Goal: Task Accomplishment & Management: Manage account settings

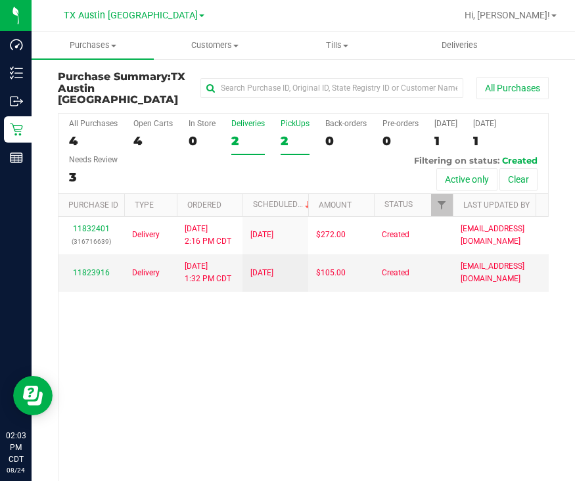
click at [291, 119] on div "PickUps" at bounding box center [295, 123] width 29 height 9
click at [0, 0] on input "PickUps 2" at bounding box center [0, 0] width 0 height 0
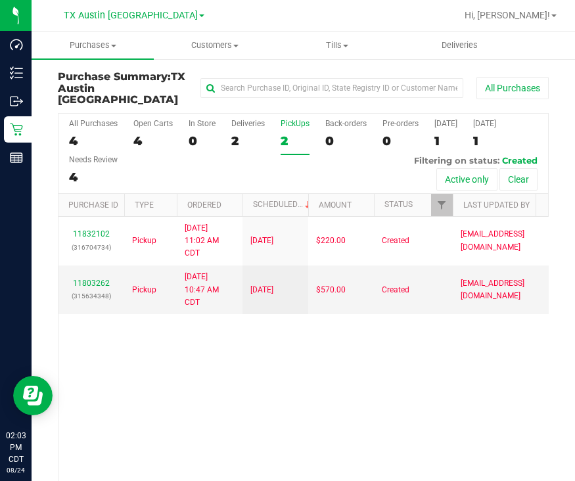
click at [148, 5] on div "[GEOGRAPHIC_DATA] [GEOGRAPHIC_DATA] [GEOGRAPHIC_DATA] [GEOGRAPHIC_DATA] [GEOGRA…" at bounding box center [134, 15] width 192 height 20
click at [139, 20] on span "TX Austin [GEOGRAPHIC_DATA]" at bounding box center [131, 16] width 134 height 12
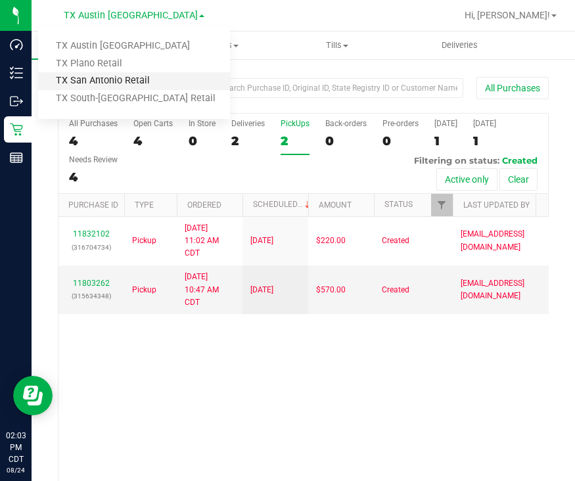
click at [122, 83] on link "TX San Antonio Retail" at bounding box center [134, 81] width 192 height 18
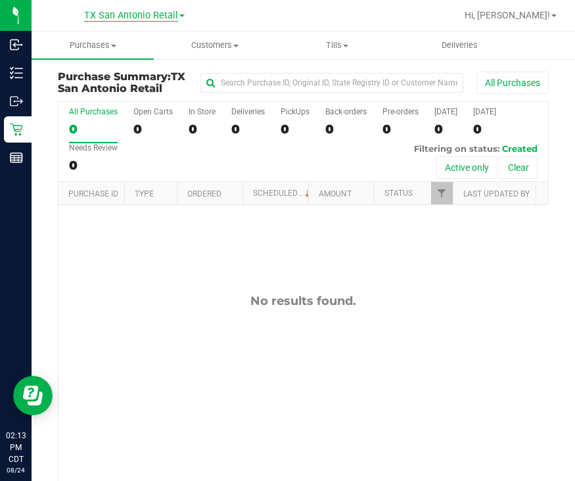
click at [133, 18] on span "TX San Antonio Retail" at bounding box center [131, 16] width 94 height 12
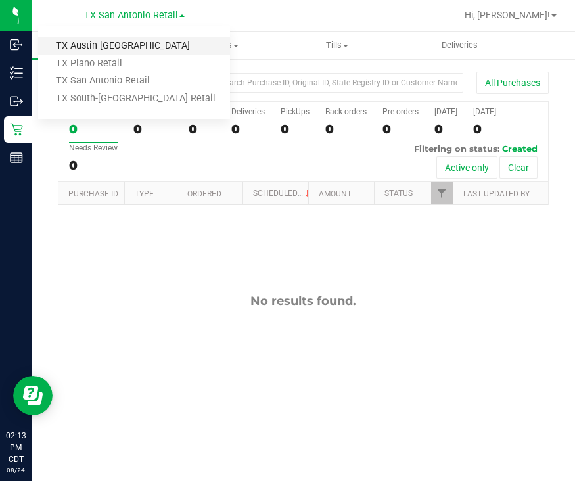
click at [125, 49] on link "TX Austin [GEOGRAPHIC_DATA]" at bounding box center [134, 46] width 192 height 18
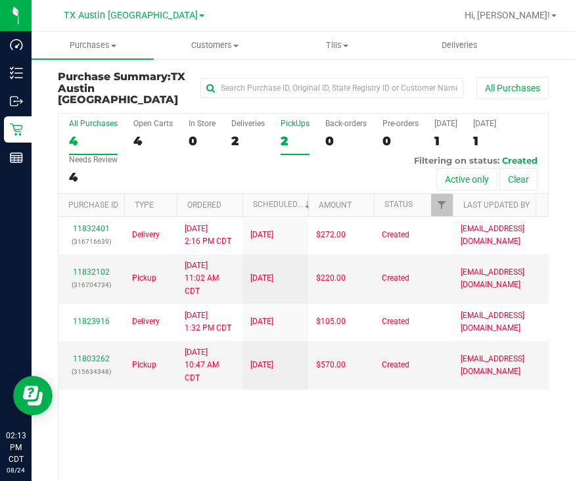
click at [290, 133] on div "2" at bounding box center [295, 140] width 29 height 15
click at [0, 0] on input "PickUps 2" at bounding box center [0, 0] width 0 height 0
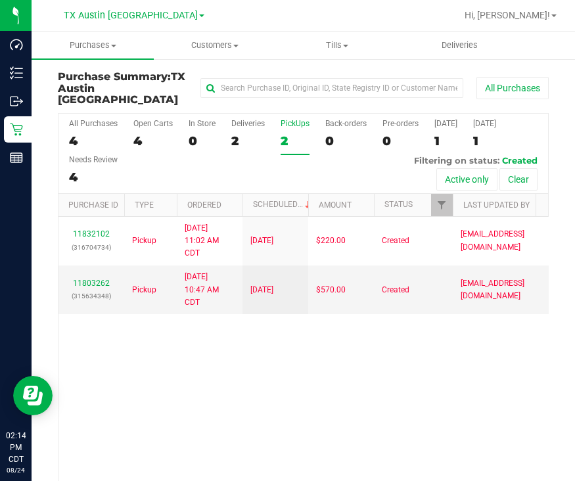
click at [227, 122] on div "All Purchases 4 Open Carts 4 In Store 0 Deliveries 2 PickUps 2 Back-orders 0 Pr…" at bounding box center [303, 154] width 490 height 80
click at [254, 133] on div "2" at bounding box center [248, 140] width 34 height 15
click at [0, 0] on input "Deliveries 2" at bounding box center [0, 0] width 0 height 0
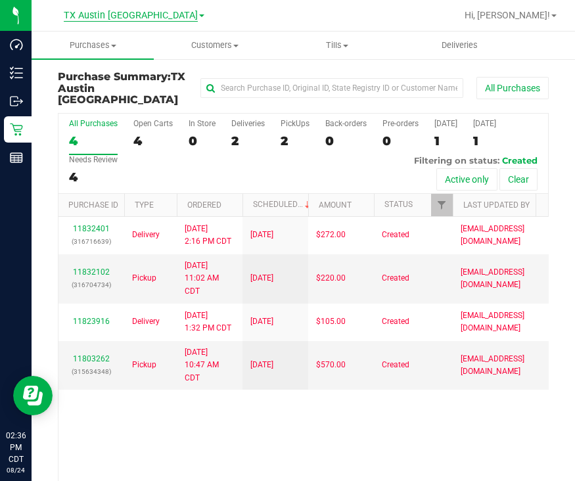
click at [146, 18] on span "TX Austin [GEOGRAPHIC_DATA]" at bounding box center [131, 16] width 134 height 12
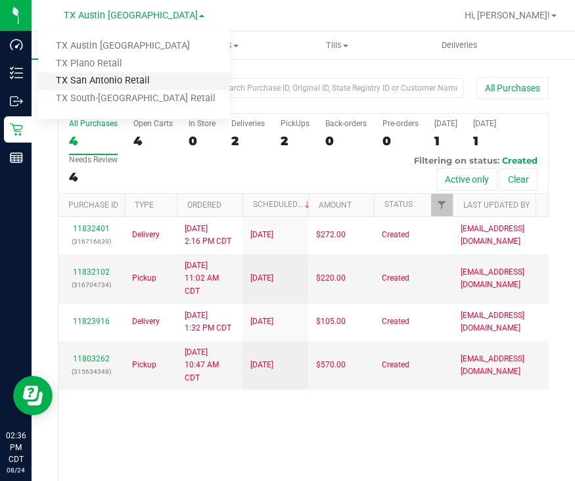
click at [141, 77] on link "TX San Antonio Retail" at bounding box center [134, 81] width 192 height 18
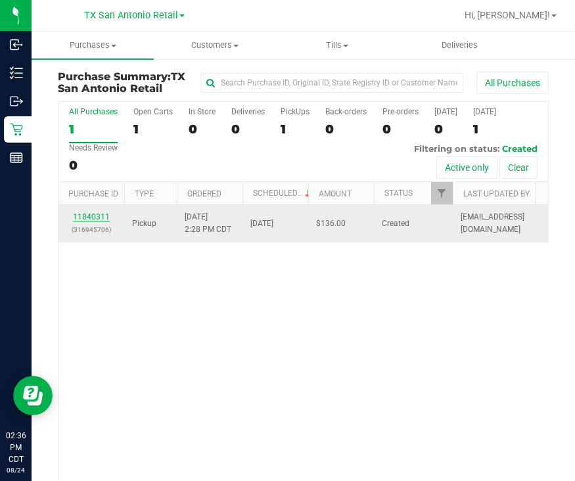
click at [82, 216] on link "11840311" at bounding box center [91, 216] width 37 height 9
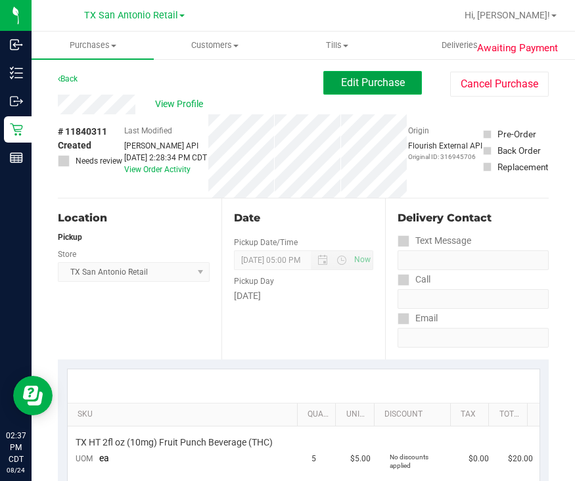
click at [386, 86] on span "Edit Purchase" at bounding box center [373, 82] width 64 height 12
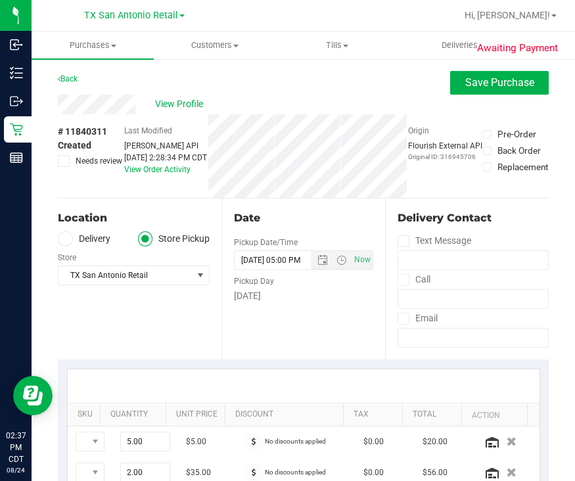
click at [85, 237] on label "Delivery" at bounding box center [84, 238] width 53 height 15
click at [0, 0] on input "Delivery" at bounding box center [0, 0] width 0 height 0
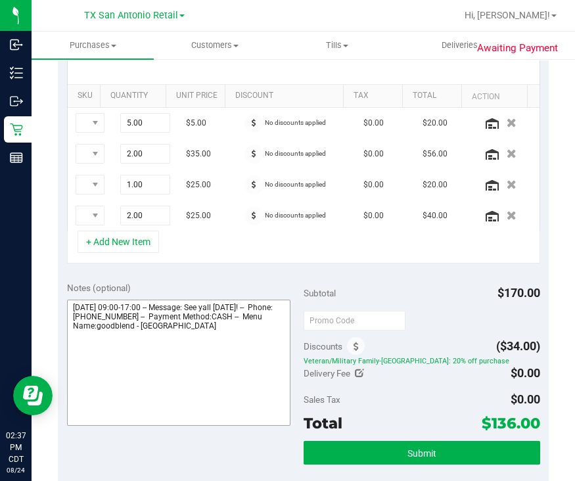
scroll to position [328, 0]
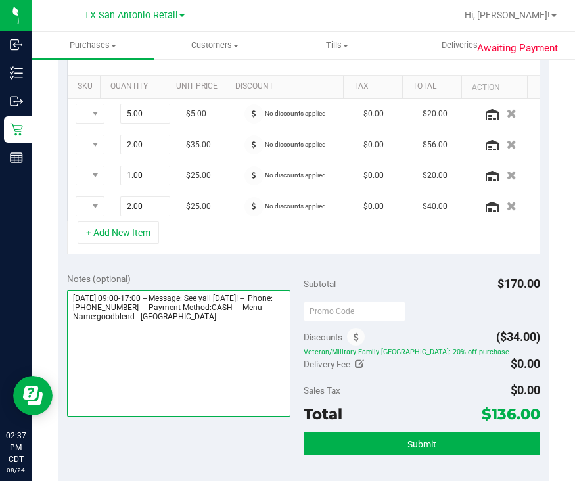
click at [275, 327] on textarea at bounding box center [178, 354] width 223 height 126
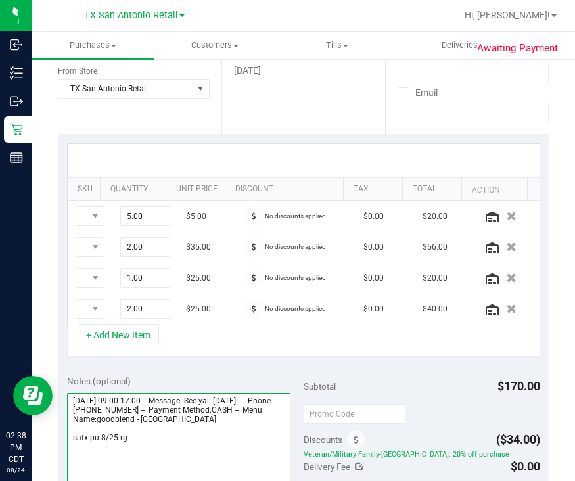
scroll to position [352, 0]
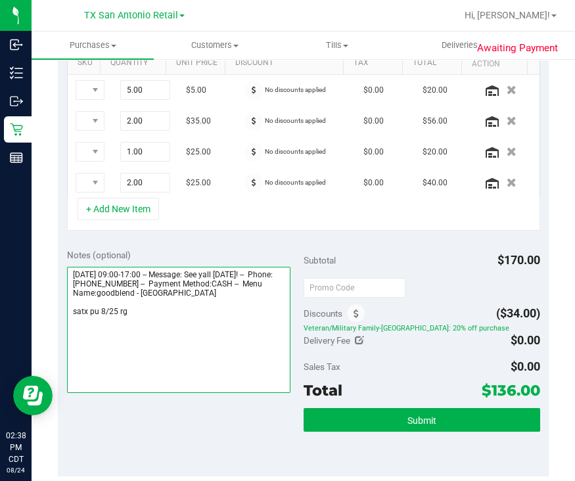
type textarea "Monday 08/25/2025 09:00-17:00 -- Message: See yall tomorrow! -- Phone:480433584…"
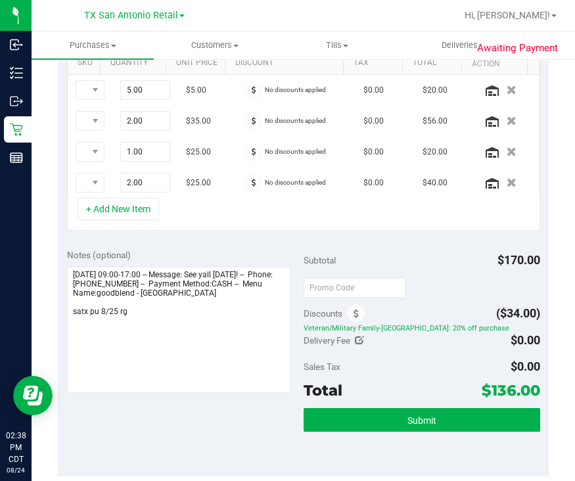
click at [344, 402] on div "Subtotal $170.00 Discounts ($34.00) Veteran/Military Family-TX: 20% off purchas…" at bounding box center [422, 357] width 237 height 219
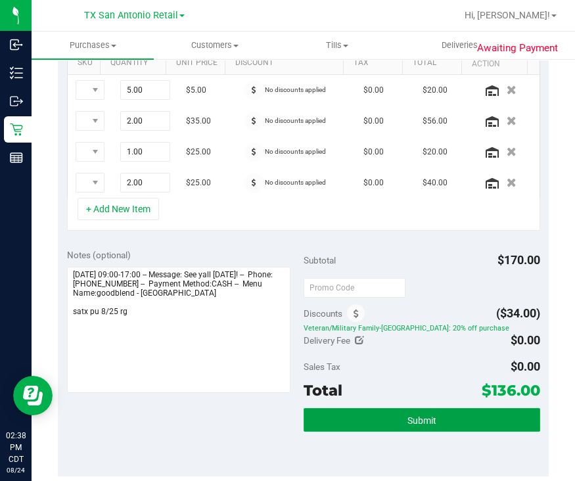
click at [344, 428] on button "Submit" at bounding box center [422, 420] width 237 height 24
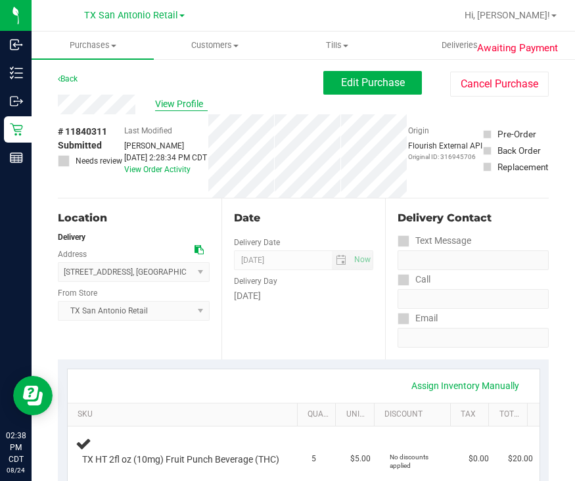
click at [193, 101] on span "View Profile" at bounding box center [181, 104] width 53 height 14
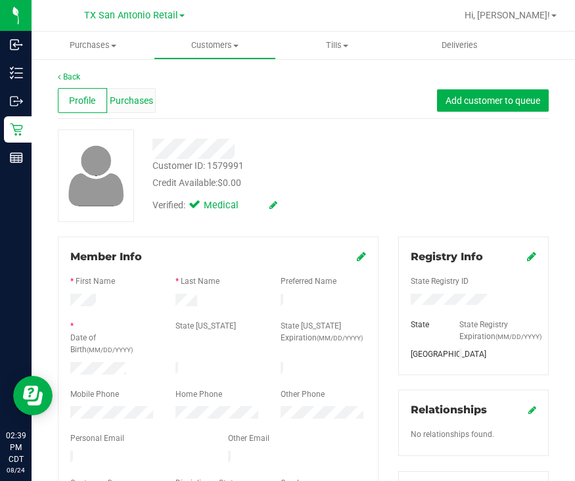
click at [131, 99] on span "Purchases" at bounding box center [131, 101] width 43 height 14
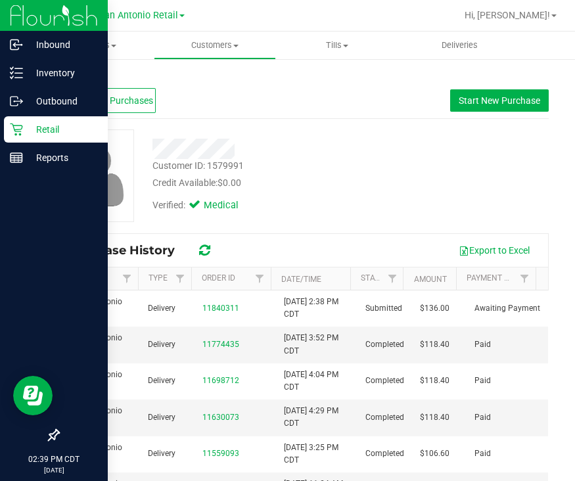
click at [18, 129] on icon at bounding box center [16, 129] width 13 height 13
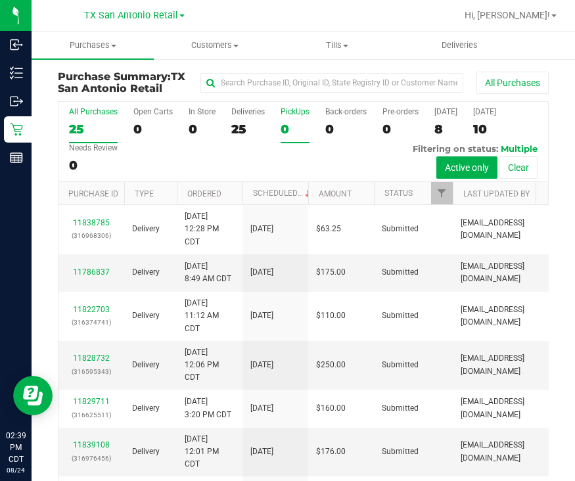
click at [283, 129] on div "0" at bounding box center [295, 129] width 29 height 15
click at [0, 0] on input "PickUps 0" at bounding box center [0, 0] width 0 height 0
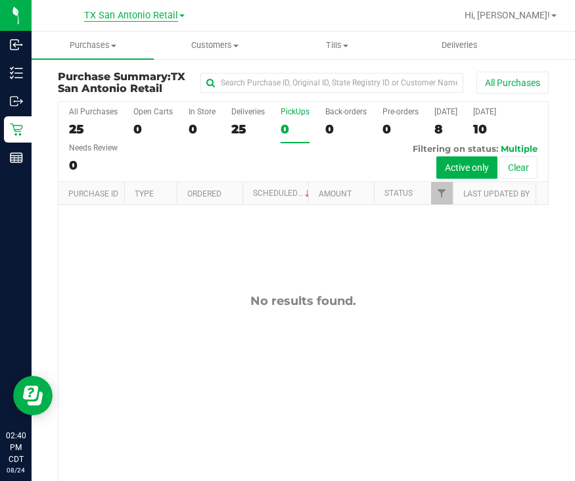
click at [127, 11] on span "TX San Antonio Retail" at bounding box center [131, 16] width 94 height 12
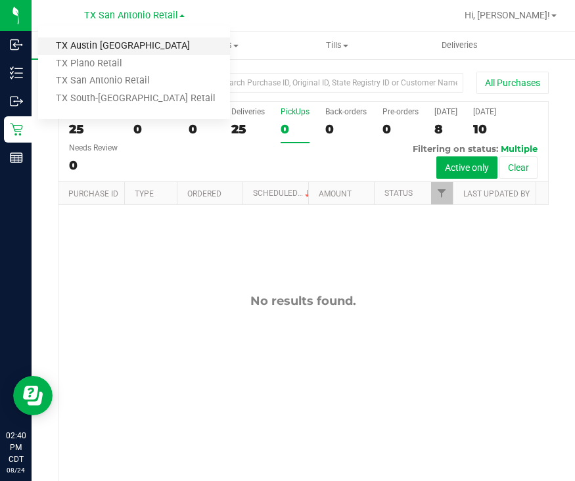
click at [122, 50] on link "TX Austin [GEOGRAPHIC_DATA]" at bounding box center [134, 46] width 192 height 18
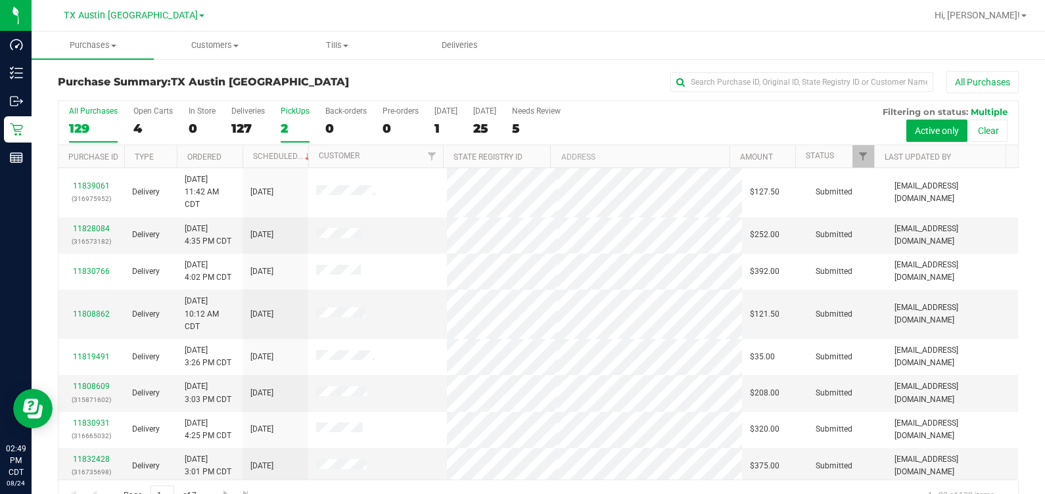
click at [302, 128] on div "2" at bounding box center [295, 128] width 29 height 15
click at [0, 0] on input "PickUps 2" at bounding box center [0, 0] width 0 height 0
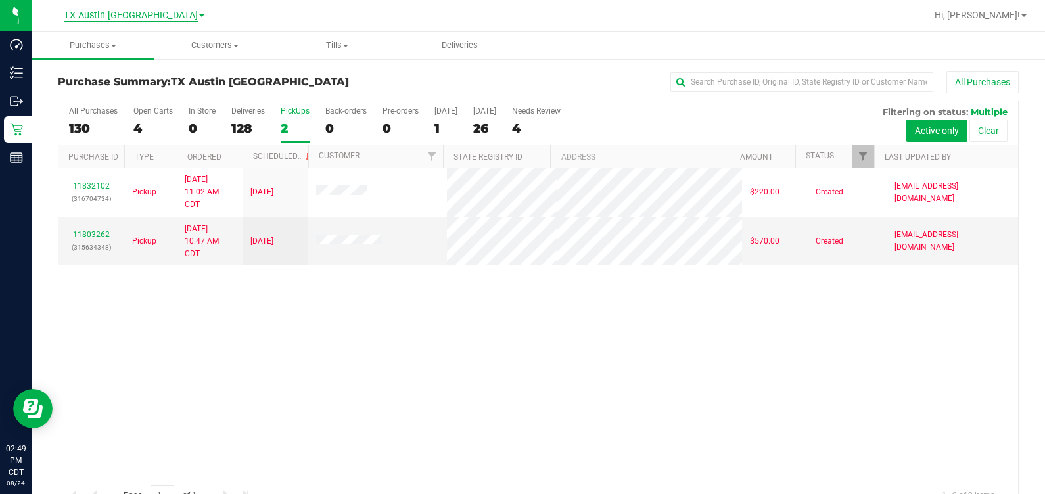
click at [154, 15] on span "TX Austin [GEOGRAPHIC_DATA]" at bounding box center [131, 16] width 134 height 12
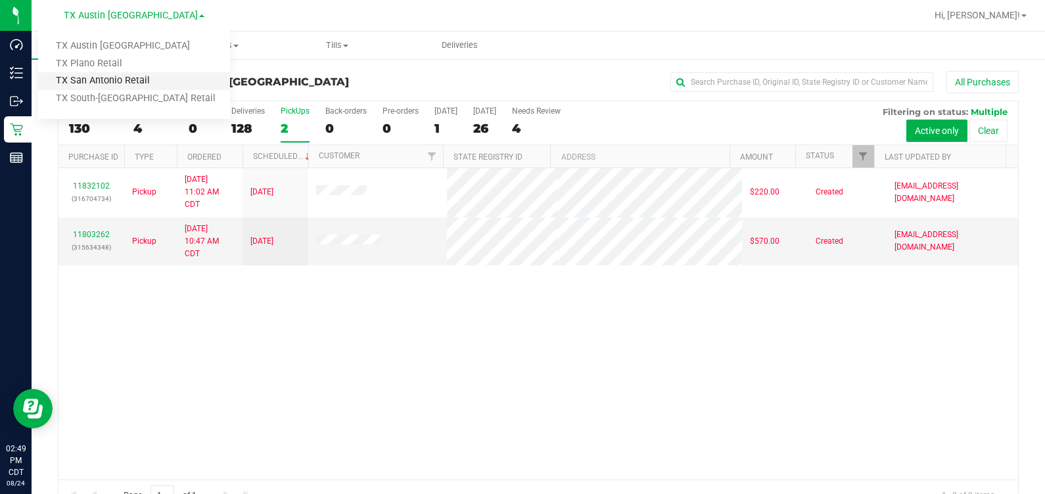
click at [141, 78] on link "TX San Antonio Retail" at bounding box center [134, 81] width 192 height 18
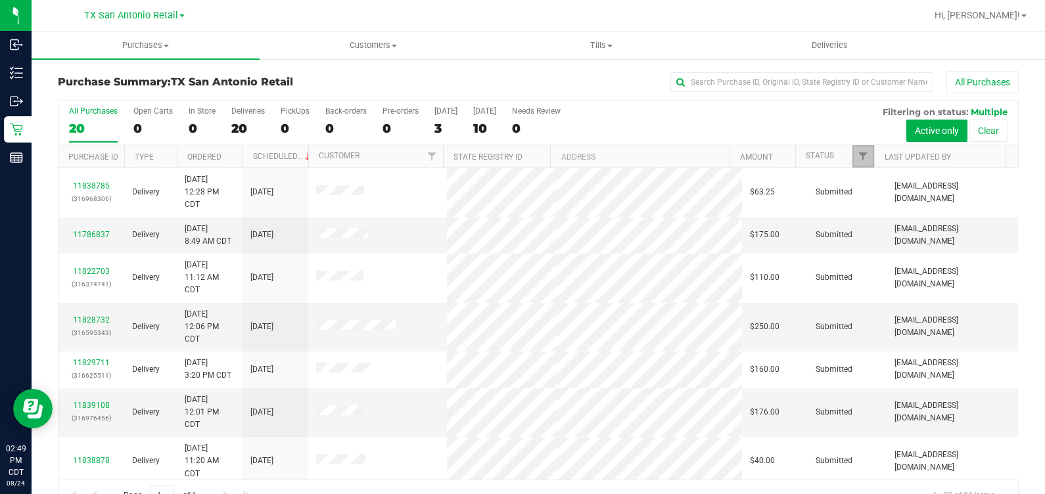
click at [574, 161] on link "Filter" at bounding box center [863, 156] width 22 height 22
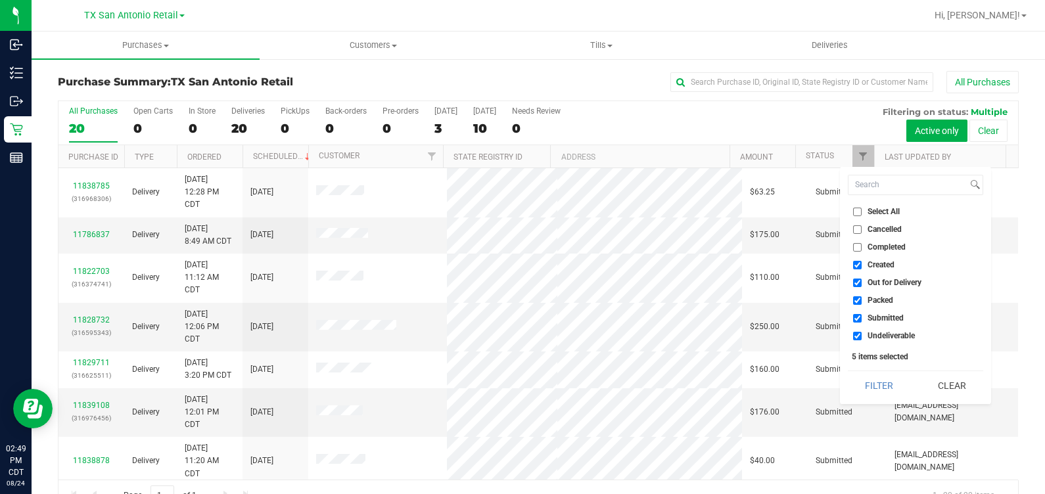
click at [574, 286] on span "Out for Delivery" at bounding box center [895, 283] width 54 height 8
click at [574, 286] on input "Out for Delivery" at bounding box center [857, 283] width 9 height 9
checkbox input "false"
click at [574, 298] on span "Packed" at bounding box center [881, 300] width 26 height 8
click at [574, 298] on input "Packed" at bounding box center [857, 300] width 9 height 9
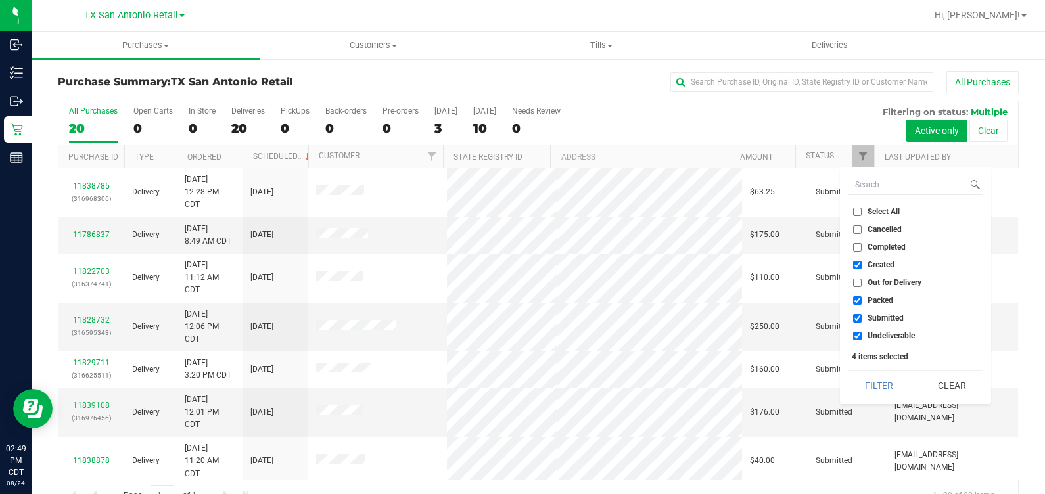
checkbox input "false"
click at [574, 318] on span "Submitted" at bounding box center [886, 318] width 36 height 8
click at [574, 318] on input "Submitted" at bounding box center [857, 318] width 9 height 9
checkbox input "false"
click at [574, 339] on span "Undeliverable" at bounding box center [891, 336] width 47 height 8
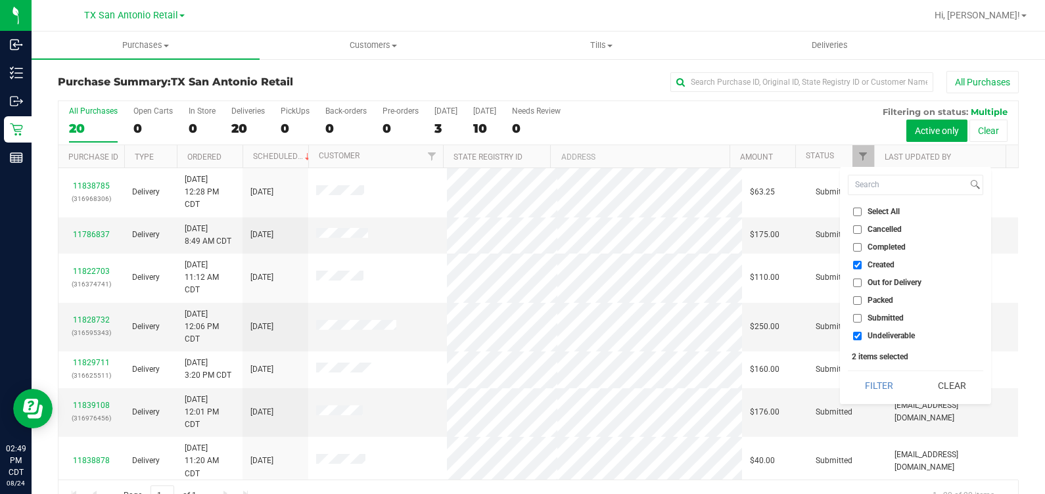
click at [574, 339] on input "Undeliverable" at bounding box center [857, 336] width 9 height 9
checkbox input "false"
click at [574, 392] on button "Filter" at bounding box center [879, 385] width 63 height 29
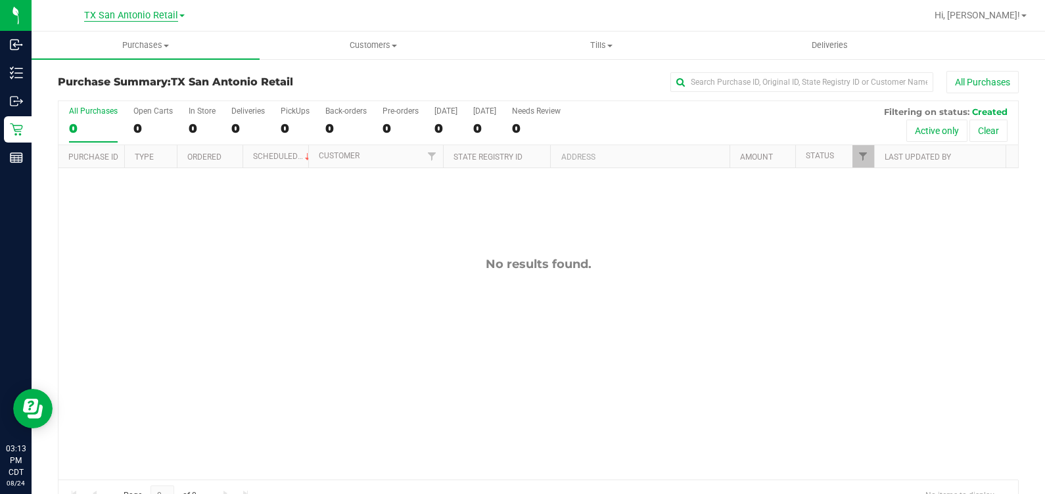
click at [102, 12] on span "TX San Antonio Retail" at bounding box center [131, 16] width 94 height 12
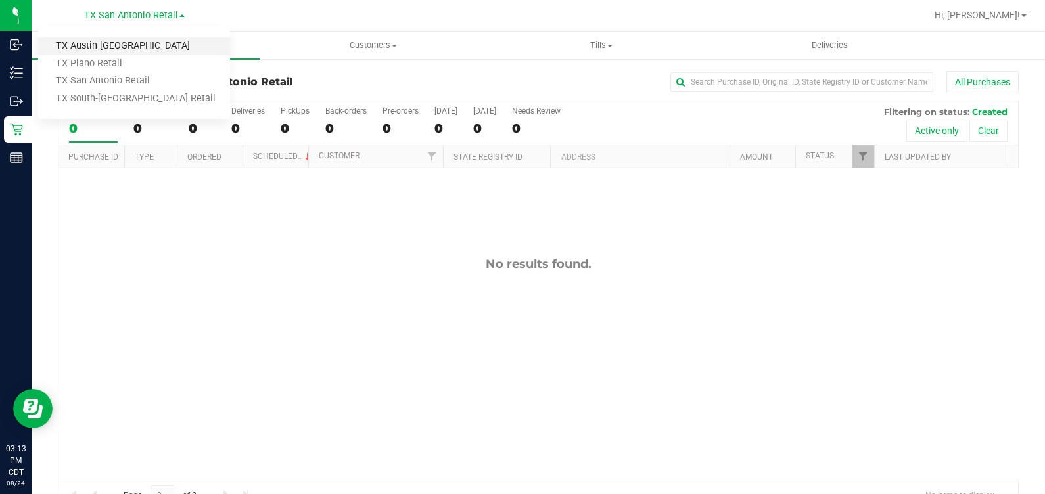
click at [102, 43] on link "TX Austin [GEOGRAPHIC_DATA]" at bounding box center [134, 46] width 192 height 18
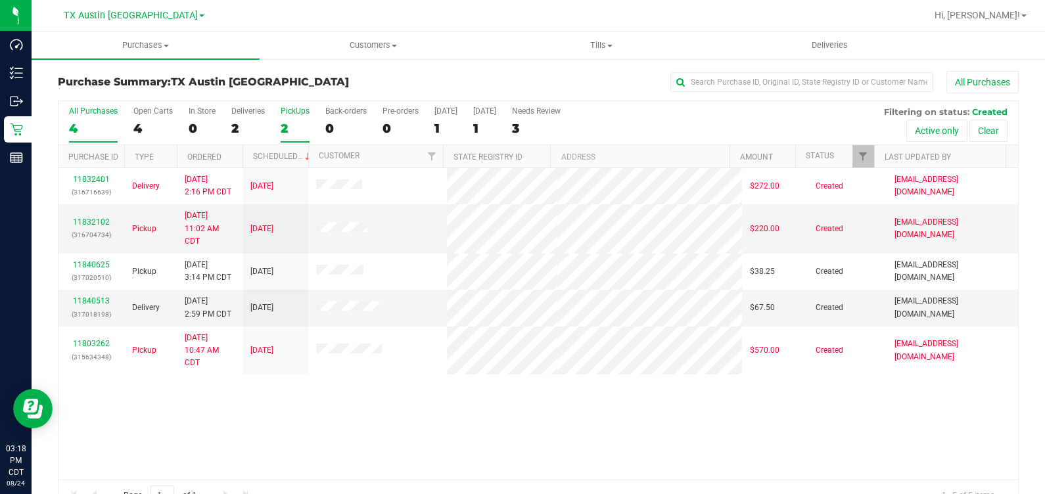
click at [284, 122] on div "2" at bounding box center [295, 128] width 29 height 15
click at [0, 0] on input "PickUps 2" at bounding box center [0, 0] width 0 height 0
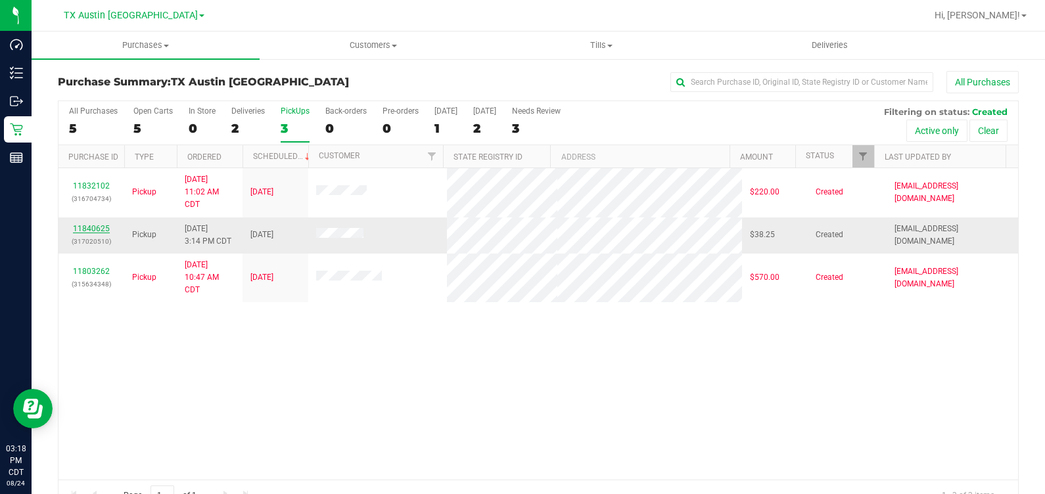
click at [86, 229] on link "11840625" at bounding box center [91, 228] width 37 height 9
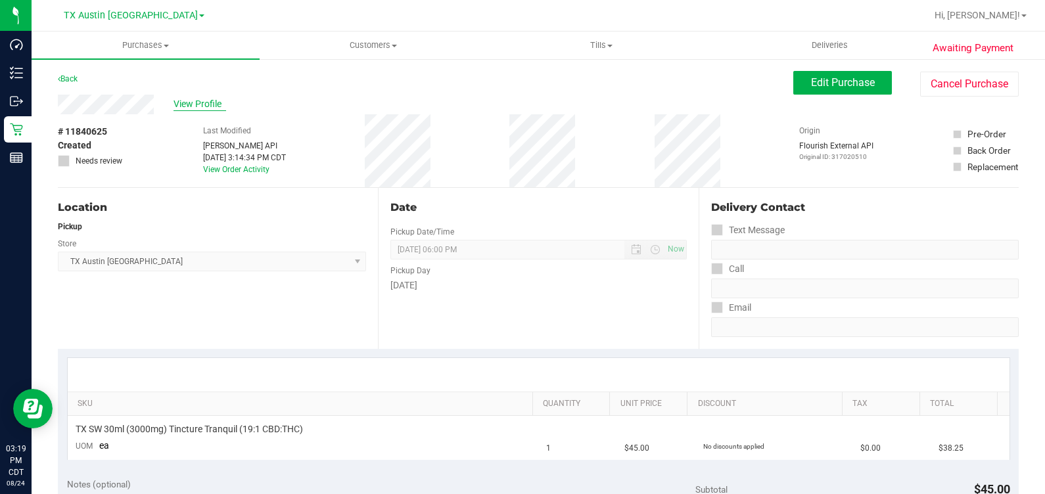
click at [193, 106] on span "View Profile" at bounding box center [200, 104] width 53 height 14
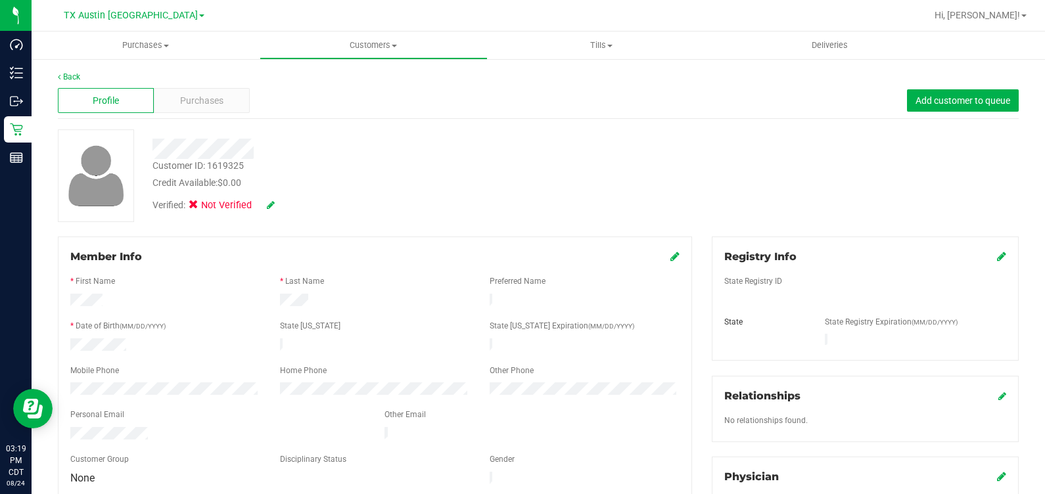
click at [267, 204] on icon at bounding box center [271, 204] width 8 height 9
click at [233, 205] on span "Medical" at bounding box center [227, 207] width 37 height 14
click at [0, 0] on input "Medical" at bounding box center [0, 0] width 0 height 0
click at [294, 204] on icon at bounding box center [288, 205] width 11 height 9
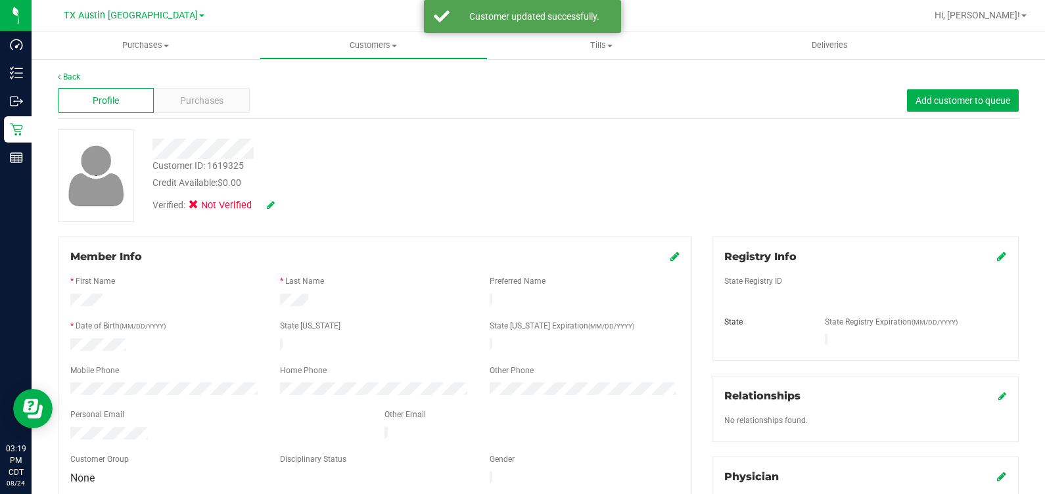
click at [997, 263] on link at bounding box center [1001, 256] width 9 height 12
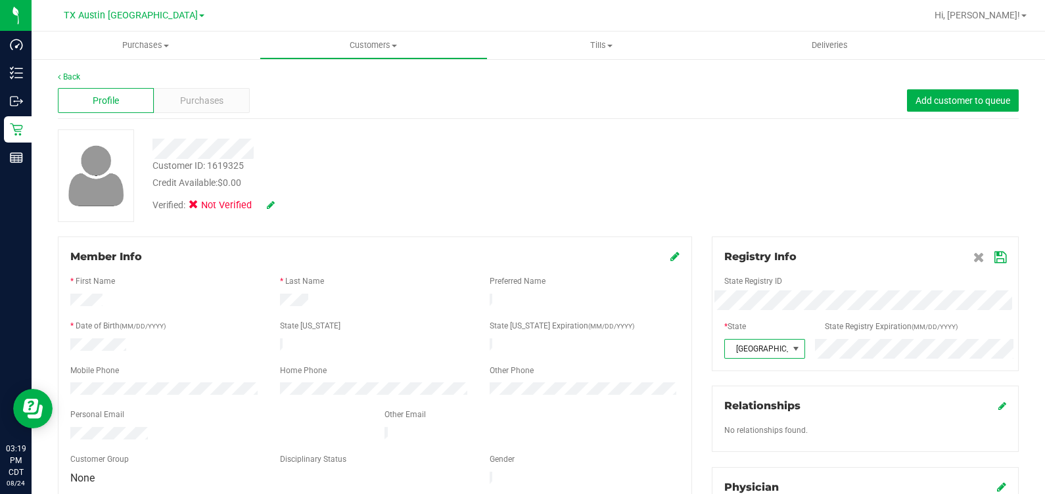
click at [994, 255] on icon at bounding box center [1000, 257] width 12 height 11
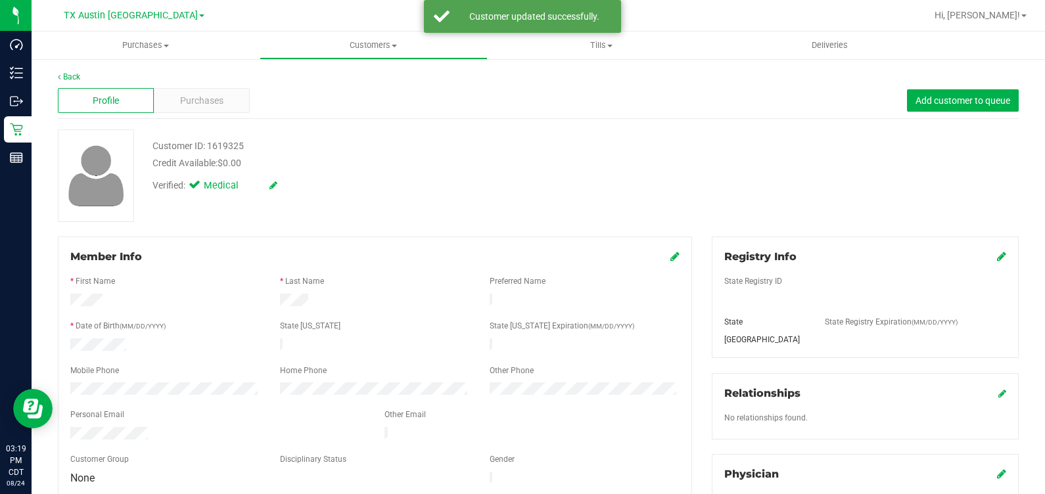
scroll to position [164, 0]
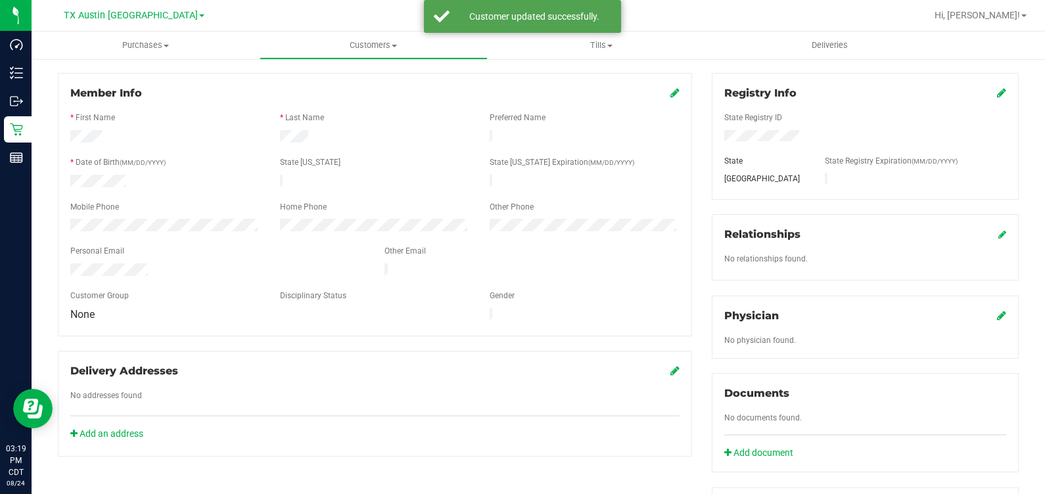
click at [997, 312] on icon at bounding box center [1001, 315] width 9 height 11
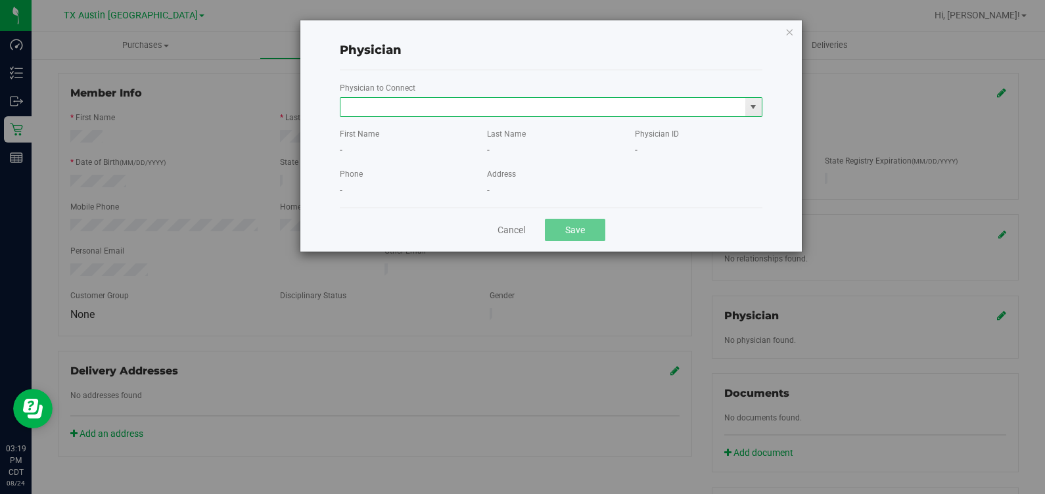
click at [606, 101] on input "text" at bounding box center [542, 107] width 405 height 18
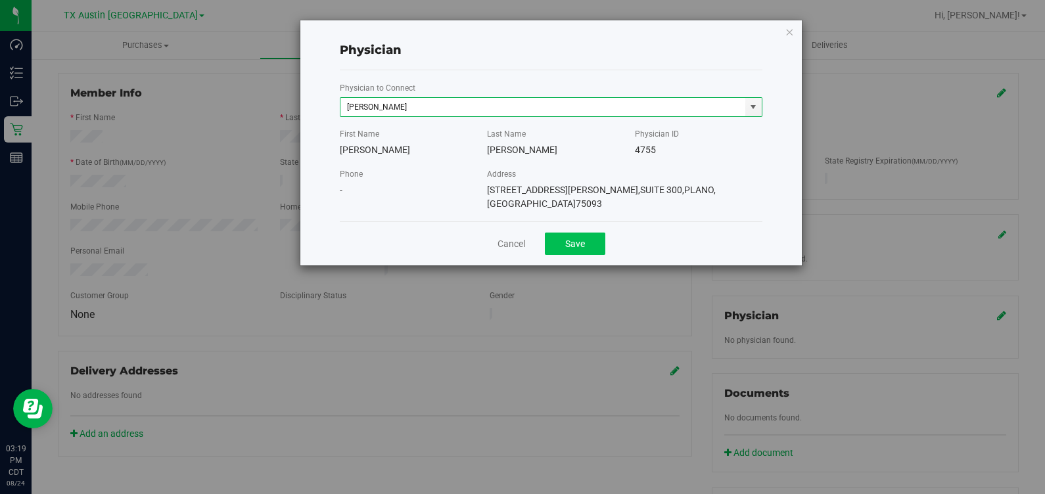
type input "Jonathan Koning"
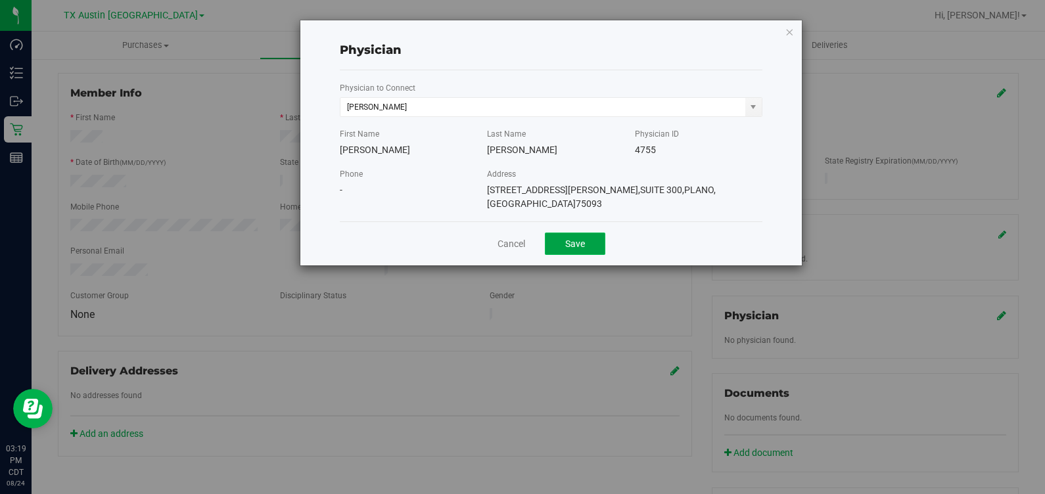
click at [570, 233] on button "Save" at bounding box center [575, 244] width 60 height 22
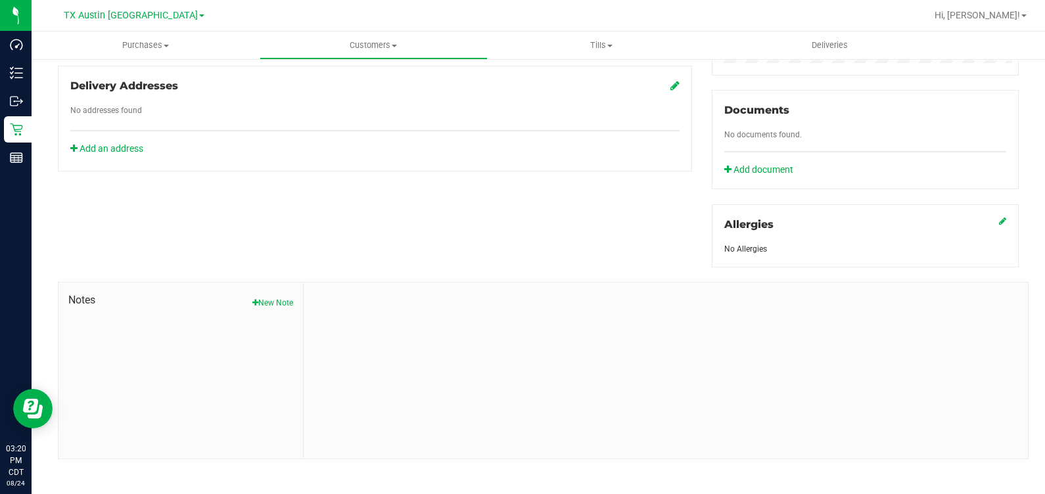
scroll to position [454, 0]
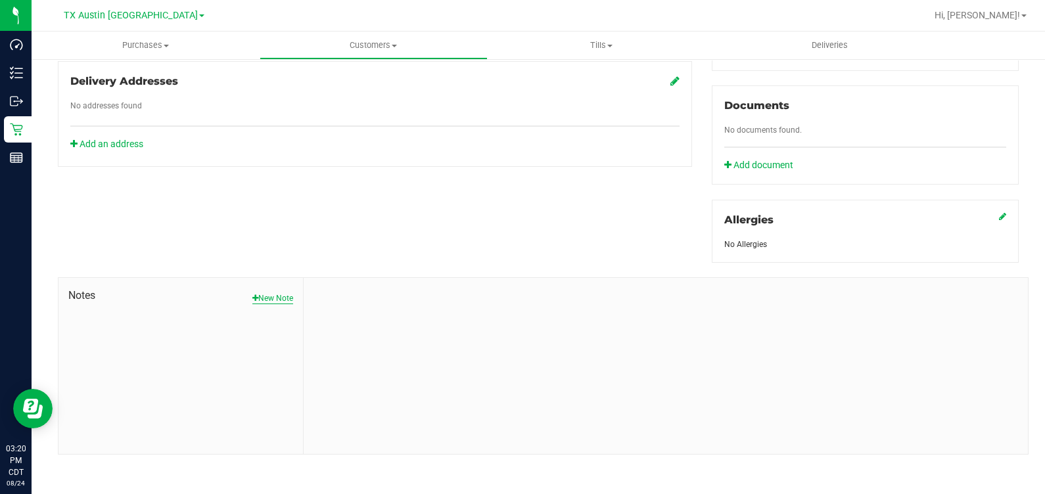
click at [269, 294] on button "New Note" at bounding box center [272, 298] width 41 height 12
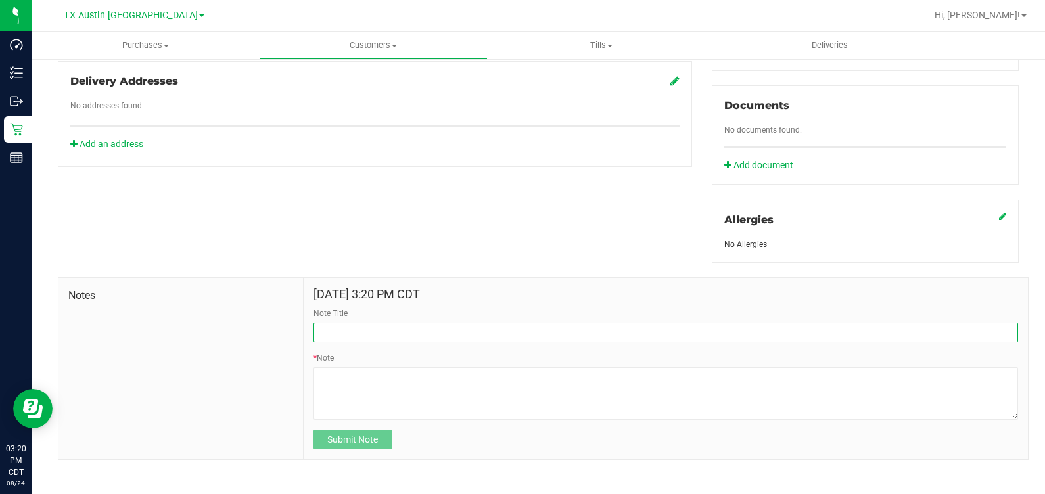
click at [389, 329] on input "Note Title" at bounding box center [666, 333] width 705 height 20
type input "CURT Info"
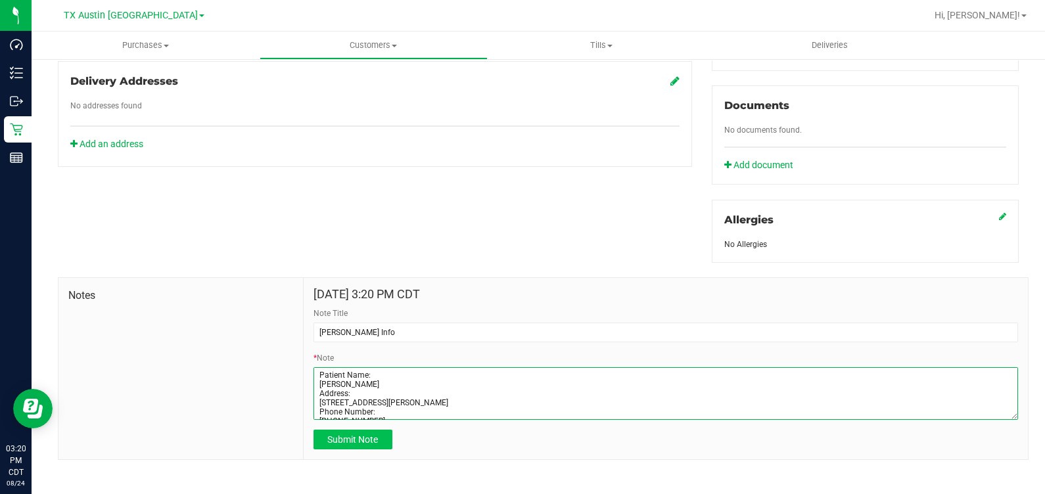
type textarea "Patient Name: Dawna Taylor Address: 325 Cave River Dr Murphy, TX, 75094 Phone N…"
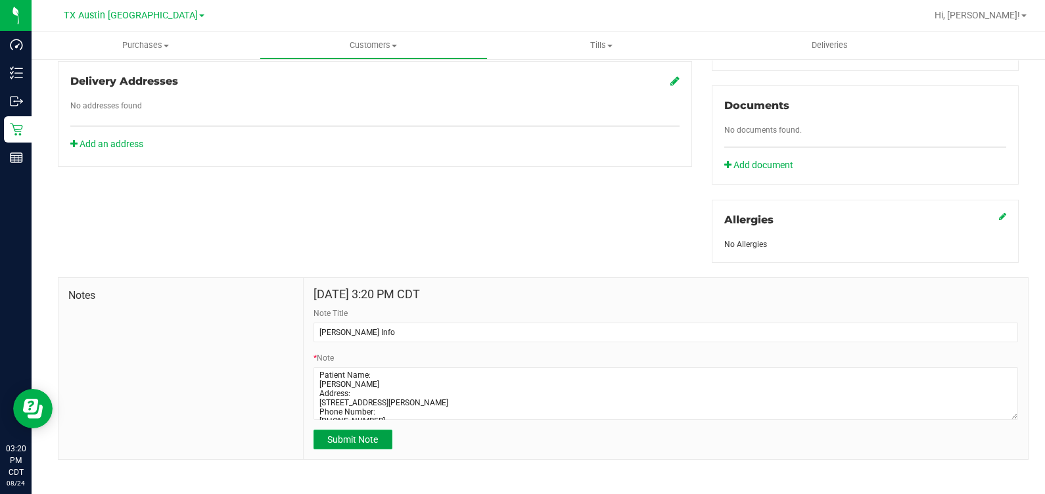
click at [381, 433] on button "Submit Note" at bounding box center [353, 440] width 79 height 20
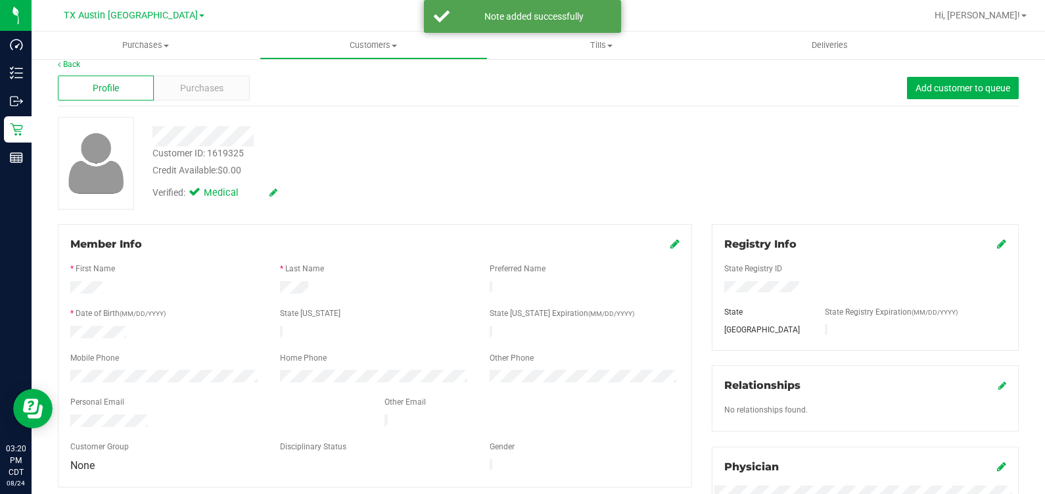
scroll to position [0, 0]
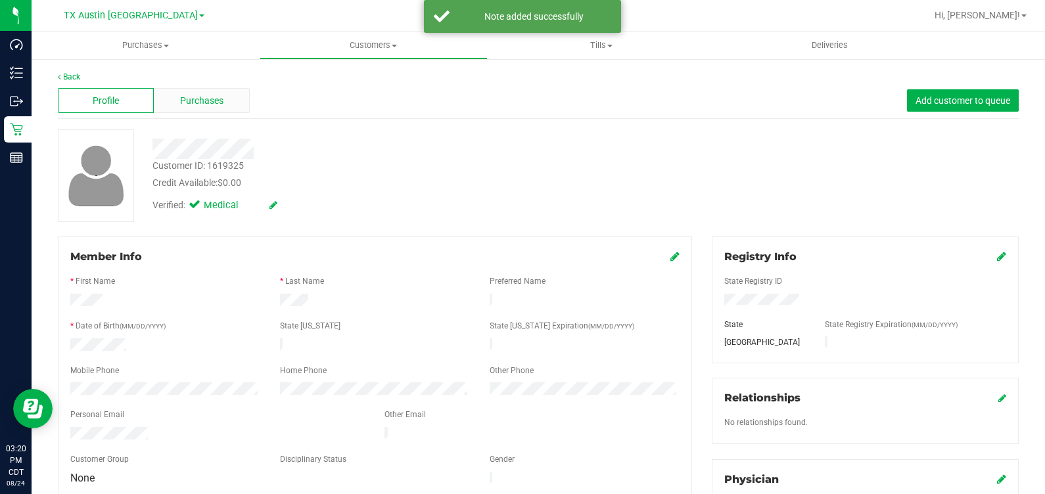
click at [177, 105] on div "Purchases" at bounding box center [202, 100] width 96 height 25
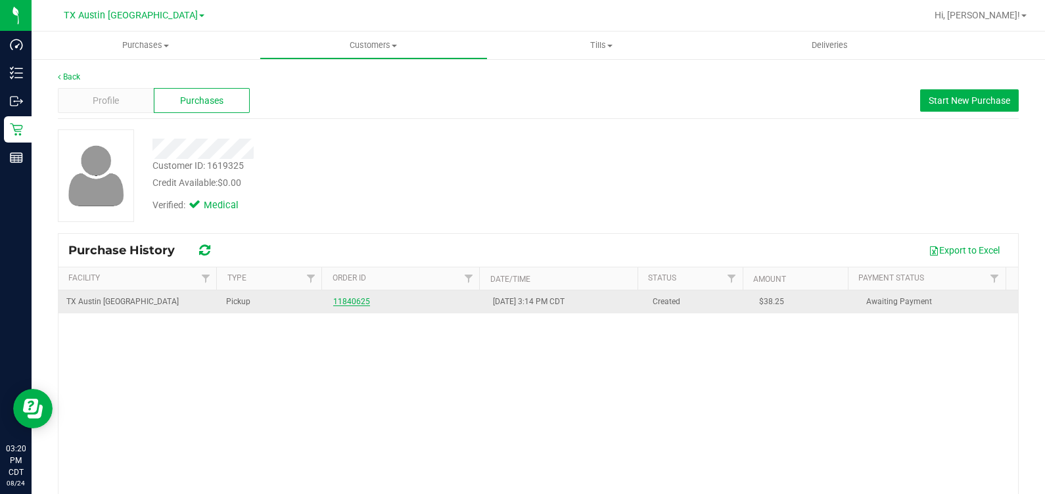
click at [343, 302] on link "11840625" at bounding box center [351, 301] width 37 height 9
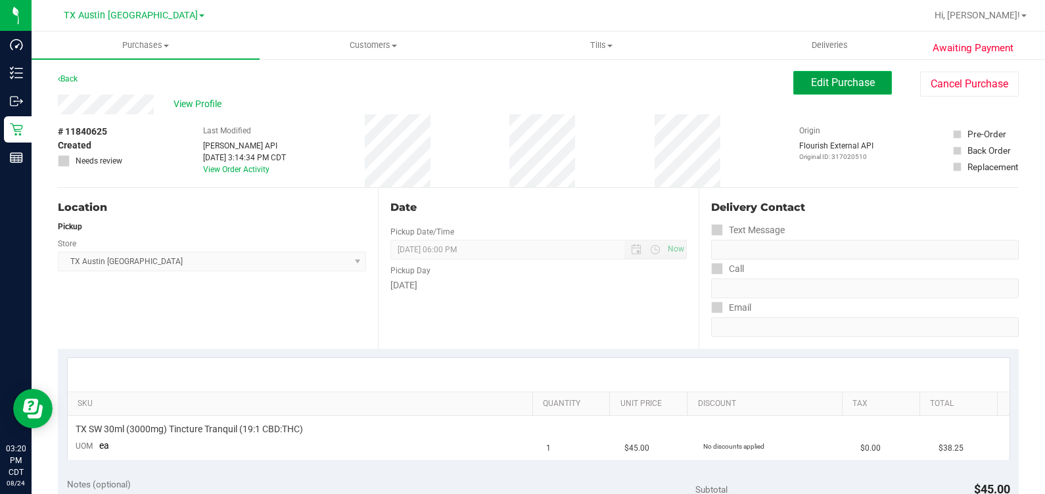
click at [800, 94] on button "Edit Purchase" at bounding box center [842, 83] width 99 height 24
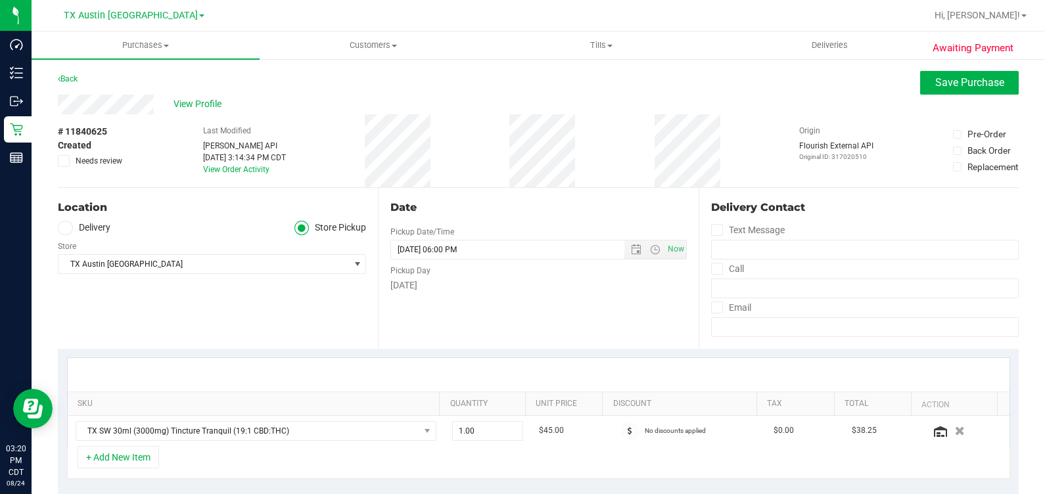
click at [91, 222] on label "Delivery" at bounding box center [84, 228] width 53 height 15
click at [0, 0] on input "Delivery" at bounding box center [0, 0] width 0 height 0
click at [311, 299] on span "TX Austin [GEOGRAPHIC_DATA]" at bounding box center [203, 303] width 291 height 18
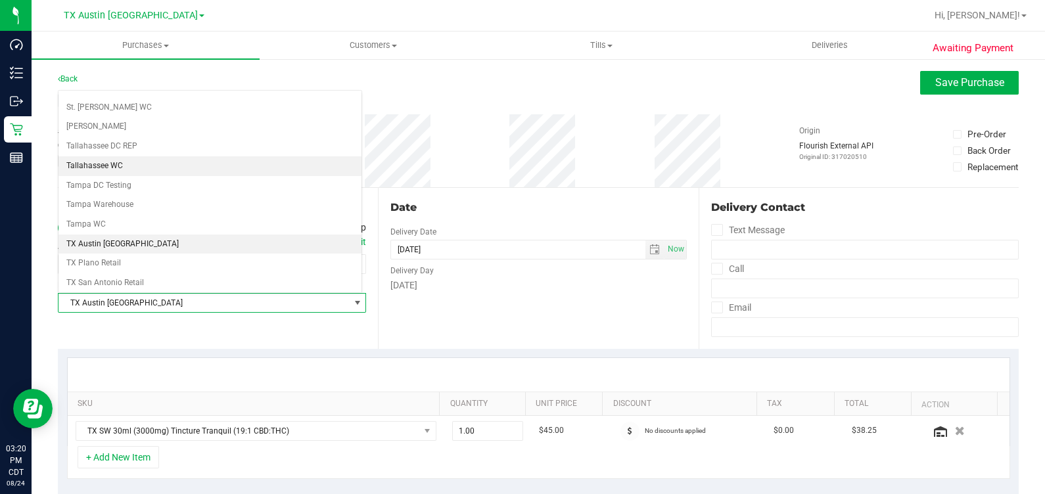
scroll to position [887, 0]
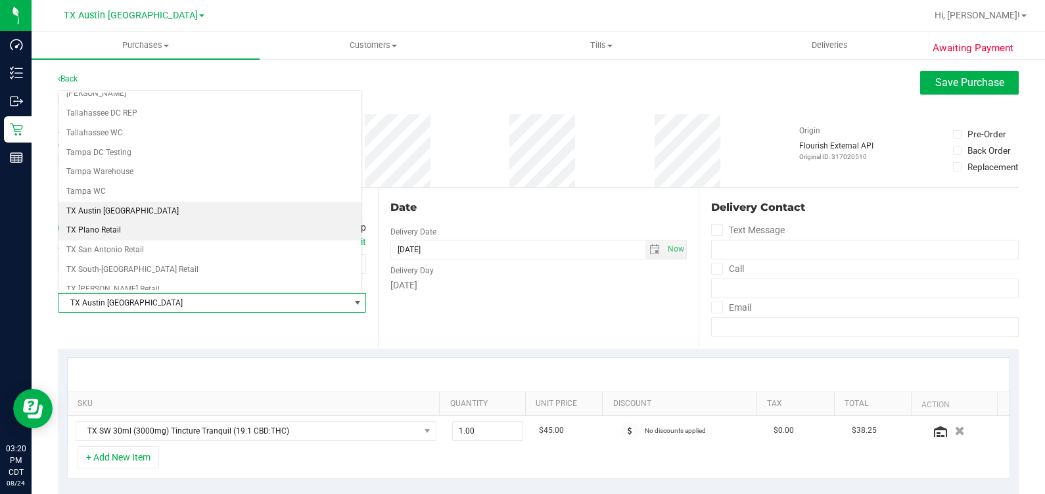
click at [210, 221] on li "TX Plano Retail" at bounding box center [209, 231] width 303 height 20
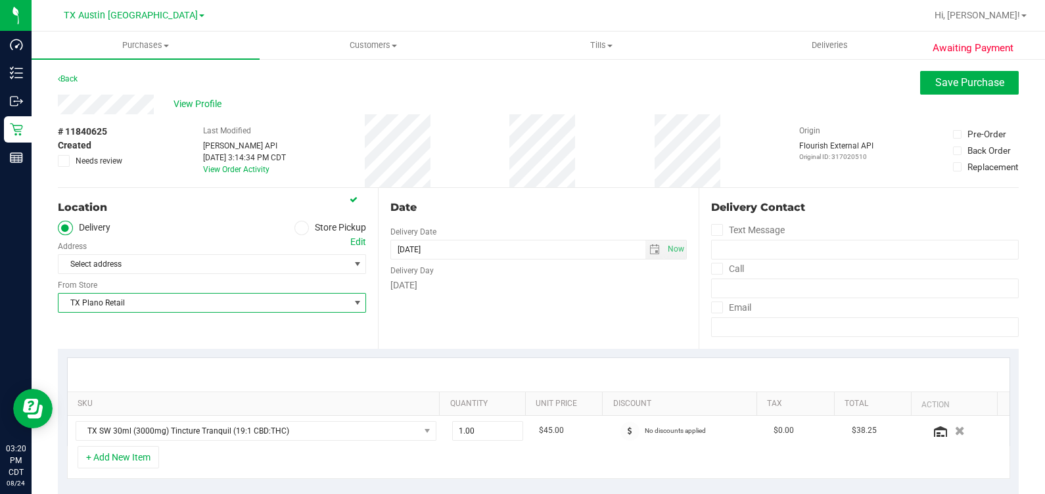
click at [350, 243] on div "Edit" at bounding box center [358, 242] width 16 height 14
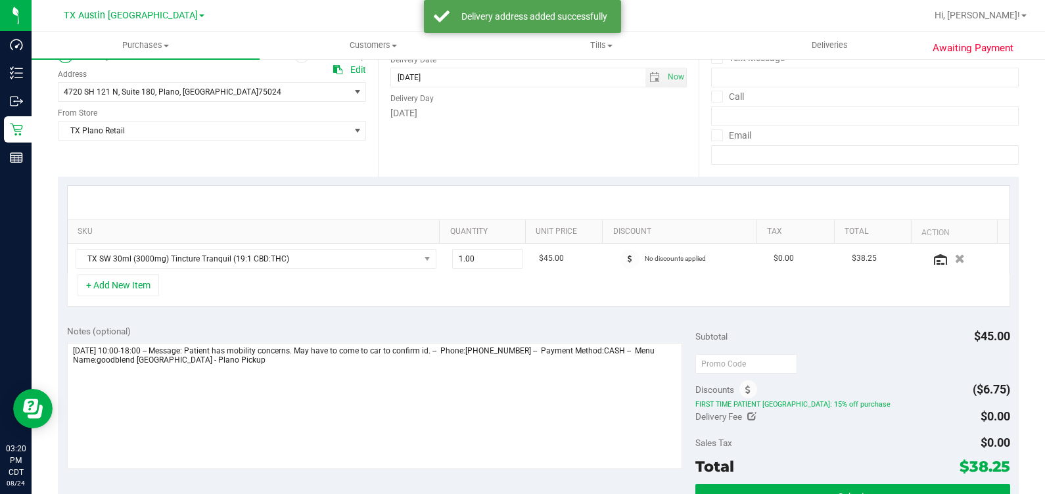
scroll to position [246, 0]
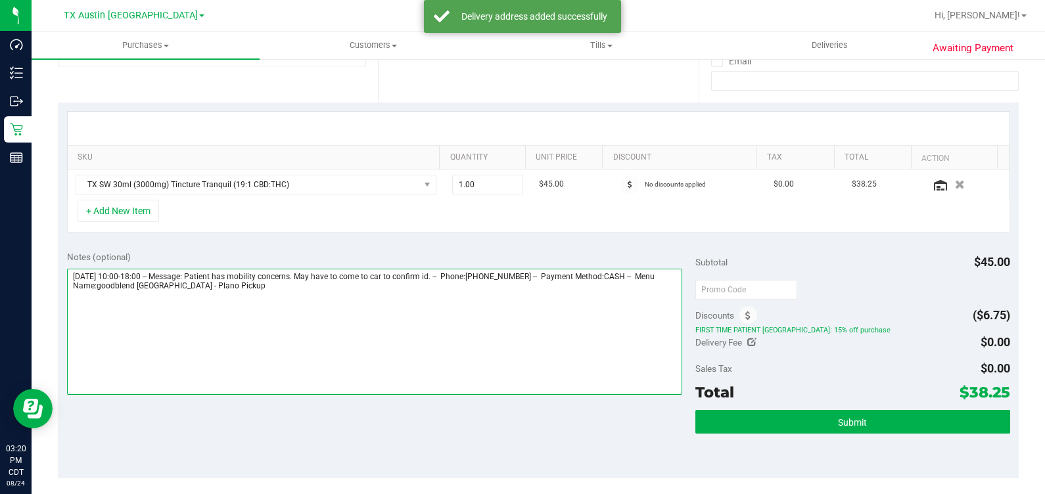
drag, startPoint x: 360, startPoint y: 317, endPoint x: 386, endPoint y: 310, distance: 27.3
click at [361, 317] on textarea at bounding box center [375, 332] width 616 height 126
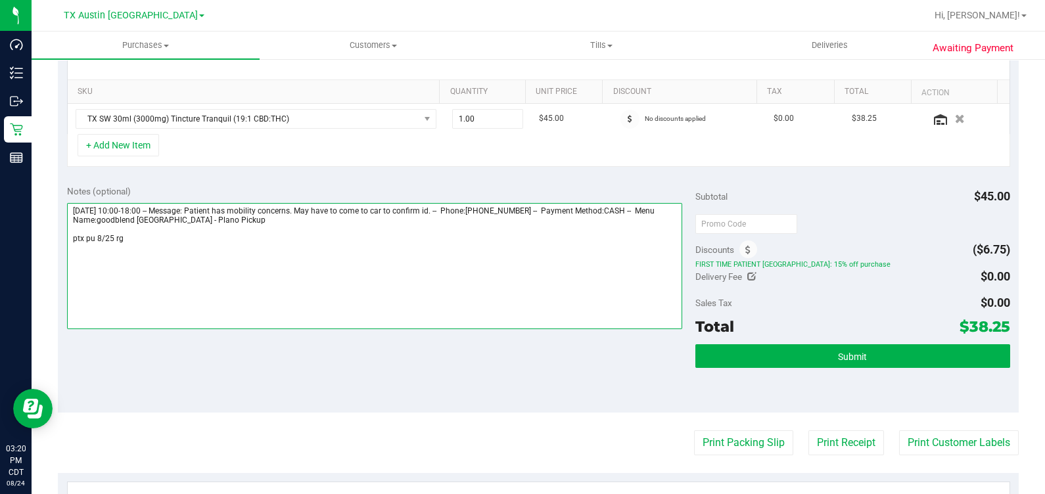
scroll to position [328, 0]
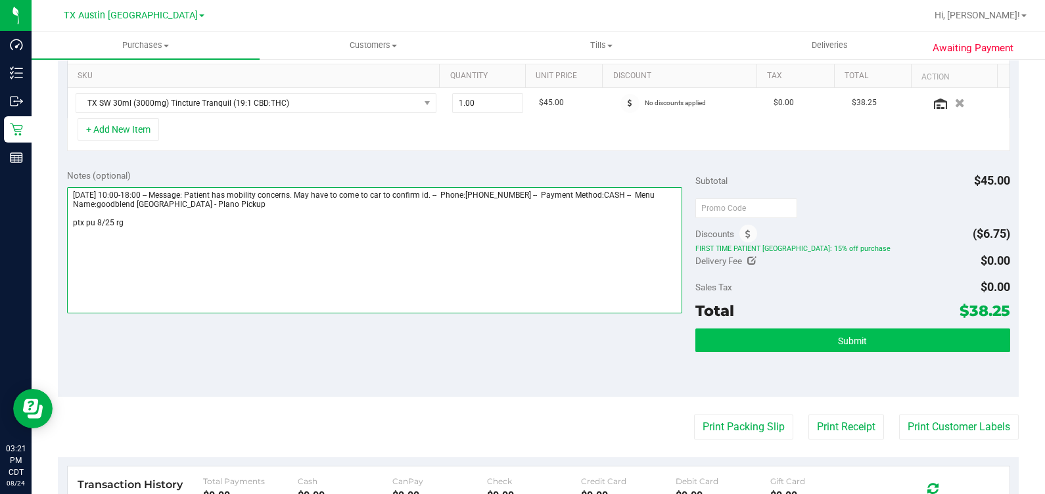
type textarea "Monday 08/25/2025 10:00-18:00 -- Message: Patient has mobility concerns. May ha…"
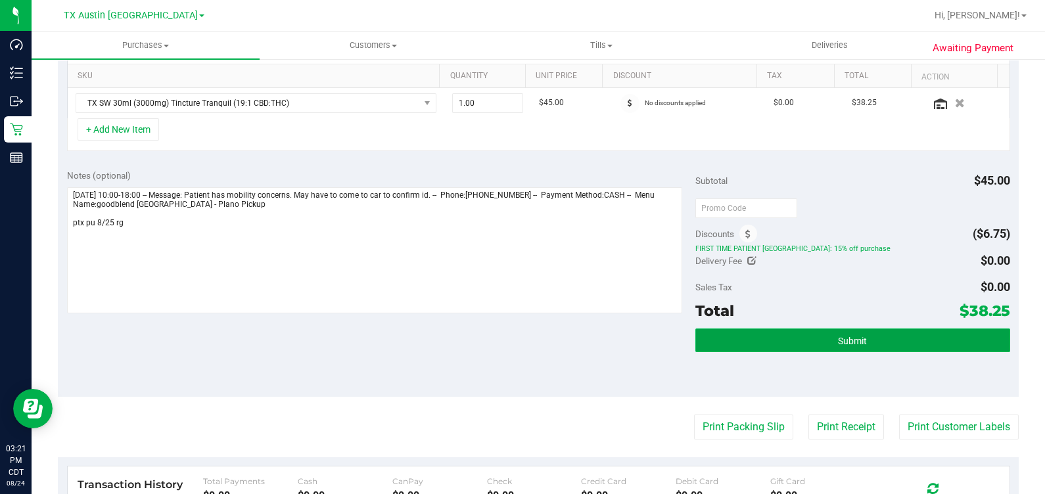
click at [746, 342] on button "Submit" at bounding box center [852, 341] width 314 height 24
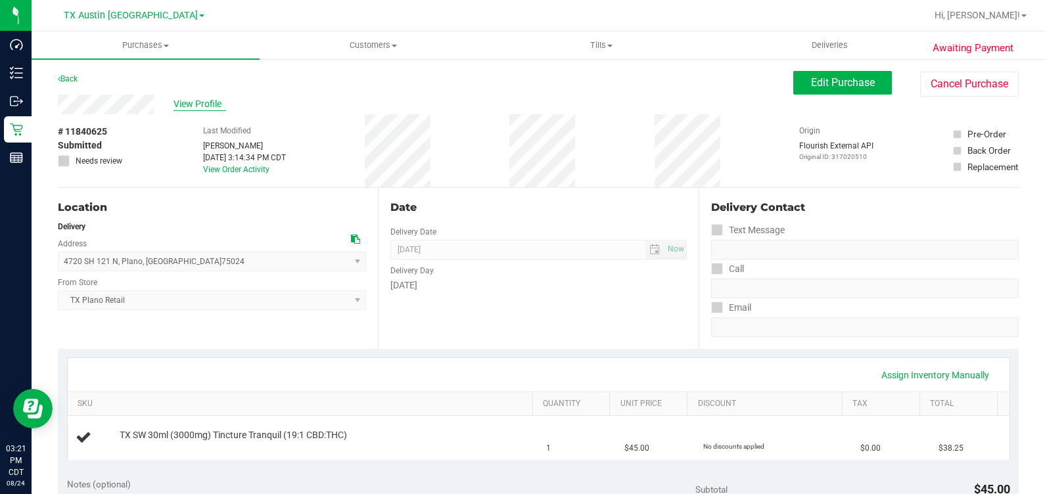
click at [211, 98] on span "View Profile" at bounding box center [200, 104] width 53 height 14
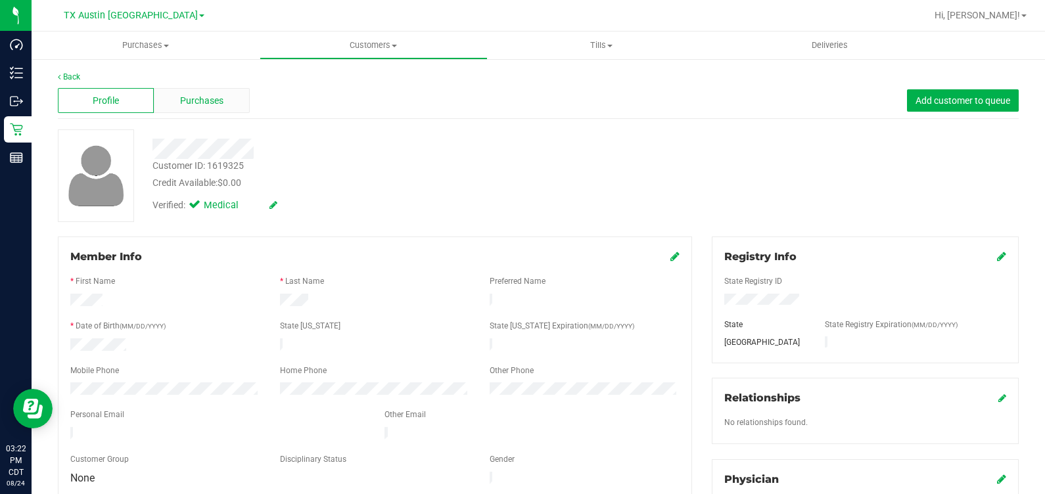
click at [196, 109] on div "Purchases" at bounding box center [202, 100] width 96 height 25
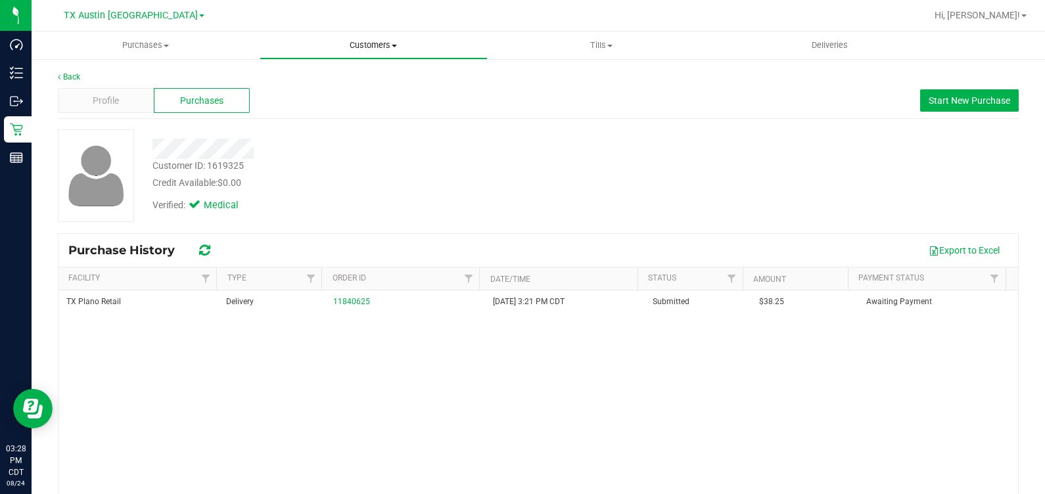
click at [367, 49] on span "Customers" at bounding box center [373, 45] width 227 height 12
click at [361, 77] on li "All customers" at bounding box center [374, 80] width 228 height 16
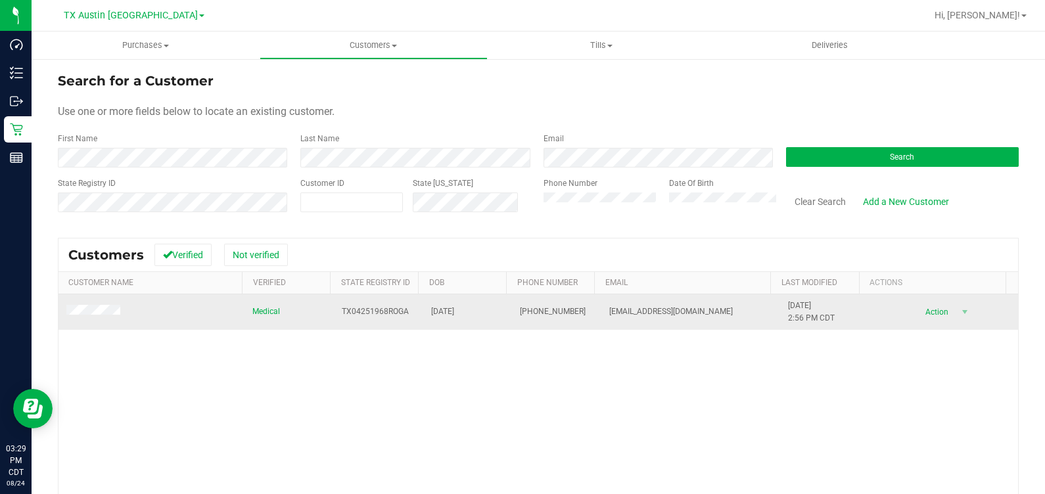
click at [124, 309] on td at bounding box center [151, 311] width 186 height 35
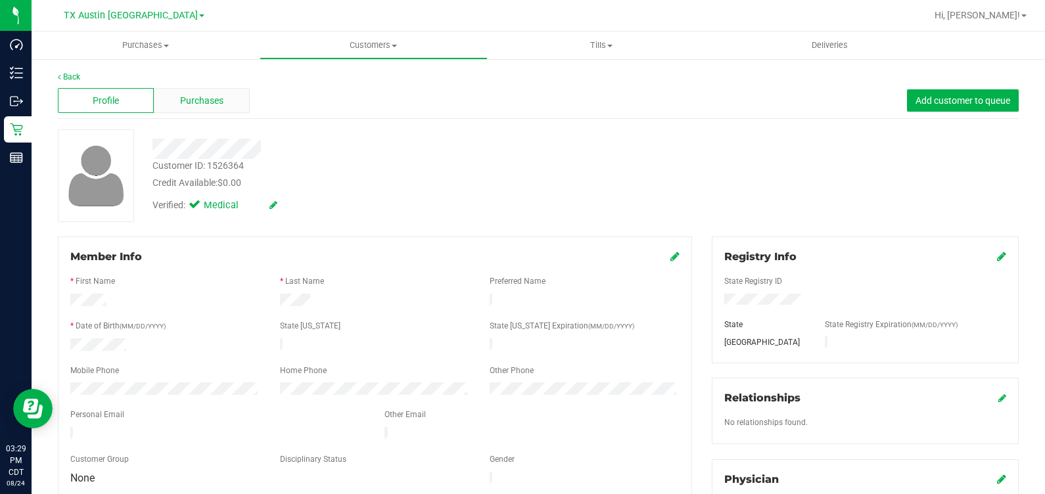
click at [227, 97] on div "Purchases" at bounding box center [202, 100] width 96 height 25
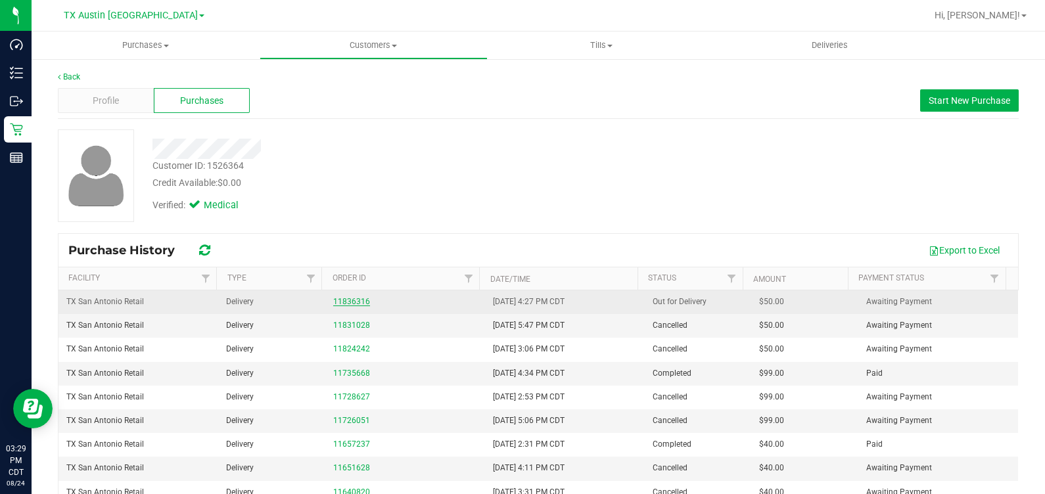
click at [335, 300] on link "11836316" at bounding box center [351, 301] width 37 height 9
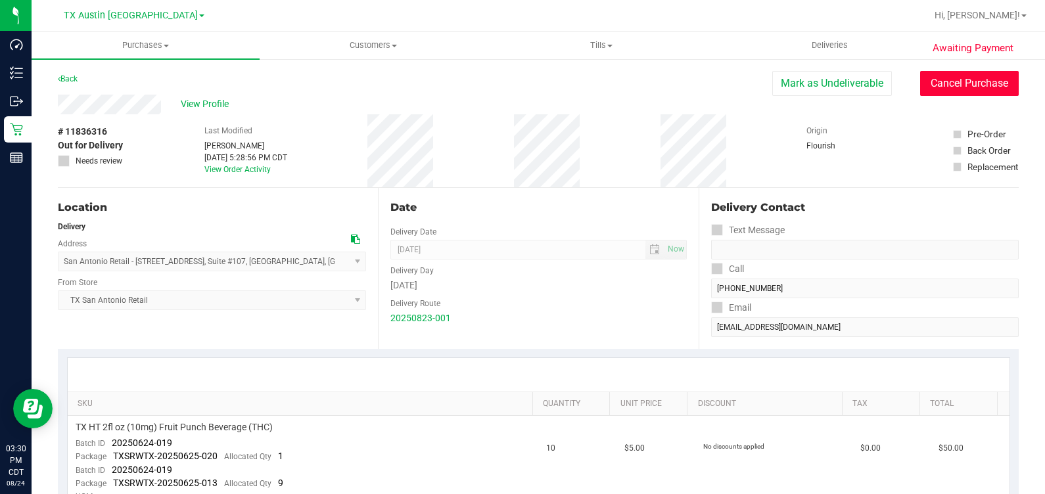
click at [952, 80] on button "Cancel Purchase" at bounding box center [969, 83] width 99 height 25
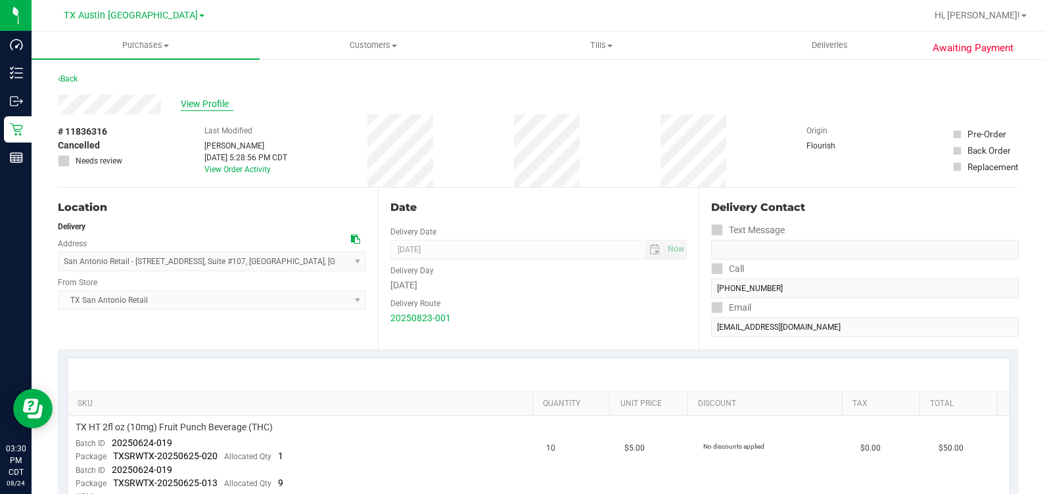
click at [185, 106] on span "View Profile" at bounding box center [207, 104] width 53 height 14
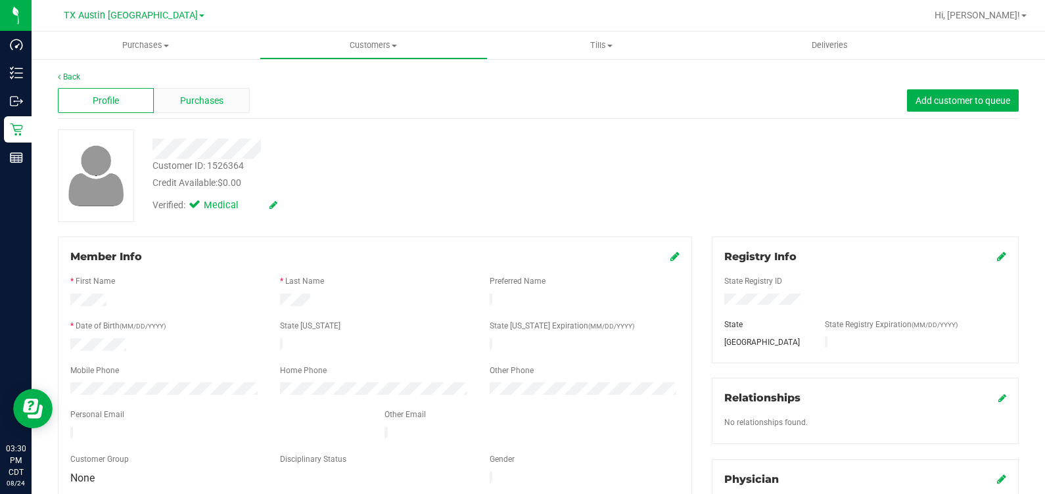
click at [160, 108] on div "Purchases" at bounding box center [202, 100] width 96 height 25
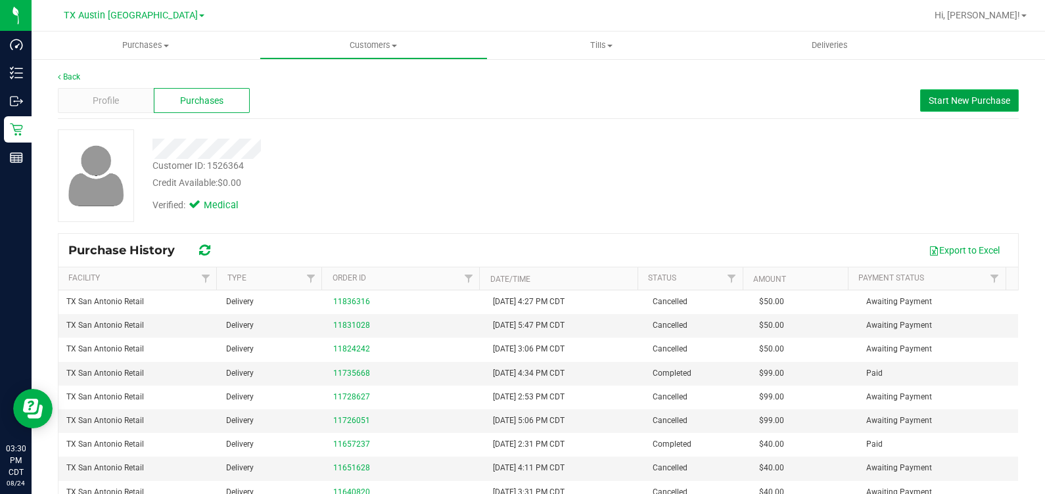
click at [960, 98] on span "Start New Purchase" at bounding box center [970, 100] width 82 height 11
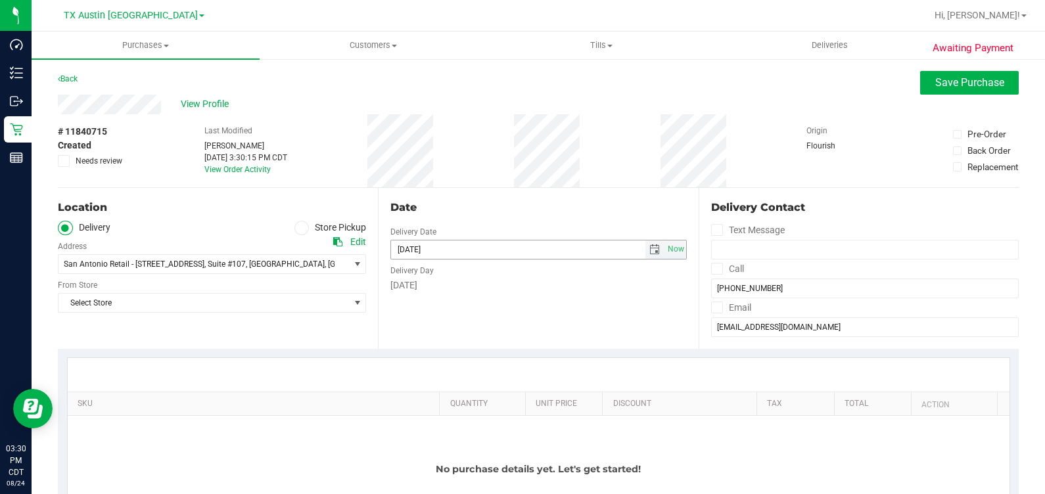
click at [650, 249] on span "select" at bounding box center [654, 250] width 11 height 11
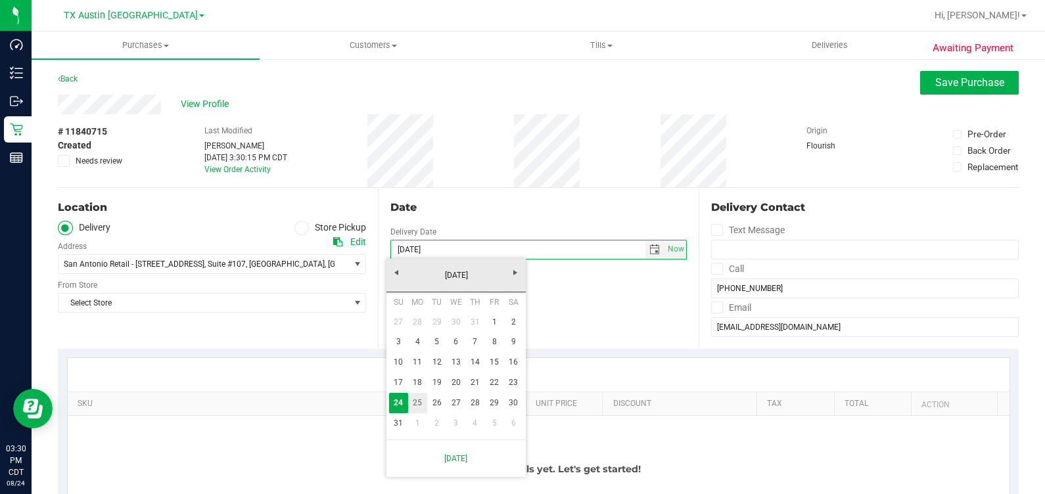
click at [415, 408] on link "25" at bounding box center [417, 403] width 19 height 20
type input "08/25/2025"
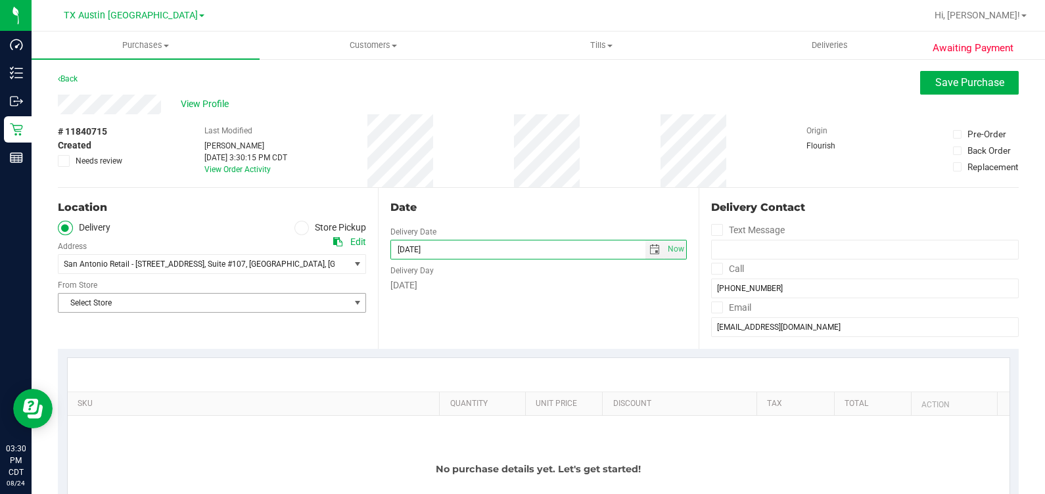
click at [164, 302] on span "Select Store" at bounding box center [203, 303] width 291 height 18
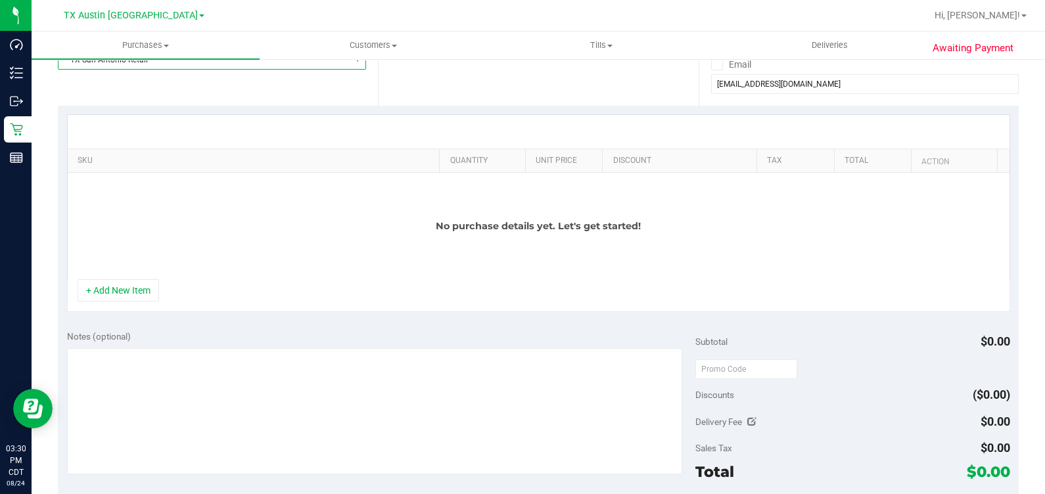
scroll to position [246, 0]
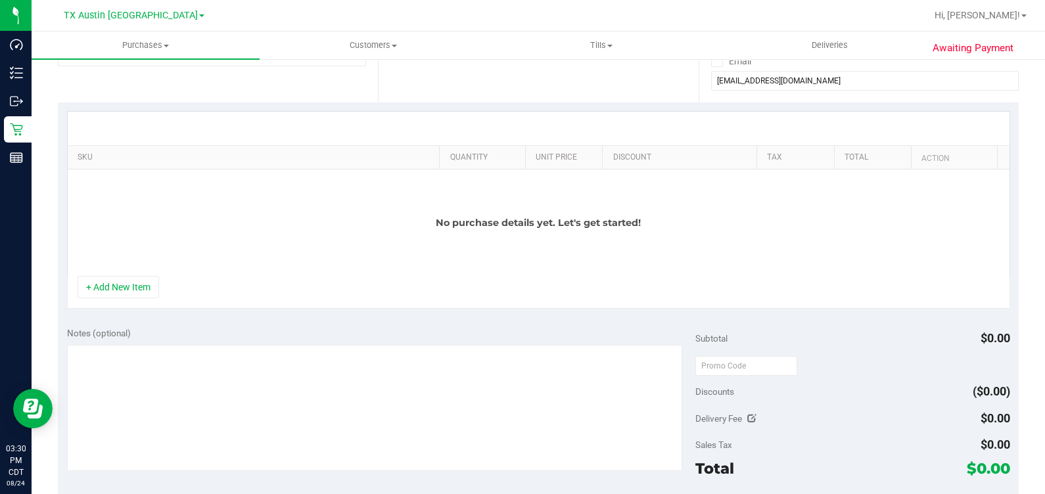
click at [101, 274] on div "No purchase details yet. Let's get started!" at bounding box center [539, 223] width 942 height 106
click at [103, 280] on button "+ Add New Item" at bounding box center [119, 287] width 82 height 22
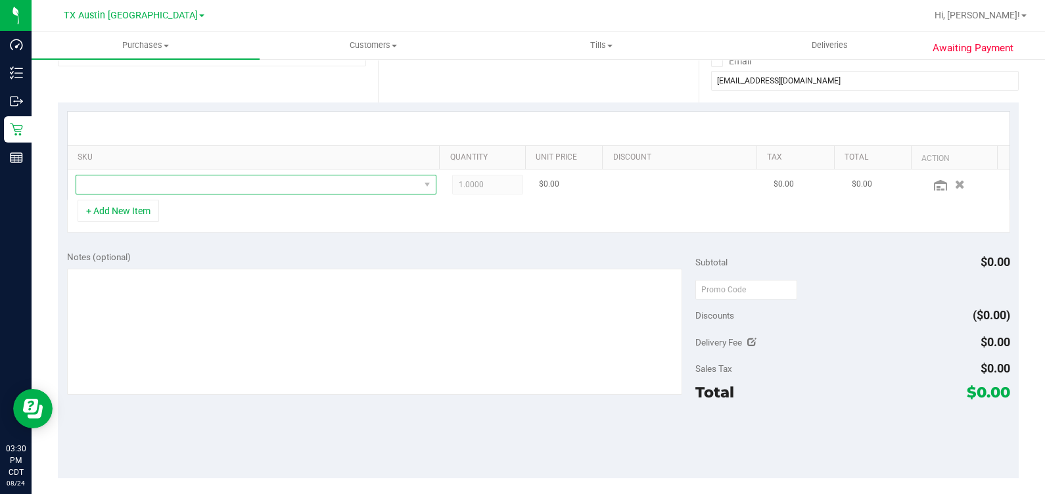
click at [122, 177] on span "NO DATA FOUND" at bounding box center [247, 184] width 343 height 18
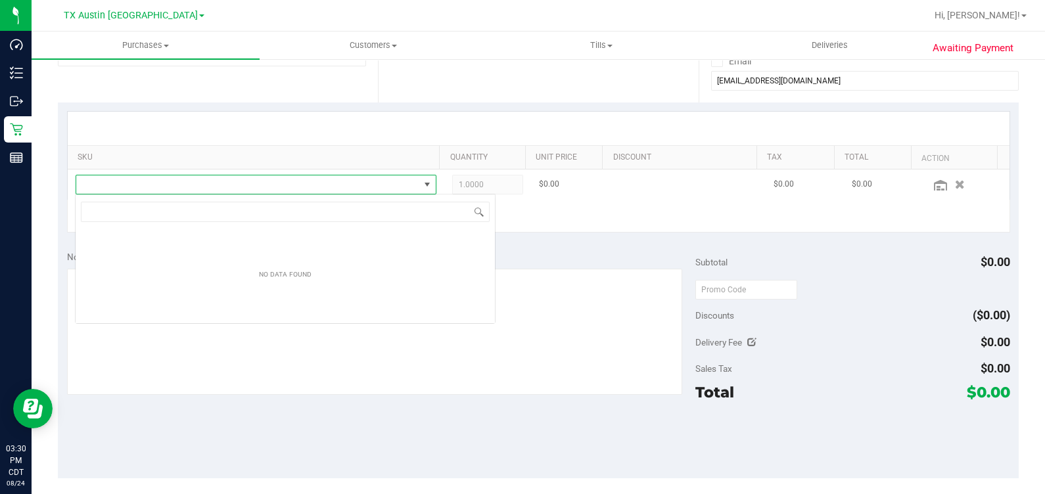
scroll to position [19, 351]
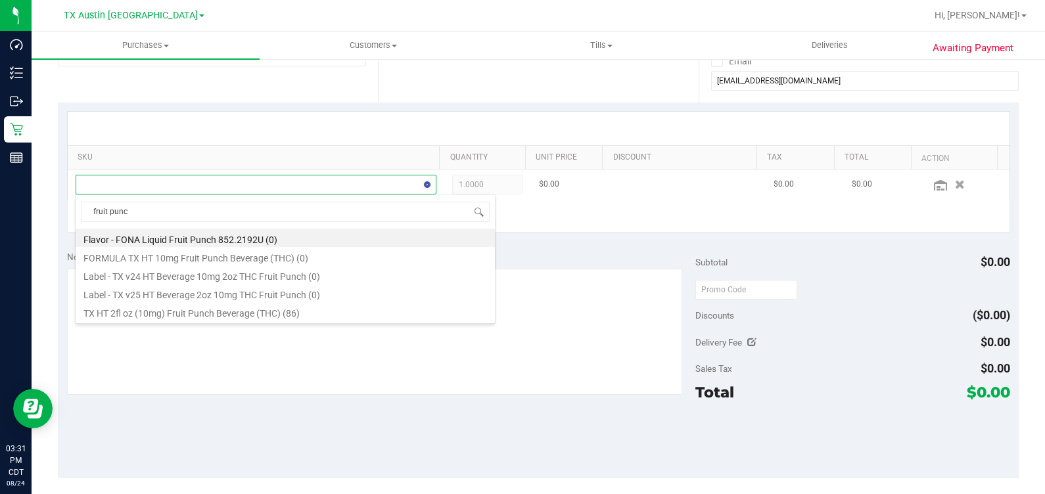
type input "fruit punch"
click at [197, 315] on li "TX HT 2fl oz (10mg) Fruit Punch Beverage (THC) (86)" at bounding box center [285, 311] width 419 height 18
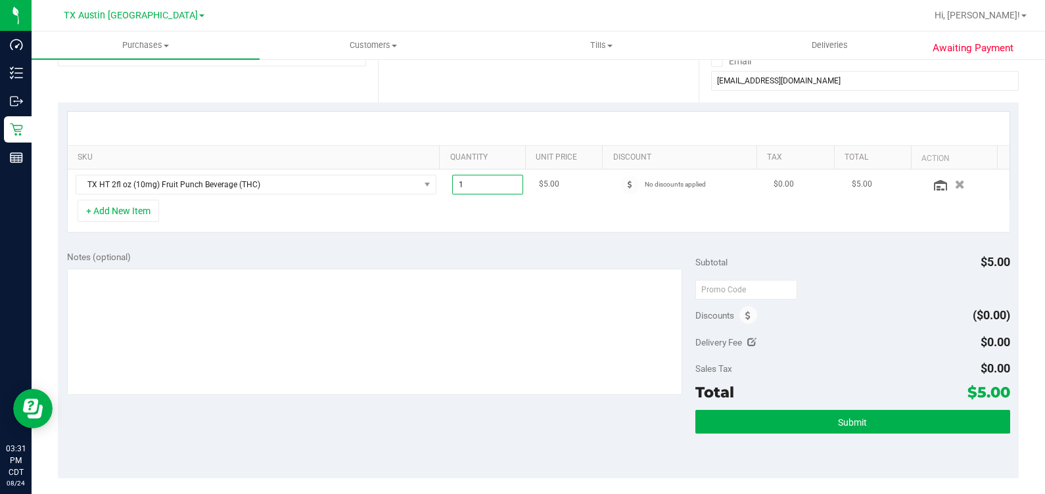
click at [482, 187] on span "1.00 1" at bounding box center [487, 185] width 71 height 20
type input "10"
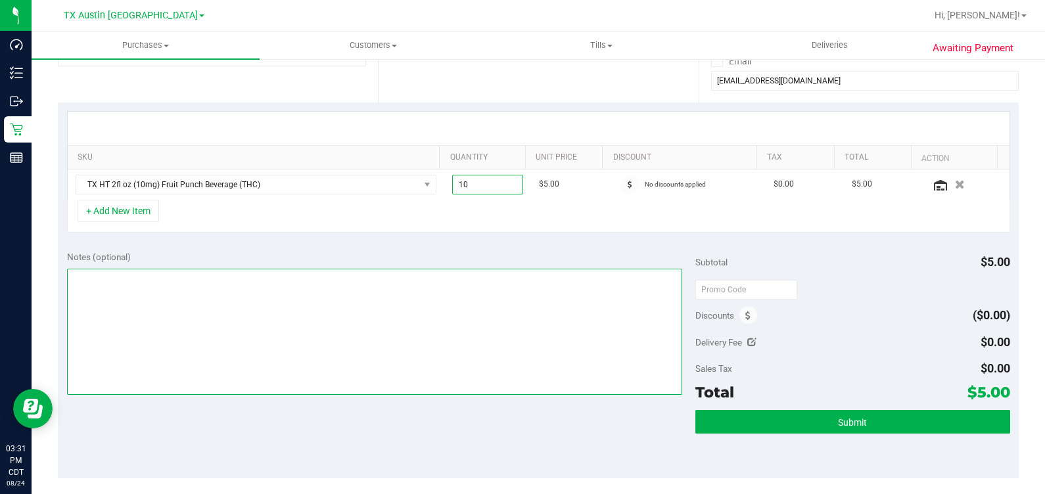
type input "10.00"
click at [475, 314] on textarea at bounding box center [375, 332] width 616 height 126
type textarea "satx pu 8/25 rg"
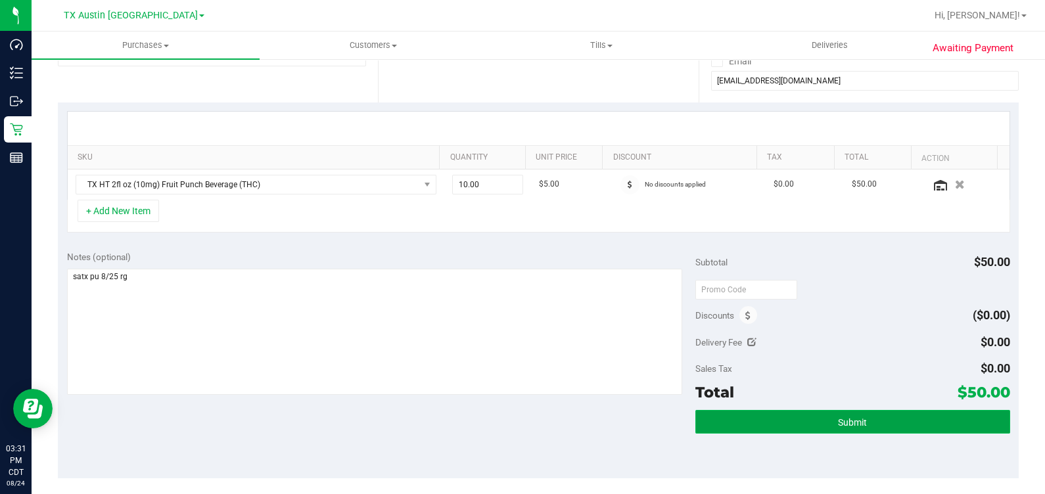
click at [809, 424] on button "Submit" at bounding box center [852, 422] width 314 height 24
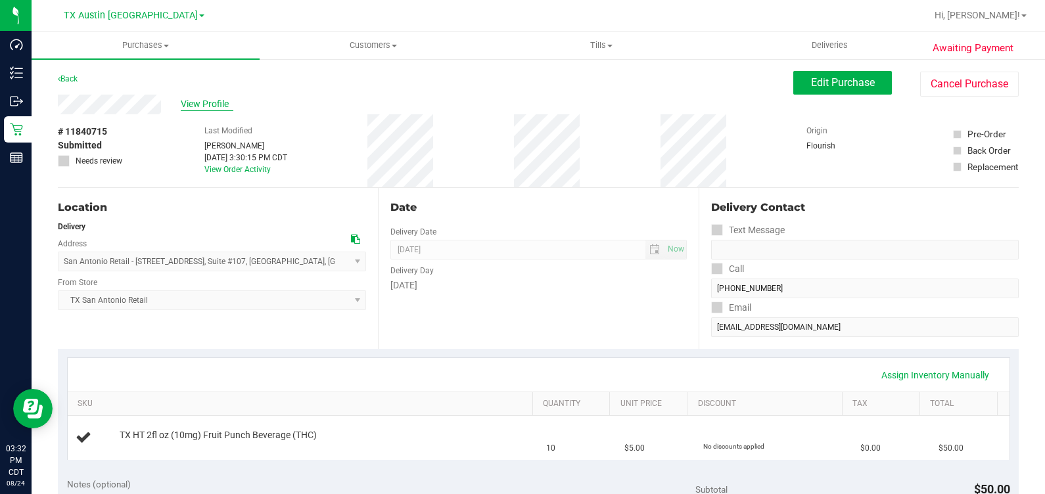
click at [207, 107] on span "View Profile" at bounding box center [207, 104] width 53 height 14
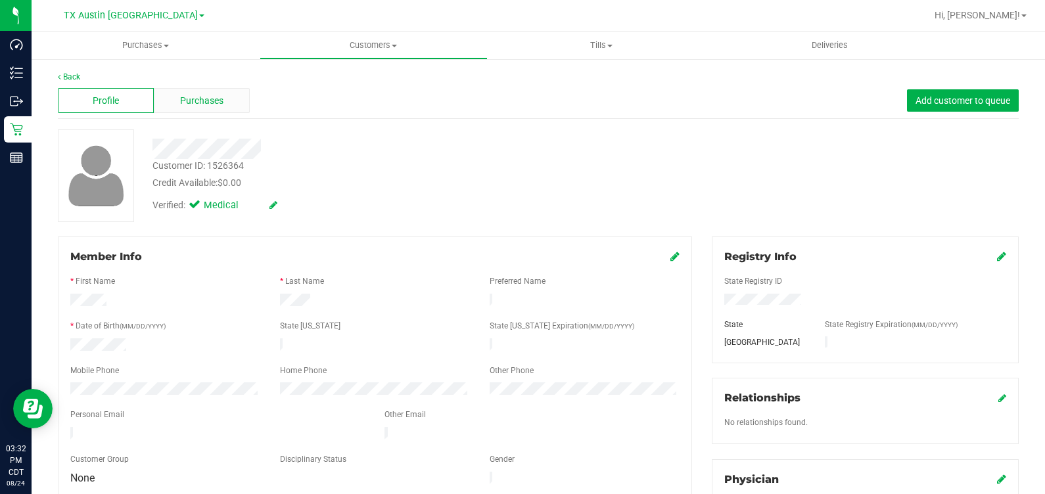
click at [217, 89] on div "Purchases" at bounding box center [202, 100] width 96 height 25
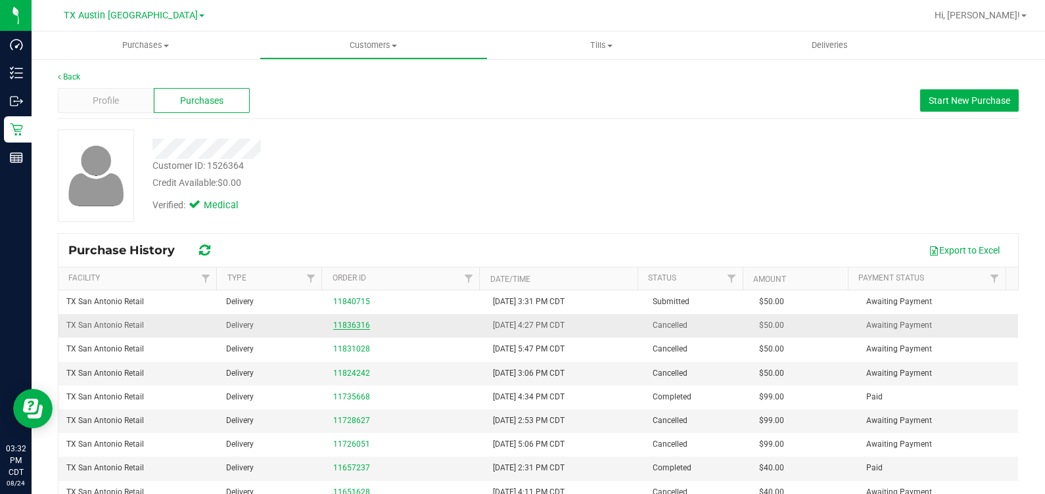
click at [339, 322] on link "11836316" at bounding box center [351, 325] width 37 height 9
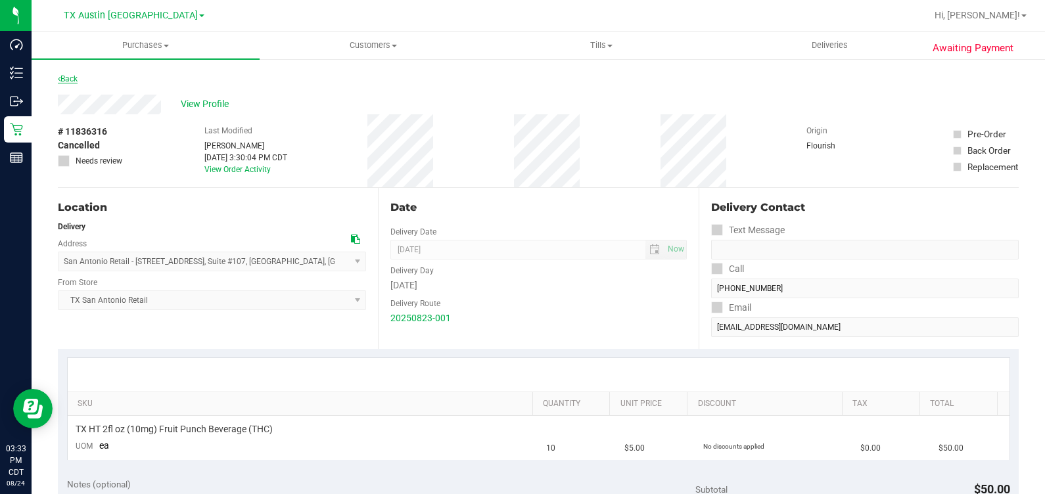
click at [75, 78] on link "Back" at bounding box center [68, 78] width 20 height 9
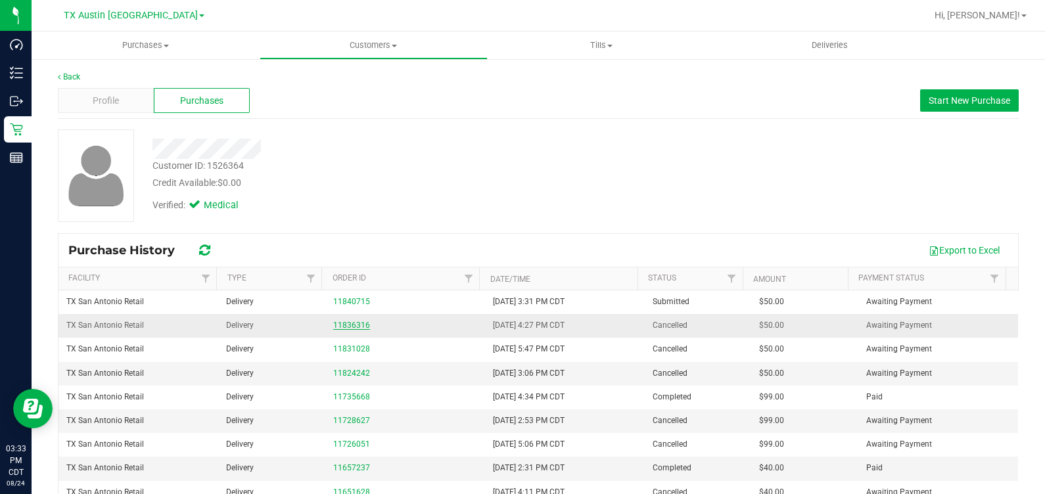
click at [350, 325] on link "11836316" at bounding box center [351, 325] width 37 height 9
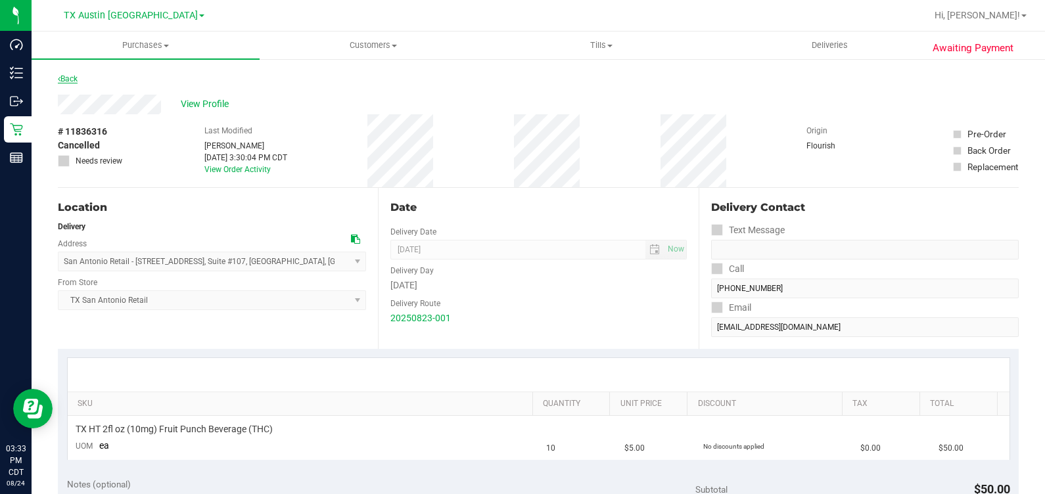
click at [63, 79] on link "Back" at bounding box center [68, 78] width 20 height 9
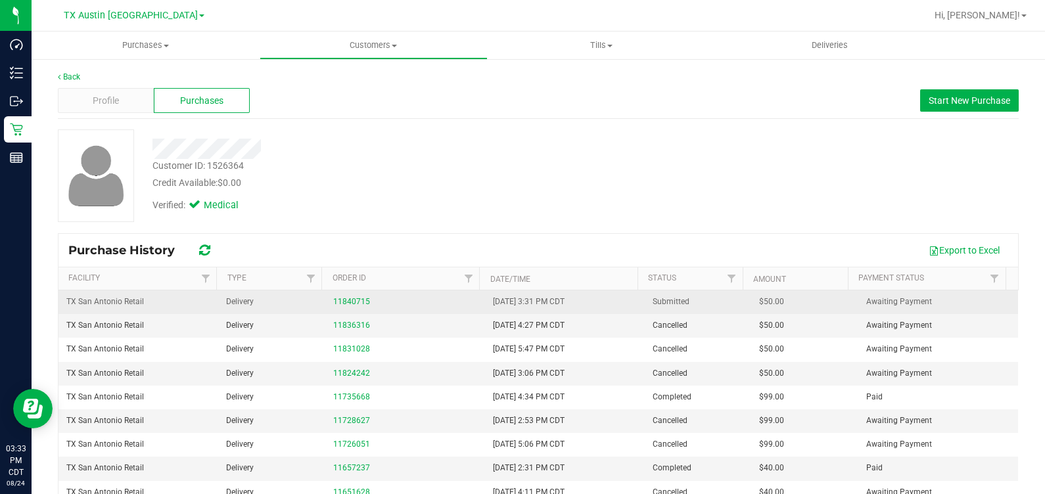
click at [345, 309] on td "11840715" at bounding box center [405, 303] width 160 height 24
click at [339, 304] on link "11840715" at bounding box center [351, 301] width 37 height 9
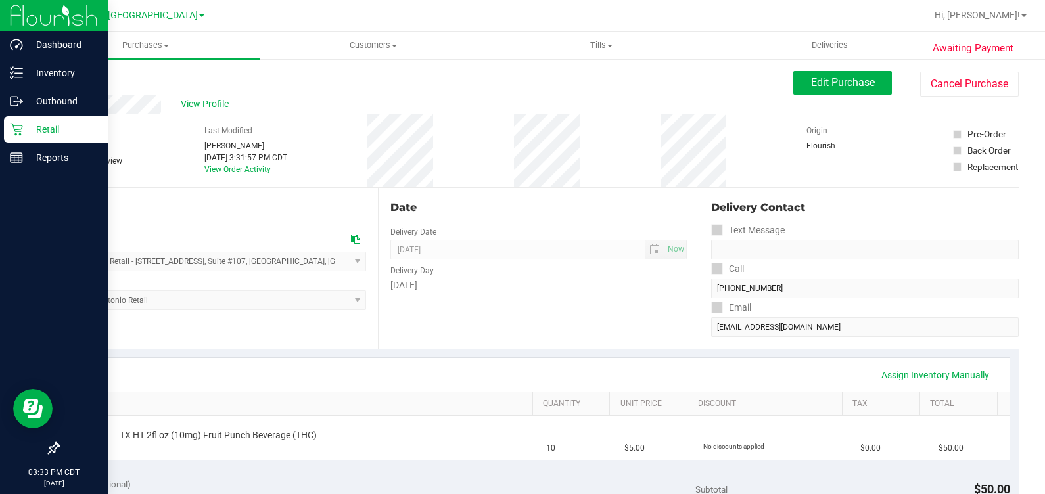
click at [13, 136] on div "Retail" at bounding box center [56, 129] width 104 height 26
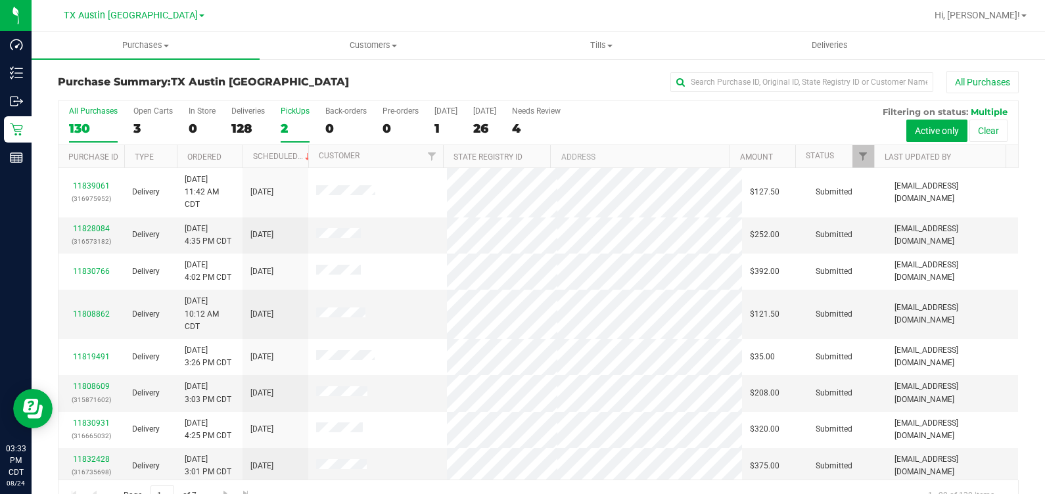
click at [287, 126] on div "2" at bounding box center [295, 128] width 29 height 15
click at [0, 0] on input "PickUps 2" at bounding box center [0, 0] width 0 height 0
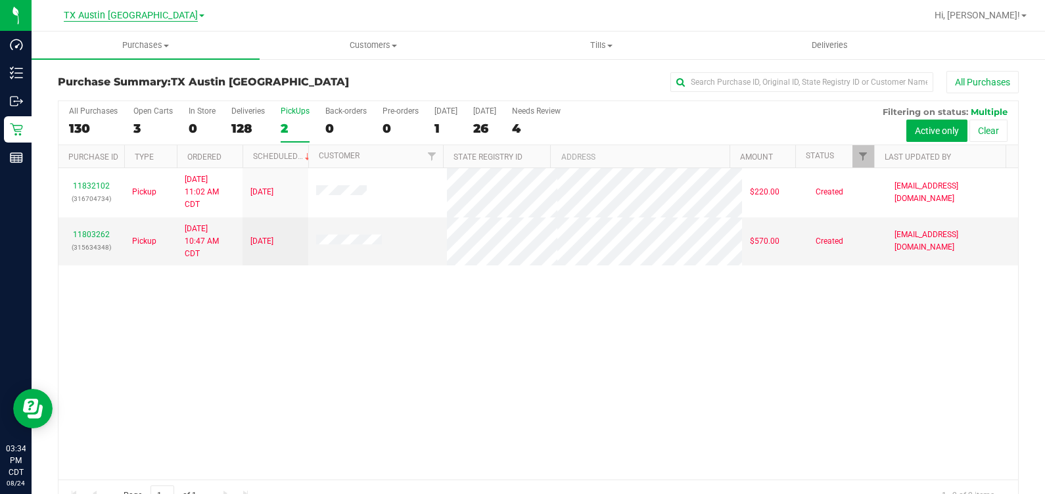
click at [142, 14] on span "TX Austin [GEOGRAPHIC_DATA]" at bounding box center [131, 16] width 134 height 12
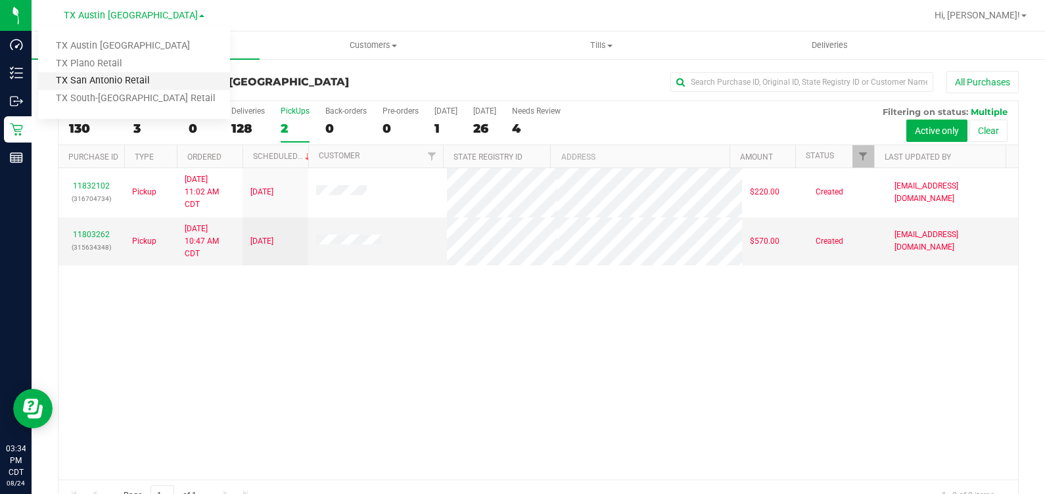
click at [137, 80] on link "TX San Antonio Retail" at bounding box center [134, 81] width 192 height 18
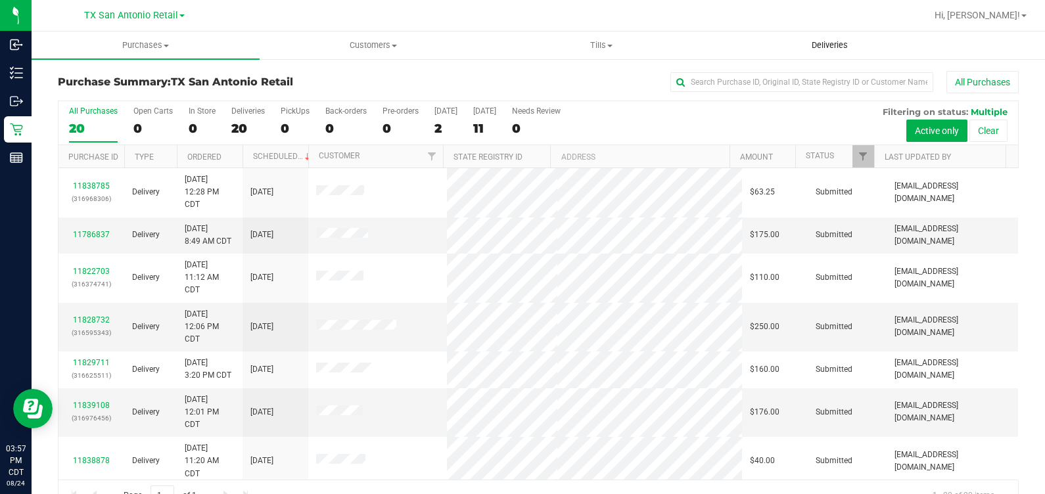
click at [831, 44] on span "Deliveries" at bounding box center [830, 45] width 72 height 12
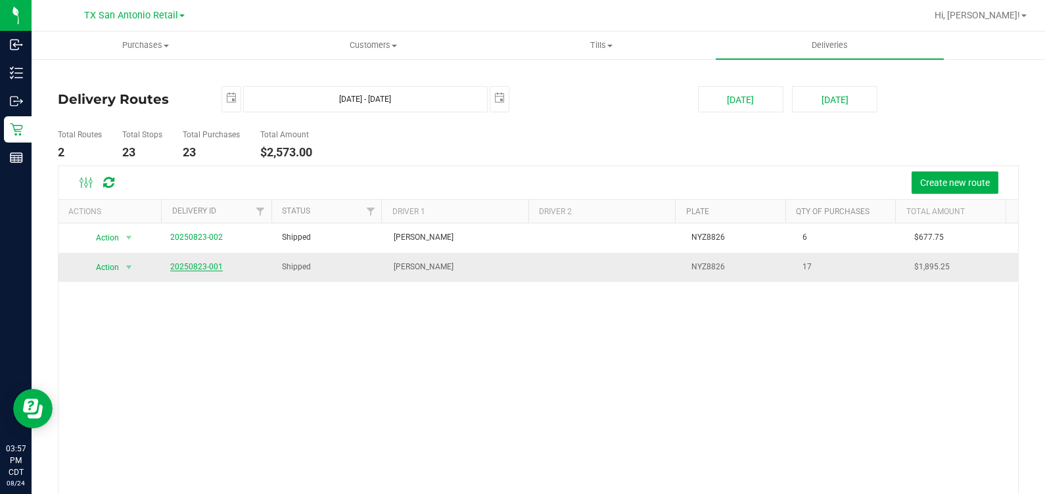
click at [189, 269] on link "20250823-001" at bounding box center [196, 266] width 53 height 9
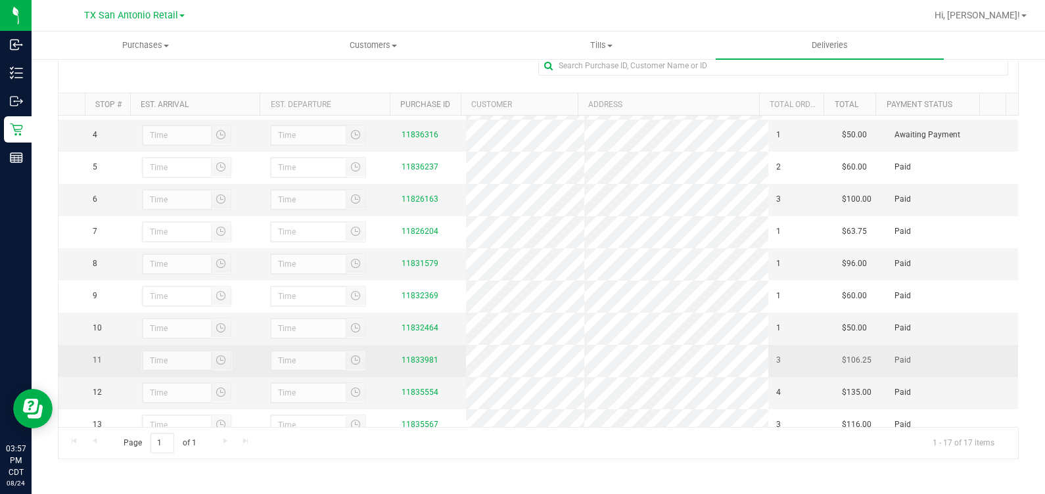
scroll to position [71, 0]
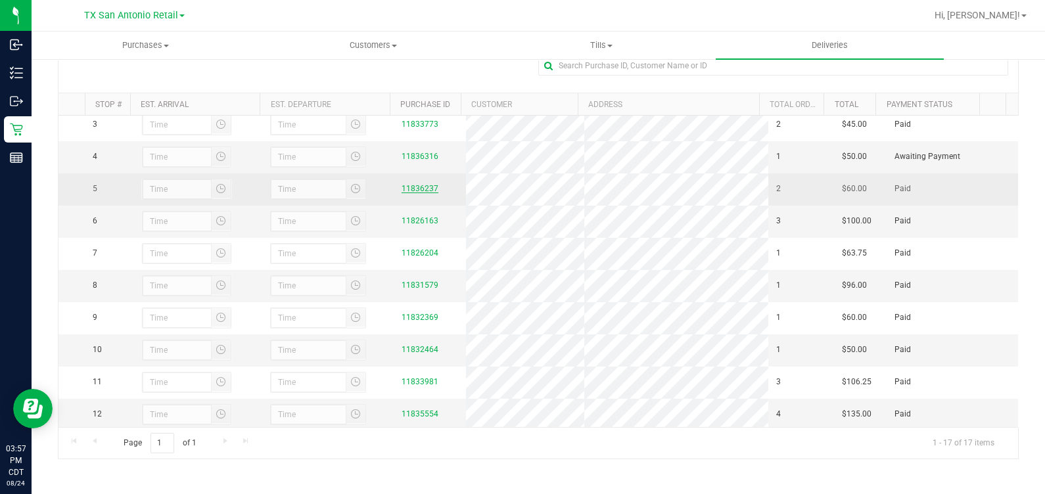
click at [408, 193] on link "11836237" at bounding box center [420, 188] width 37 height 9
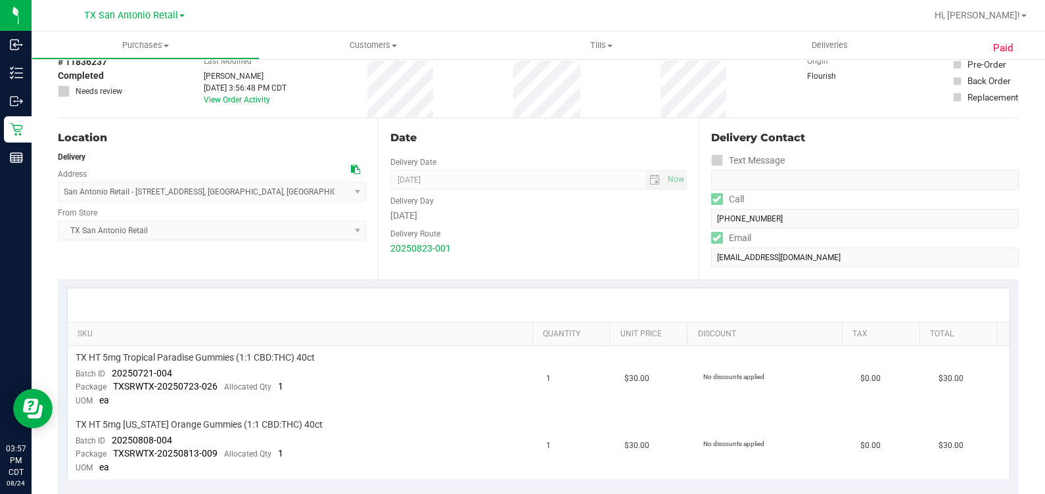
scroll to position [164, 0]
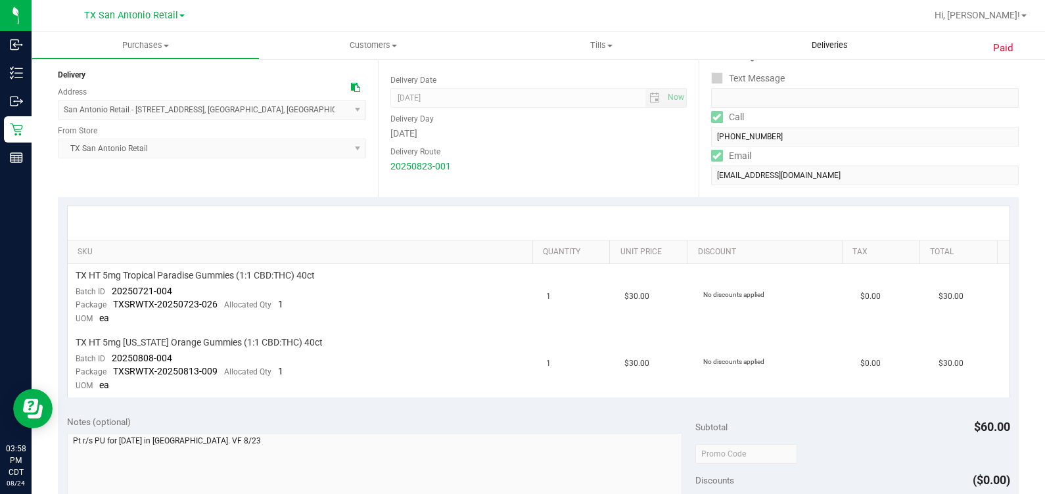
click at [855, 36] on uib-tab-heading "Deliveries" at bounding box center [830, 46] width 228 height 28
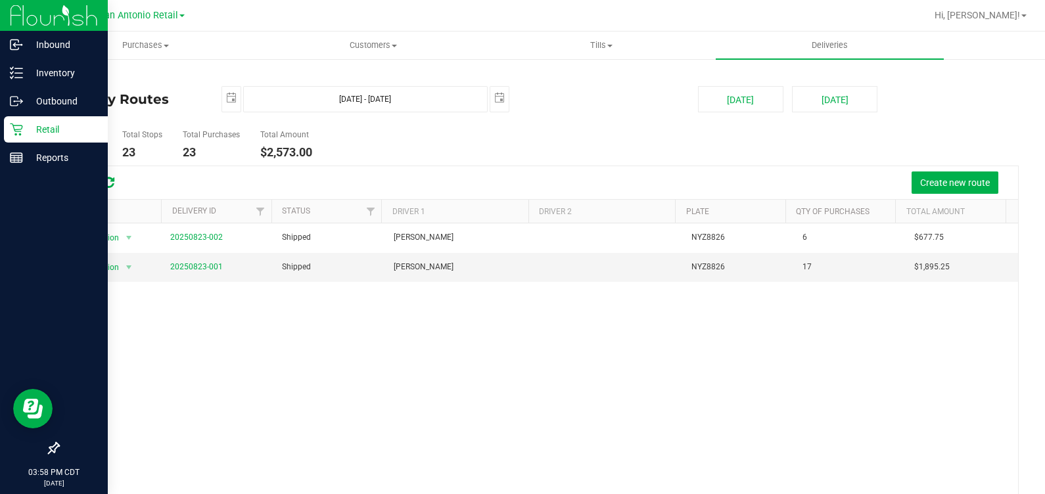
click at [27, 127] on p "Retail" at bounding box center [62, 130] width 79 height 16
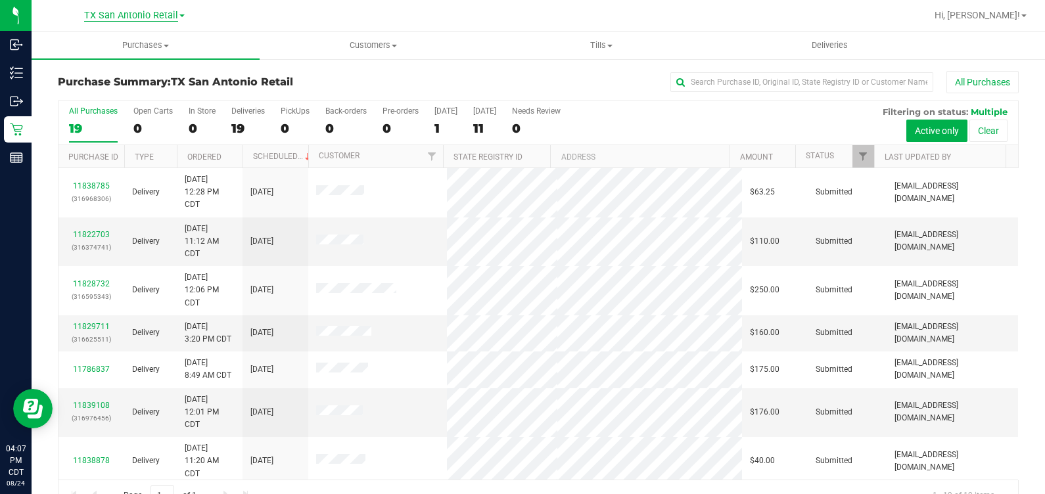
click at [126, 15] on span "TX San Antonio Retail" at bounding box center [131, 16] width 94 height 12
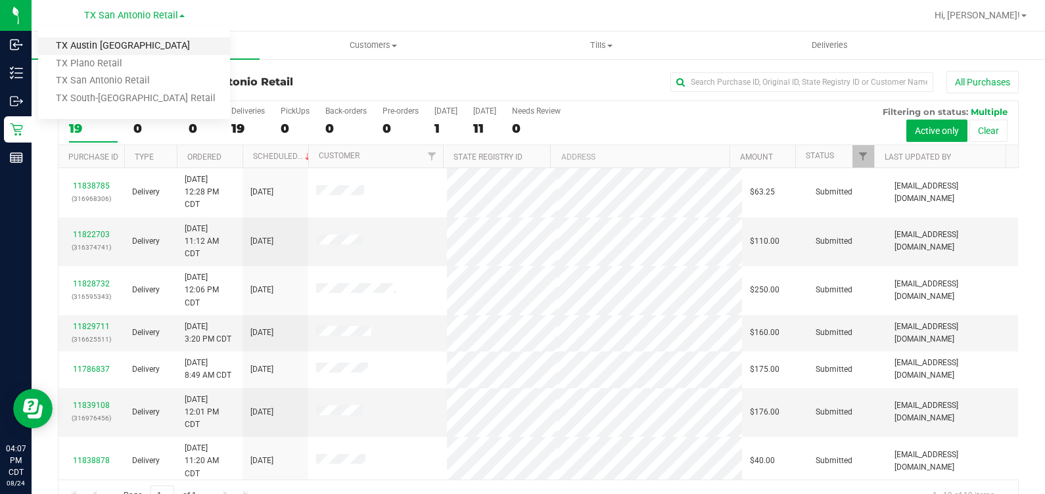
click at [122, 46] on link "TX Austin [GEOGRAPHIC_DATA]" at bounding box center [134, 46] width 192 height 18
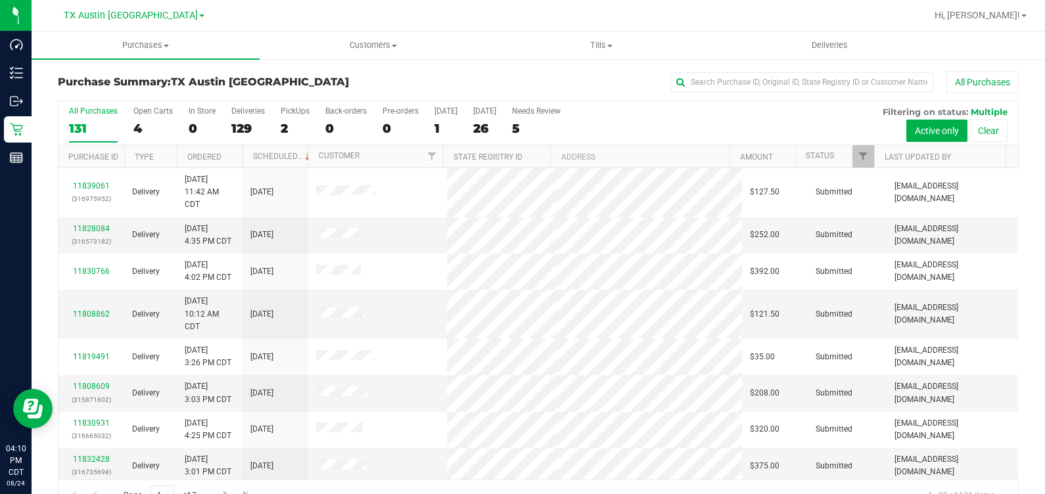
click at [477, 78] on div "All Purchases" at bounding box center [698, 82] width 641 height 22
click at [283, 128] on div "2" at bounding box center [295, 128] width 29 height 15
click at [0, 0] on input "PickUps 2" at bounding box center [0, 0] width 0 height 0
click at [595, 50] on span "Tills" at bounding box center [601, 45] width 227 height 12
click at [562, 80] on span "Manage tills" at bounding box center [532, 79] width 89 height 11
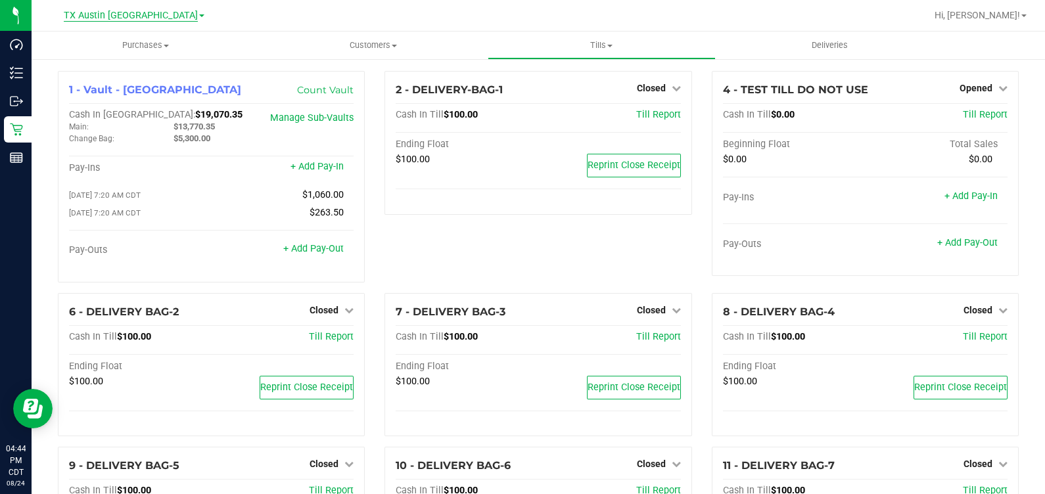
click at [151, 17] on span "TX Austin [GEOGRAPHIC_DATA]" at bounding box center [131, 16] width 134 height 12
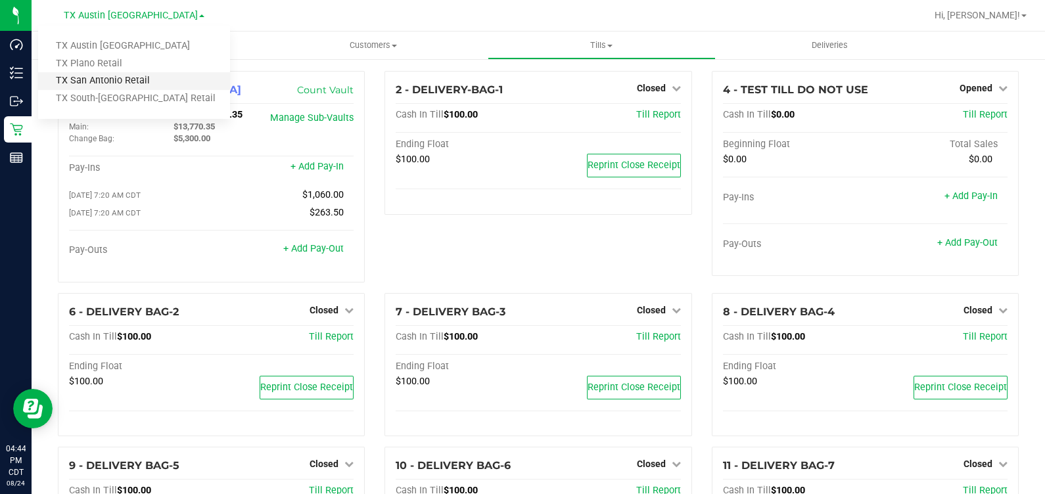
click at [126, 84] on link "TX San Antonio Retail" at bounding box center [134, 81] width 192 height 18
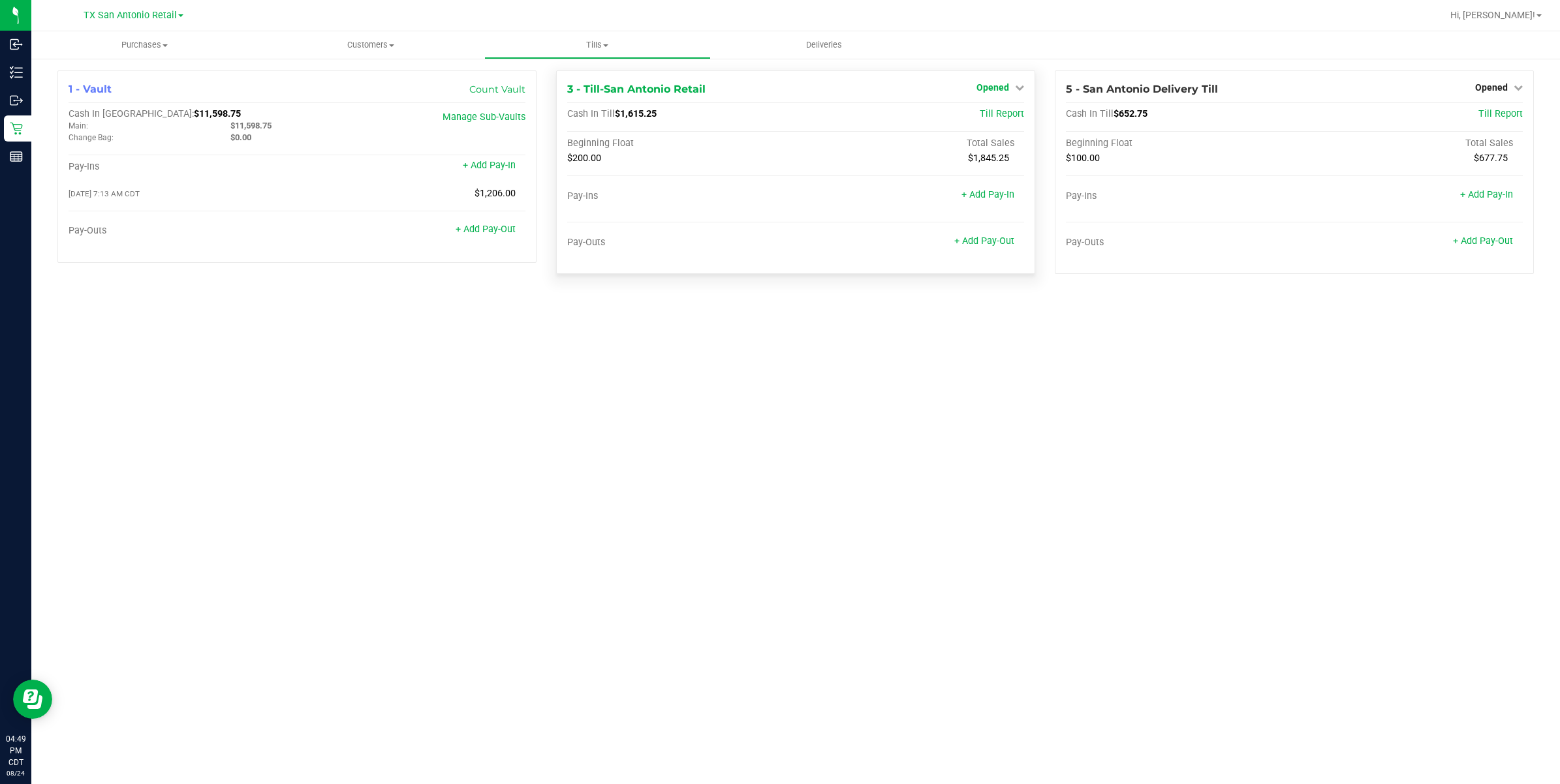
click at [989, 88] on span "Opened" at bounding box center [992, 87] width 33 height 11
click at [992, 117] on link "Close Till" at bounding box center [994, 114] width 35 height 11
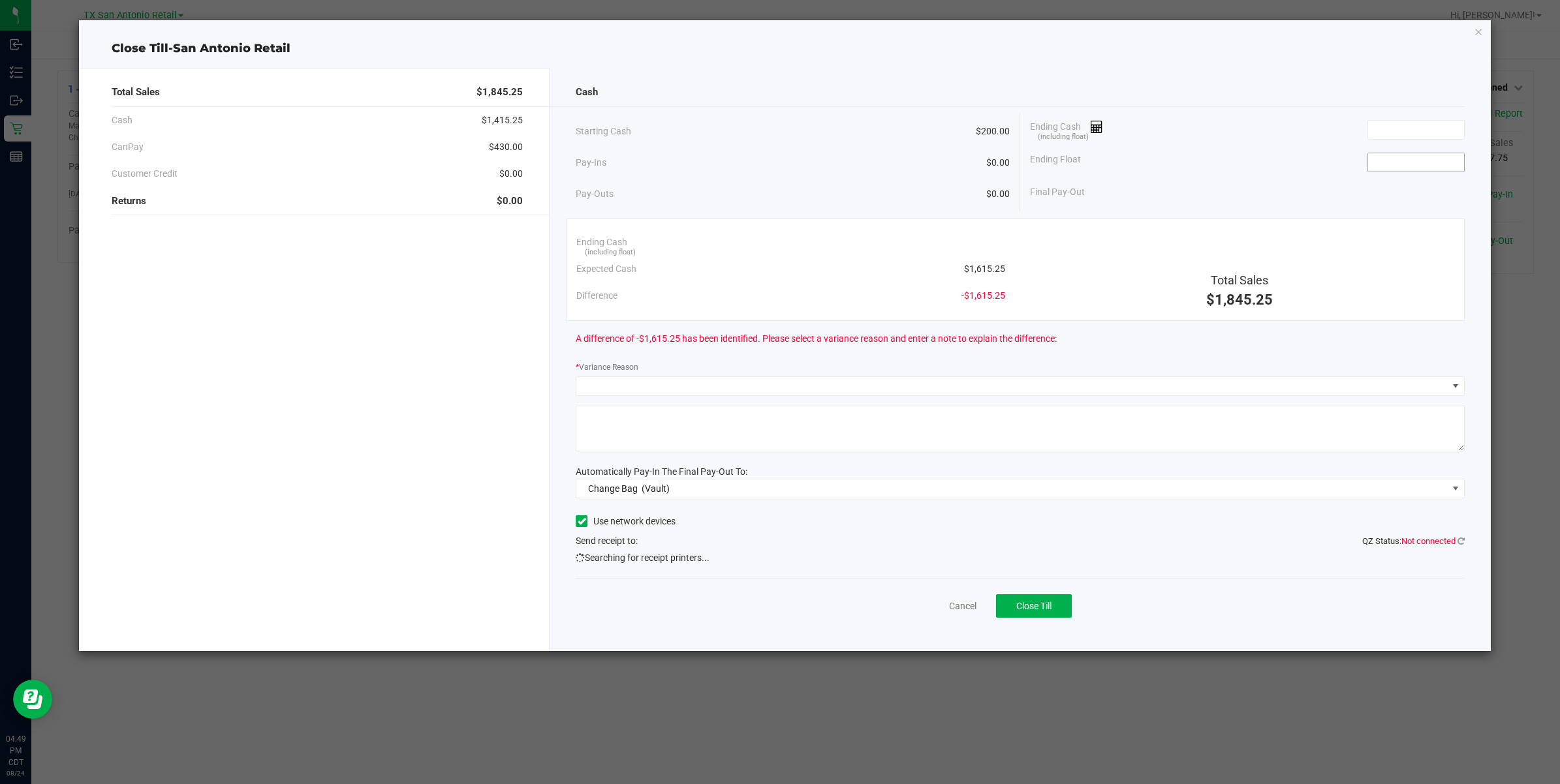
click at [1037, 160] on input at bounding box center [1416, 162] width 96 height 18
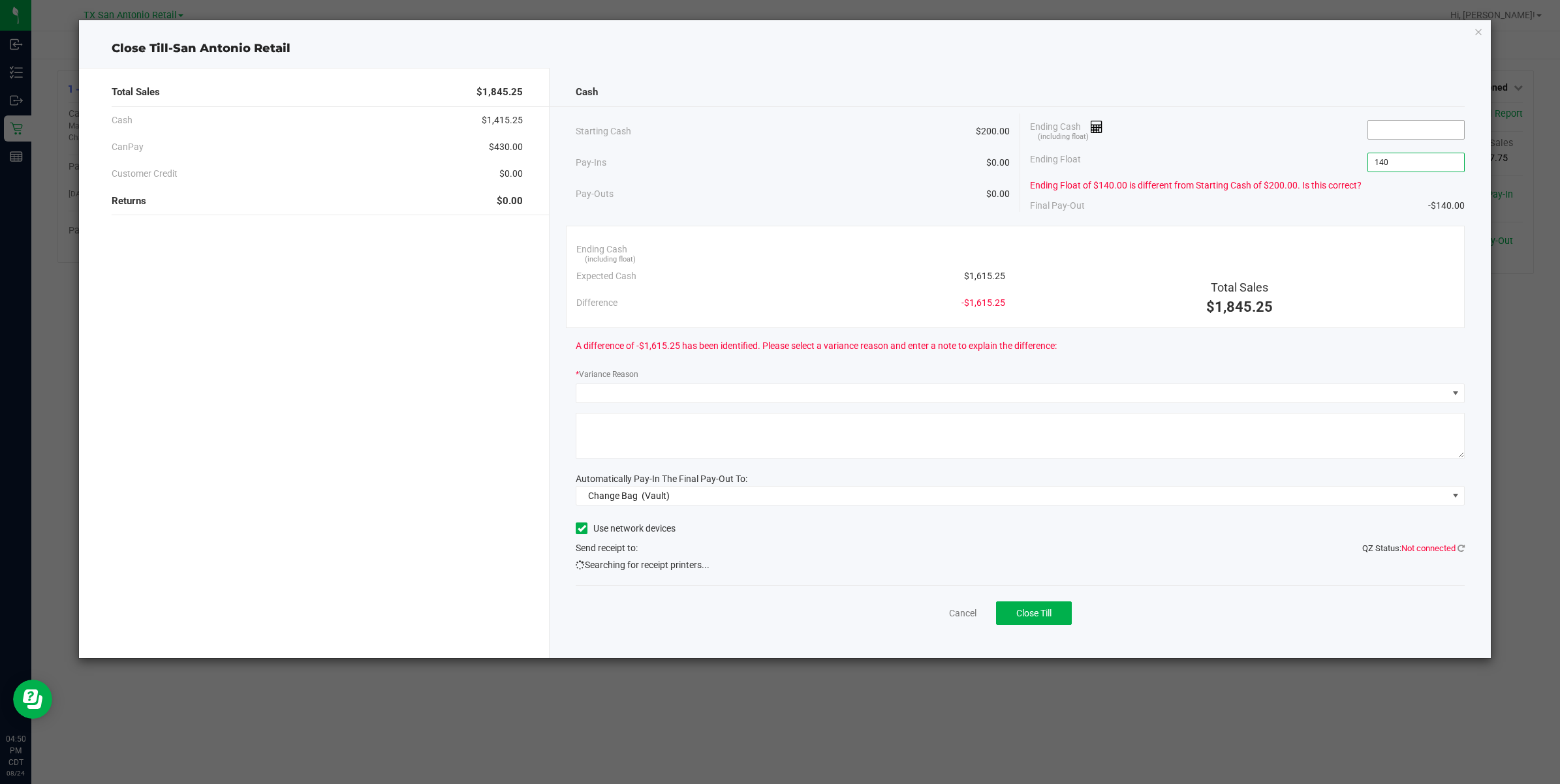
type input "$140.00"
click at [1037, 136] on input at bounding box center [1416, 130] width 96 height 18
type input "$1,555.25"
type input "$140.00"
click at [663, 395] on span at bounding box center [1011, 393] width 871 height 18
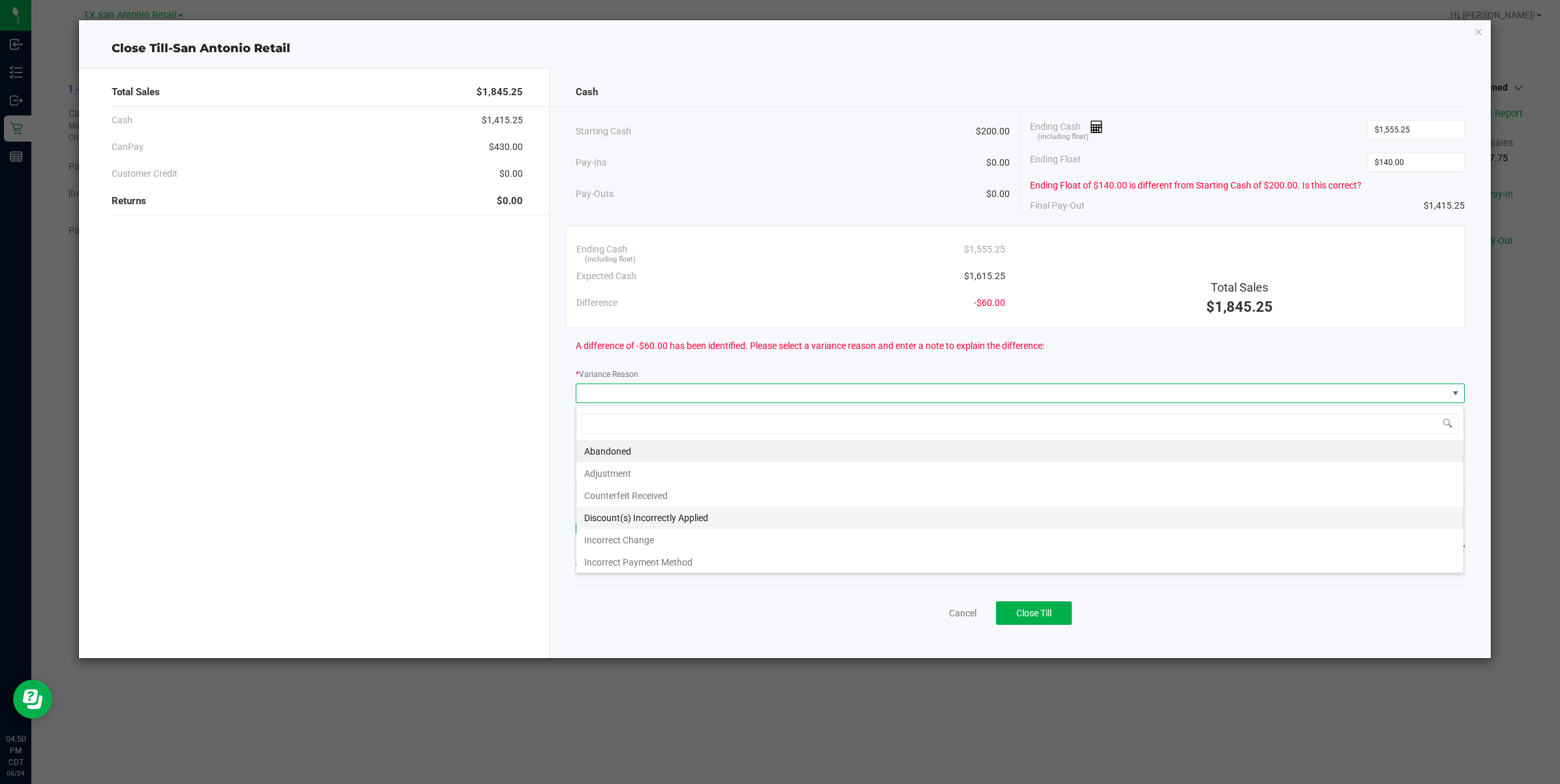
scroll to position [71, 0]
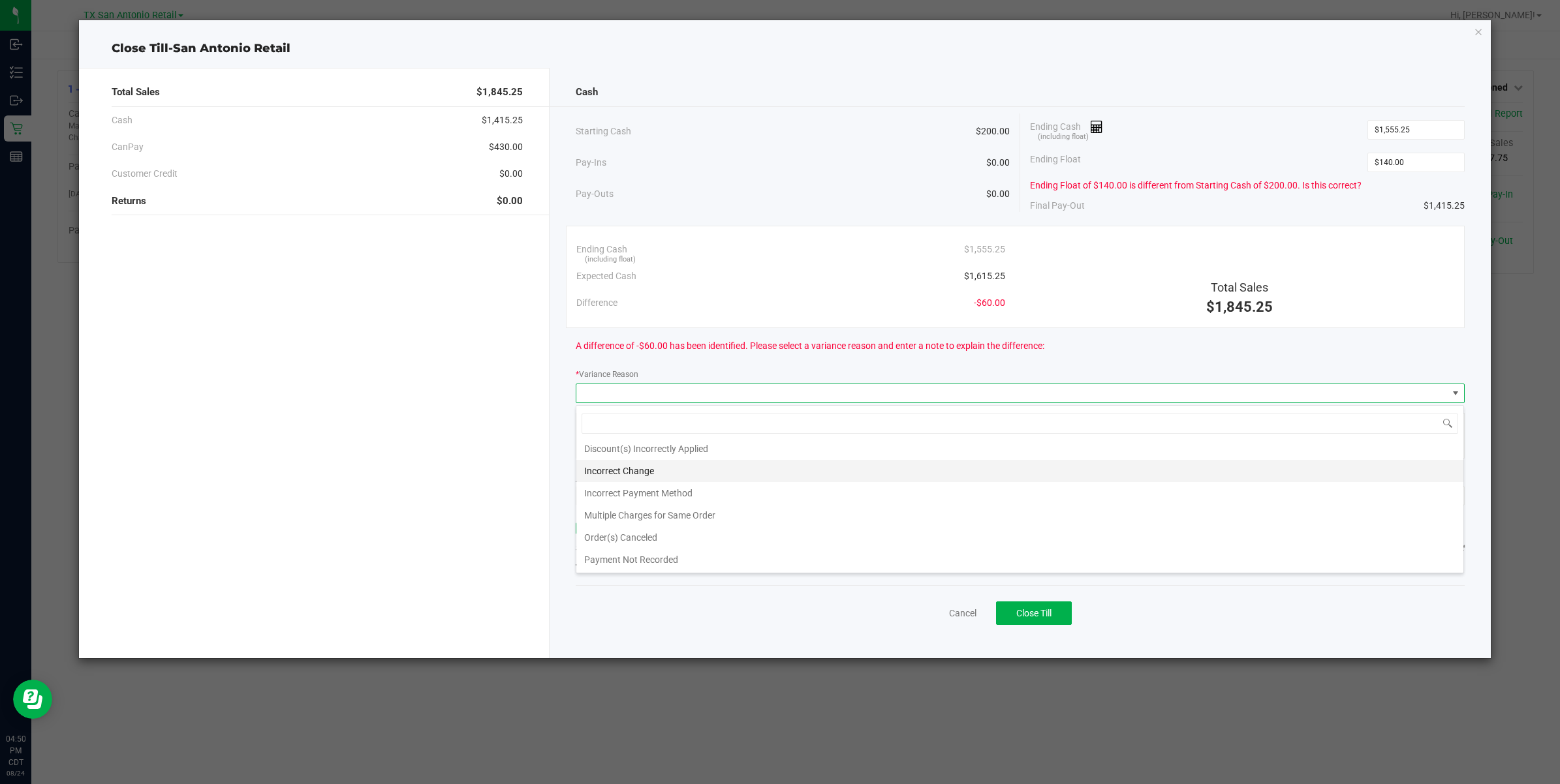
click at [684, 467] on li "Incorrect Change" at bounding box center [1019, 470] width 887 height 22
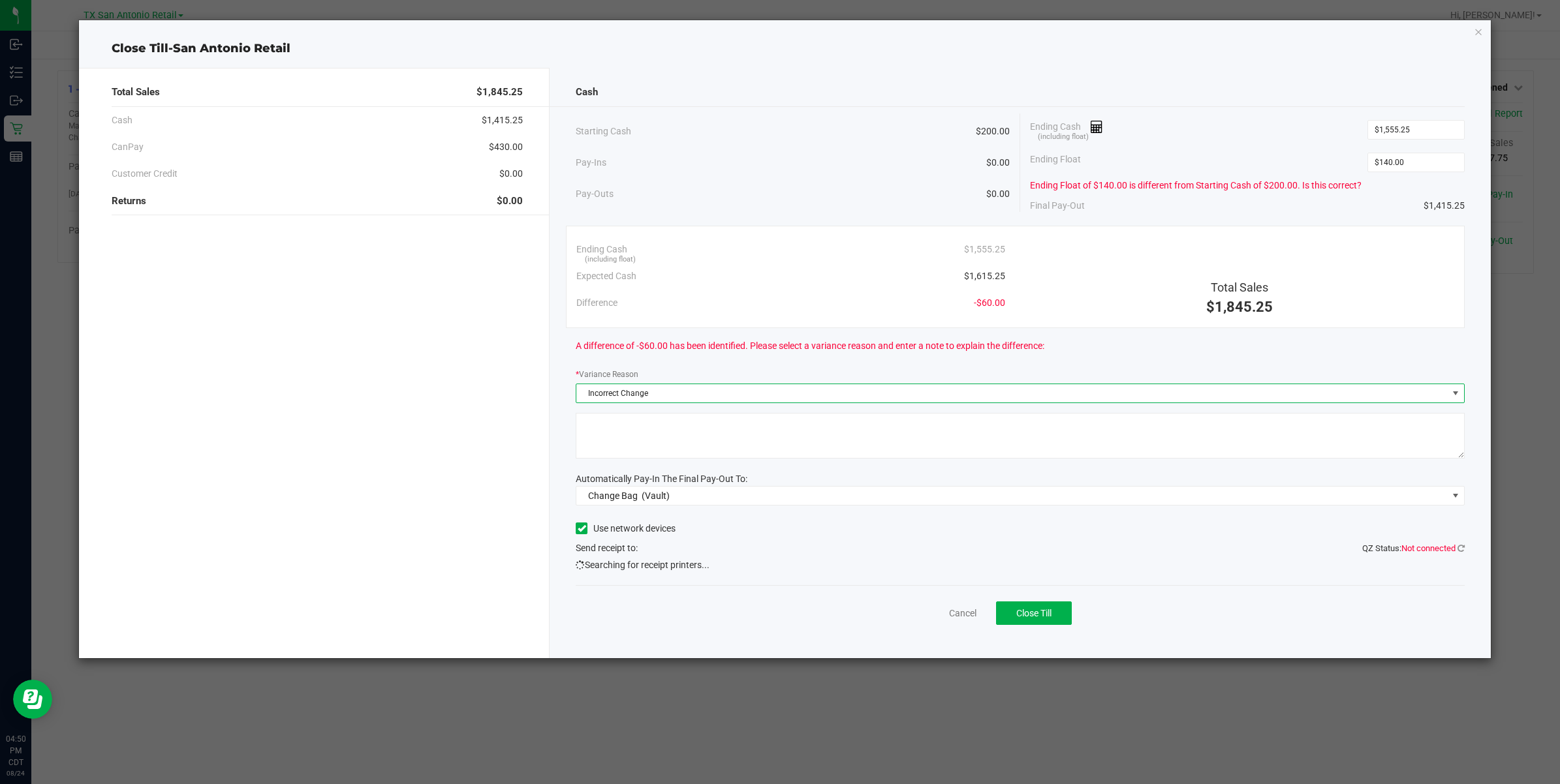
click at [687, 468] on div "Cash Starting Cash $200.00 Pay-Ins $0.00 Pay-Outs $0.00 Ending Cash (including …" at bounding box center [1020, 362] width 941 height 590
click at [808, 451] on textarea at bounding box center [1020, 436] width 889 height 46
paste textarea "Drawer only started with $140. No $20 dollar bills in opening till for retail."
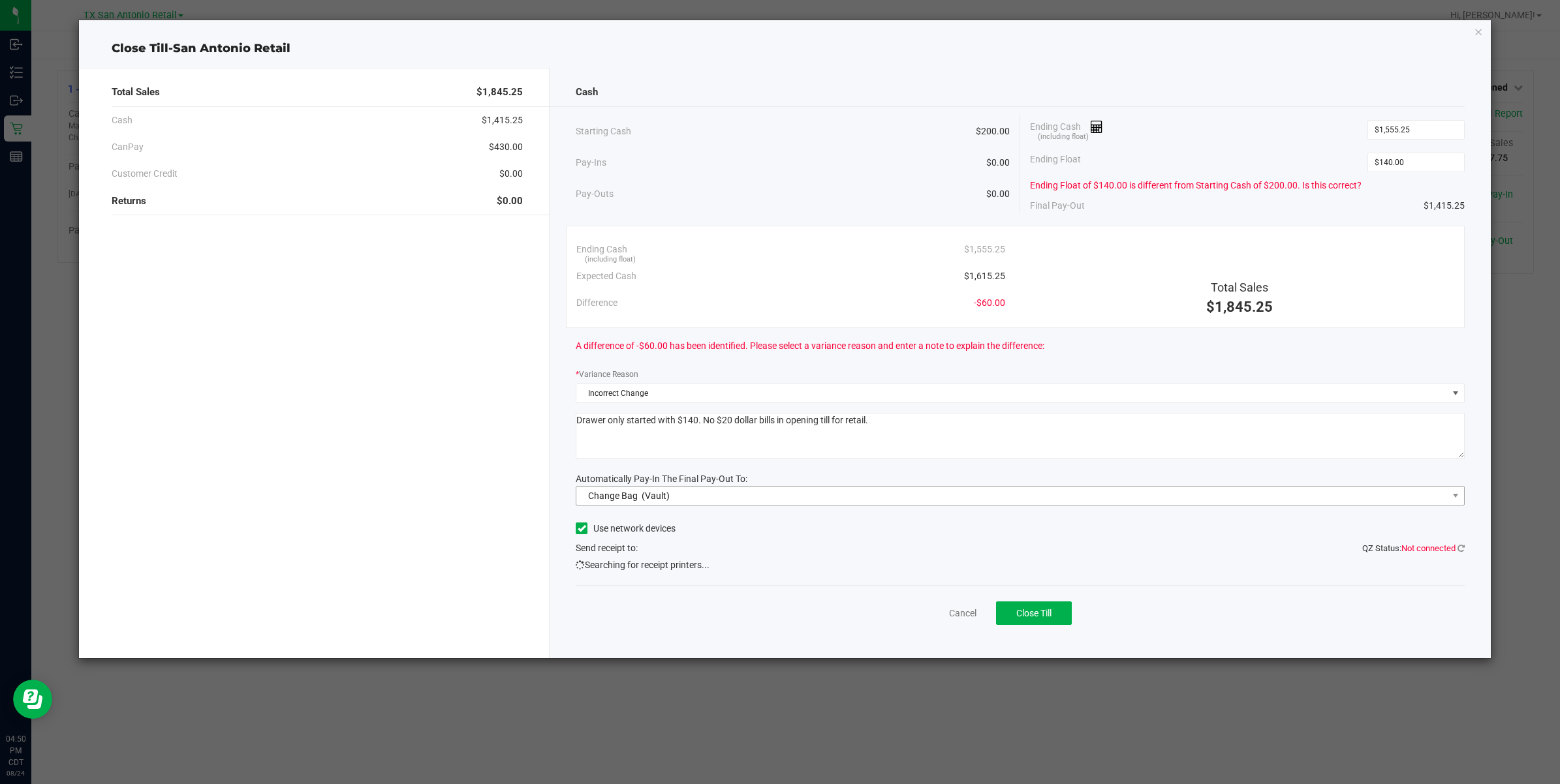
type textarea "Drawer only started with $140. No $20 dollar bills in opening till for retail."
click at [686, 490] on span "Change Bag (Vault)" at bounding box center [1011, 495] width 871 height 18
click at [643, 490] on li "Main (Vault)" at bounding box center [1019, 582] width 887 height 26
click at [632, 490] on label "Use network devices" at bounding box center [626, 529] width 100 height 14
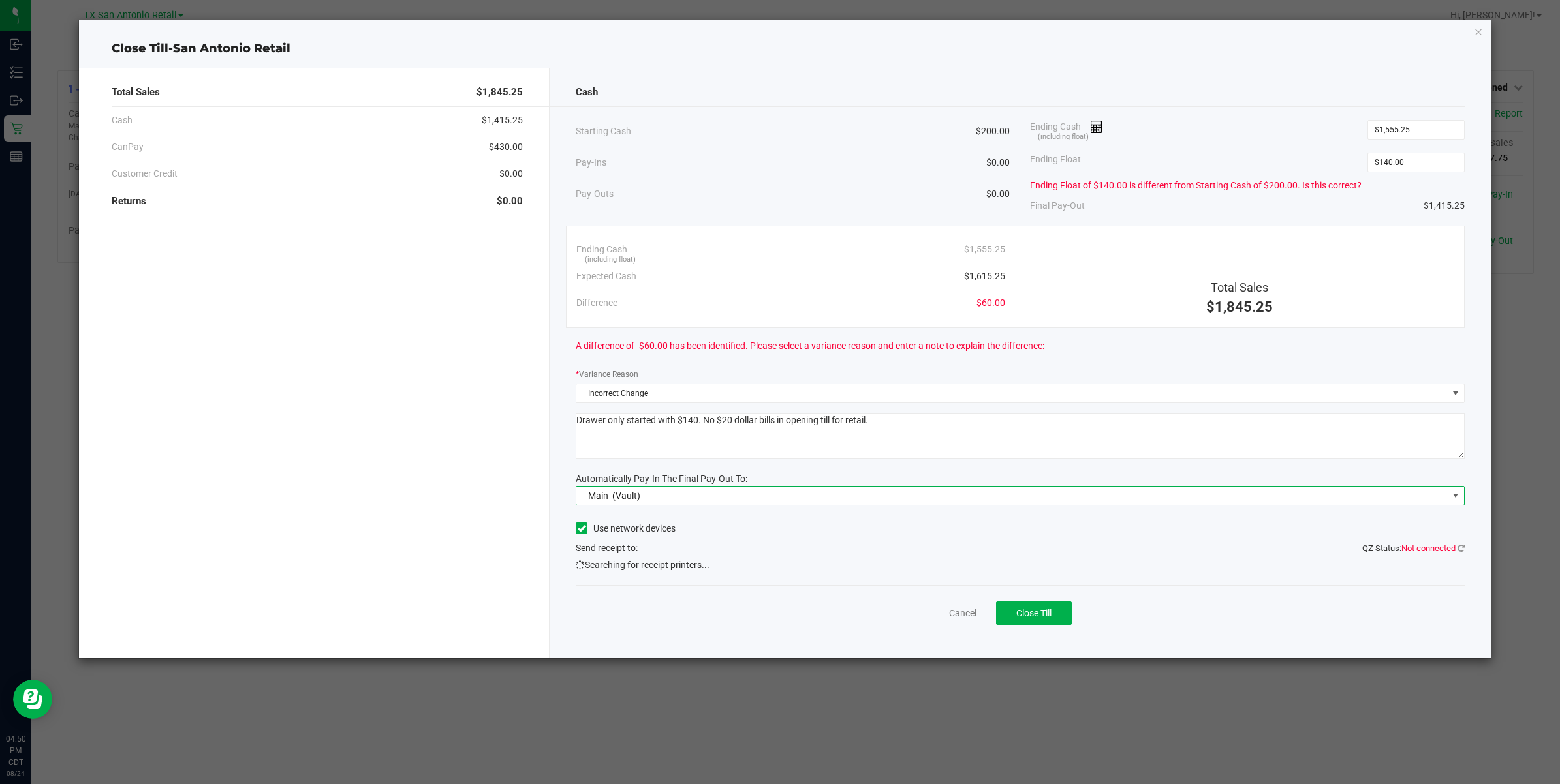
click at [0, 0] on input "Use network devices" at bounding box center [0, 0] width 0 height 0
click at [1032, 490] on span "Close Till" at bounding box center [1033, 613] width 35 height 11
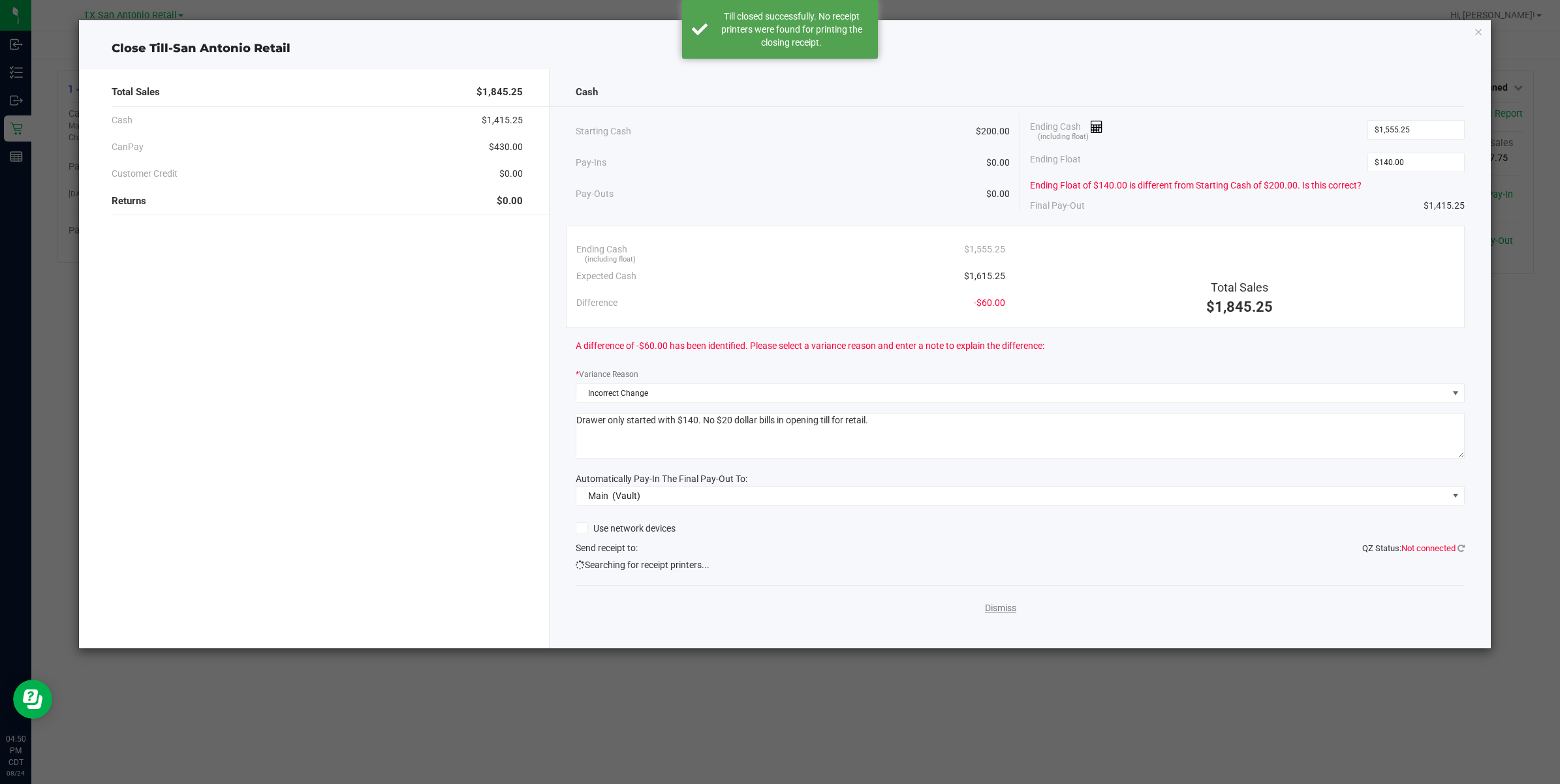
click at [1000, 490] on link "Dismiss" at bounding box center [1001, 608] width 32 height 14
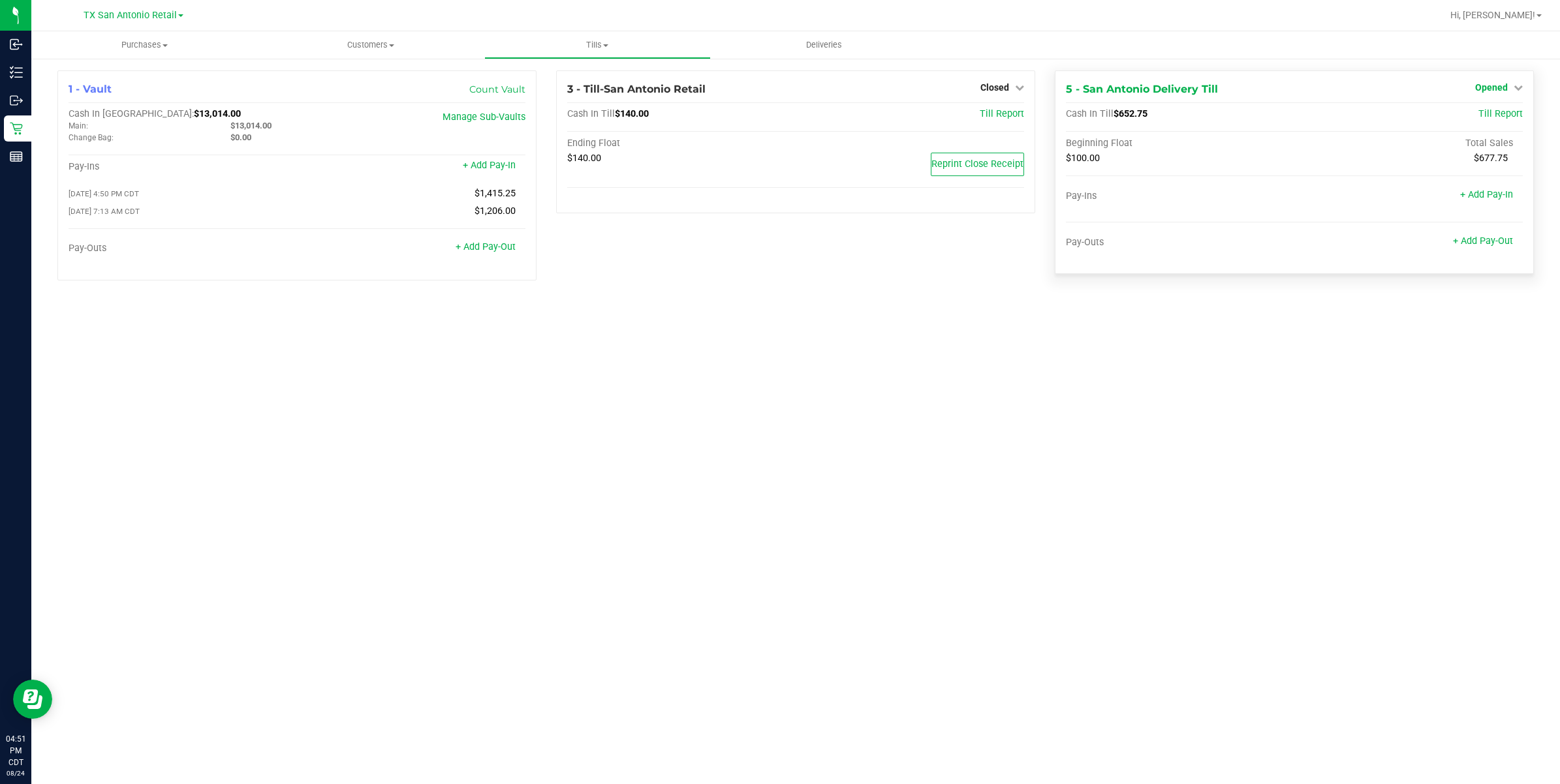
click at [1037, 90] on span "Opened" at bounding box center [1490, 87] width 33 height 11
click at [1037, 123] on div "Close Till" at bounding box center [1492, 115] width 96 height 16
click at [1037, 116] on link "Close Till" at bounding box center [1492, 114] width 35 height 11
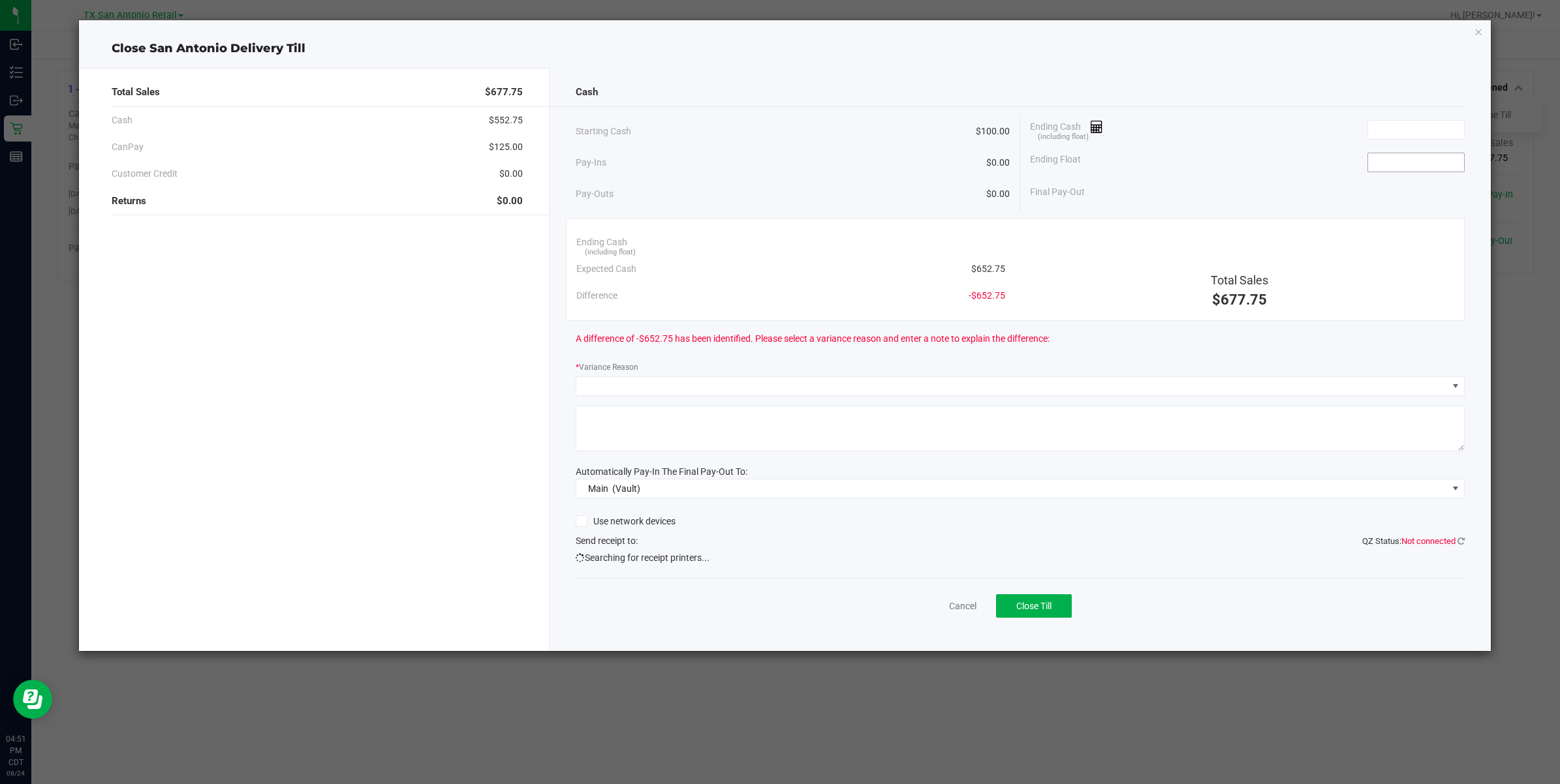
click at [1037, 161] on input at bounding box center [1416, 162] width 96 height 18
type input "$100.00"
click at [1037, 132] on input at bounding box center [1416, 130] width 96 height 18
type input "$653.00"
click at [989, 382] on span at bounding box center [1011, 386] width 871 height 18
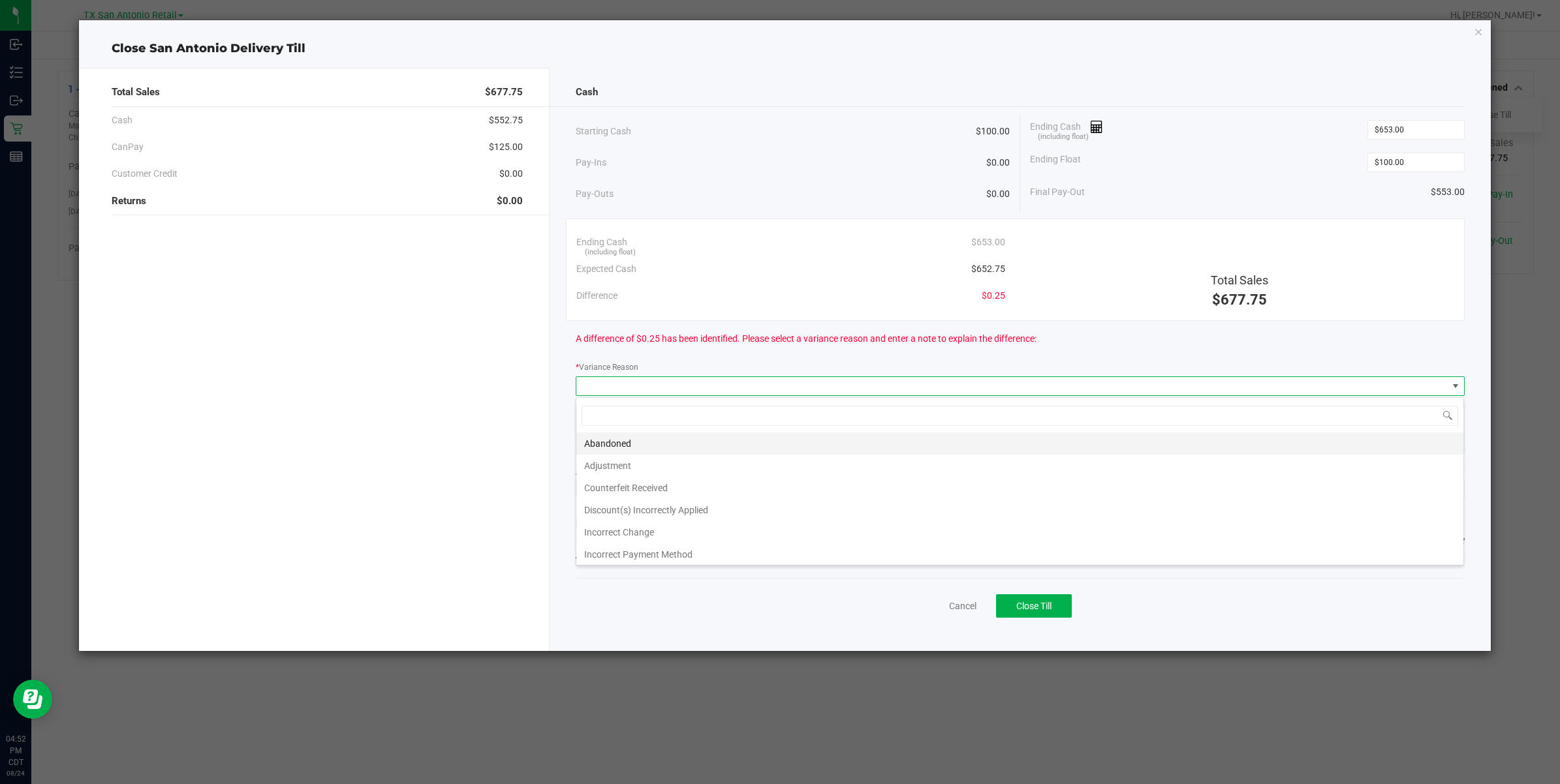
click at [673, 449] on li "Abandoned" at bounding box center [1019, 444] width 887 height 22
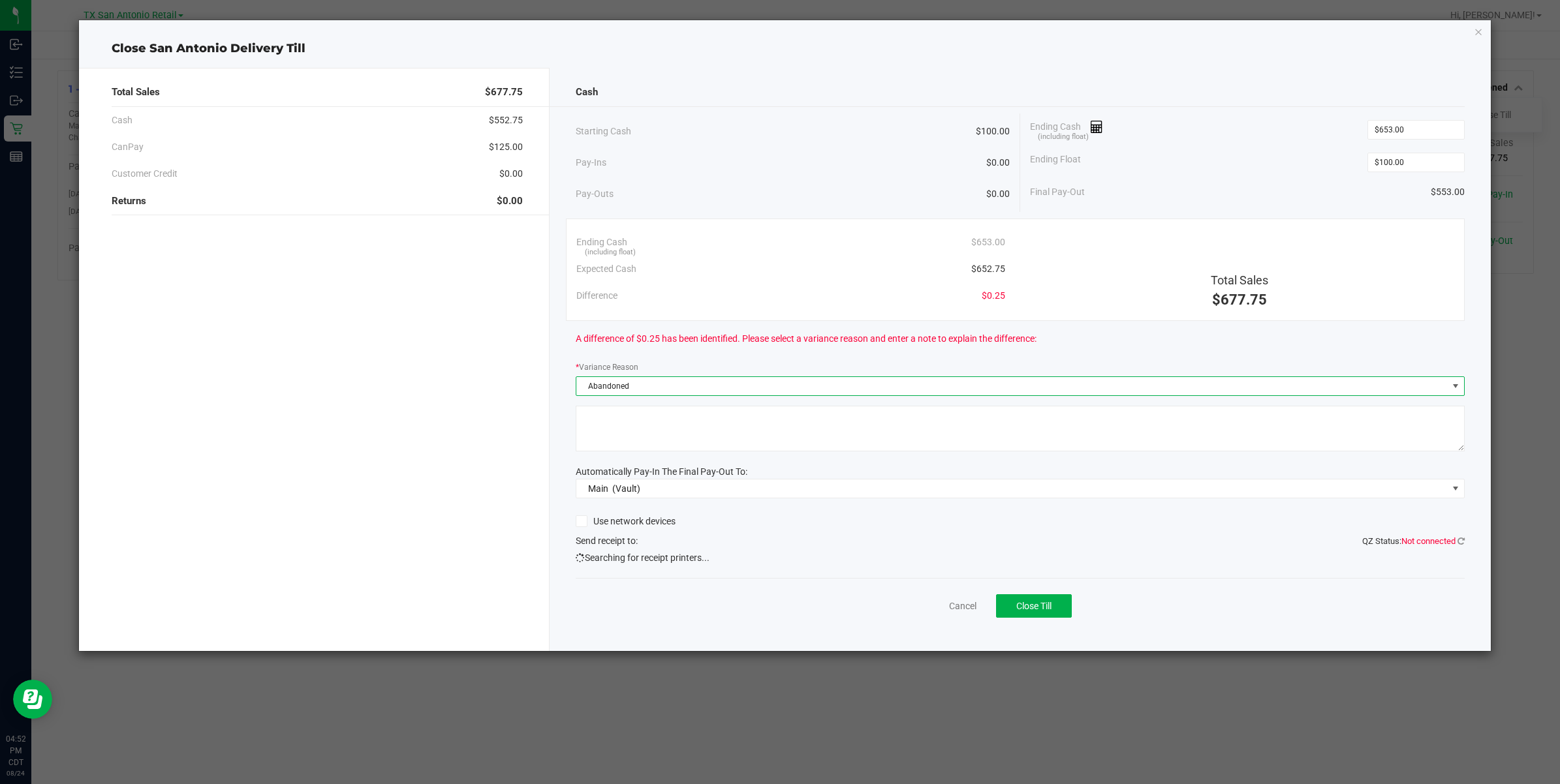
click at [673, 449] on textarea at bounding box center [1020, 429] width 889 height 46
type textarea "Patient abandoned change with driver."
click at [1037, 490] on span "Close Till" at bounding box center [1033, 605] width 35 height 11
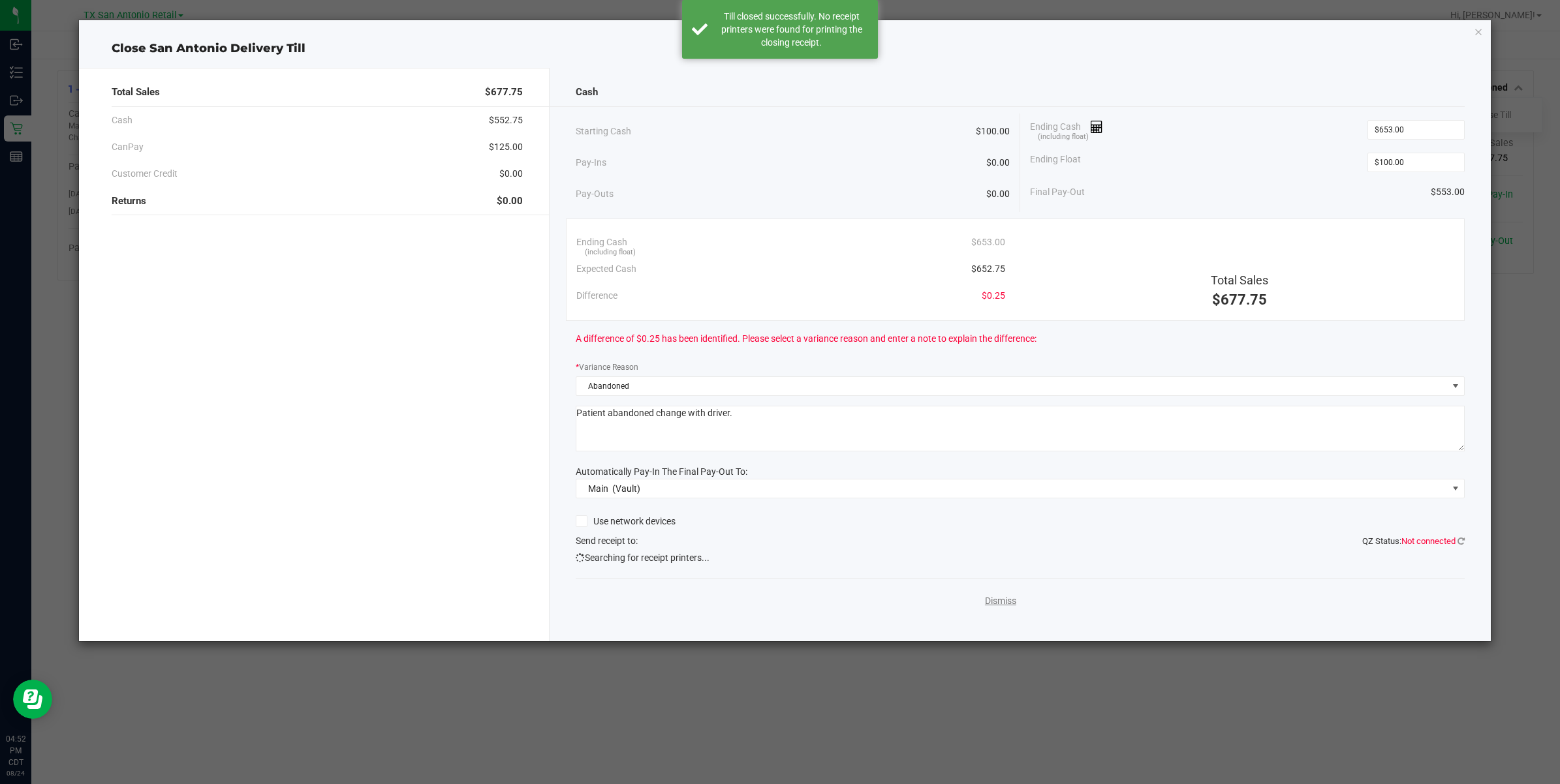
click at [1001, 490] on link "Dismiss" at bounding box center [1001, 601] width 32 height 14
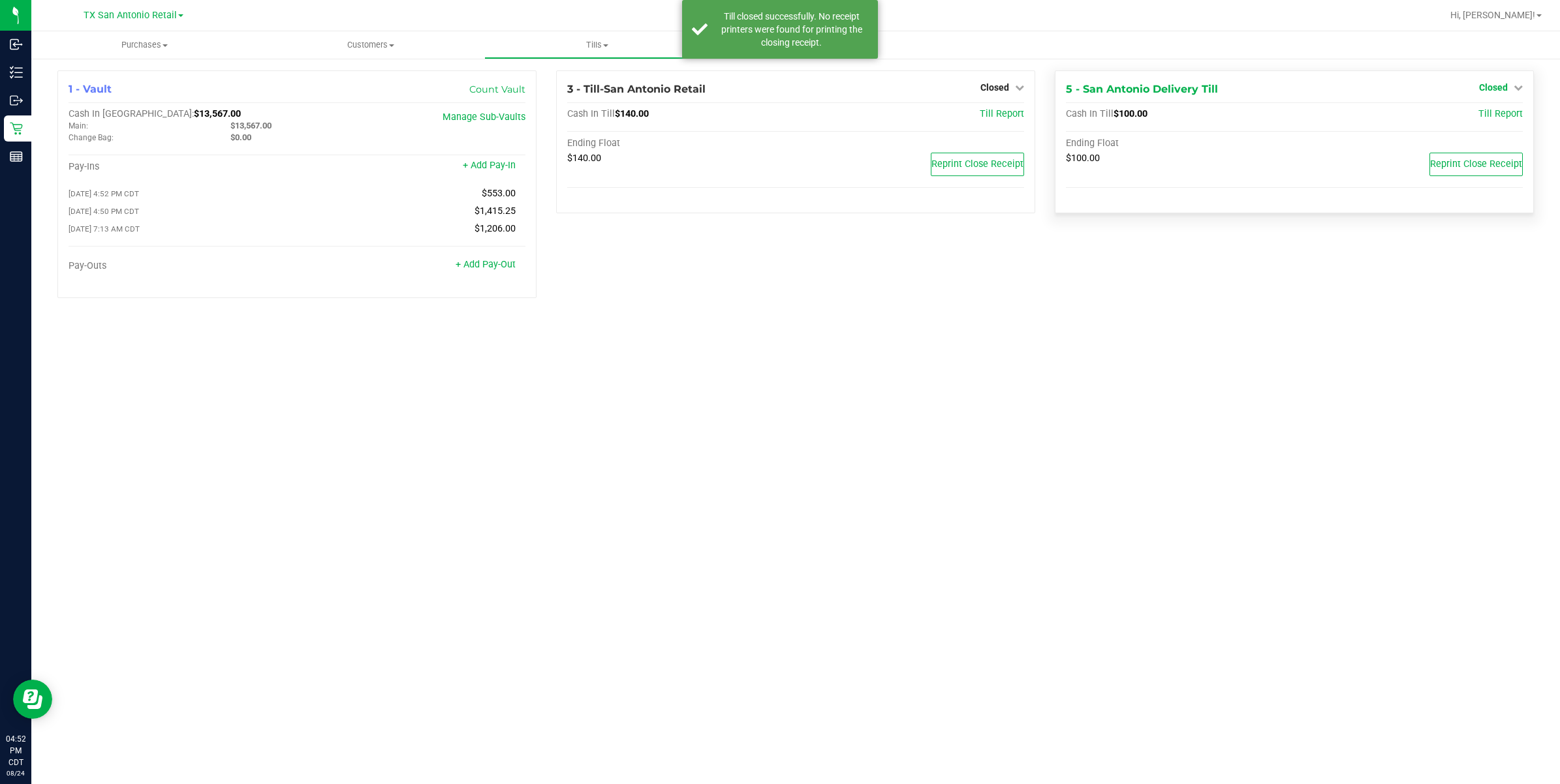
click at [1037, 89] on link "Closed" at bounding box center [1500, 87] width 44 height 11
click at [1037, 115] on link "Open Till" at bounding box center [1492, 114] width 35 height 11
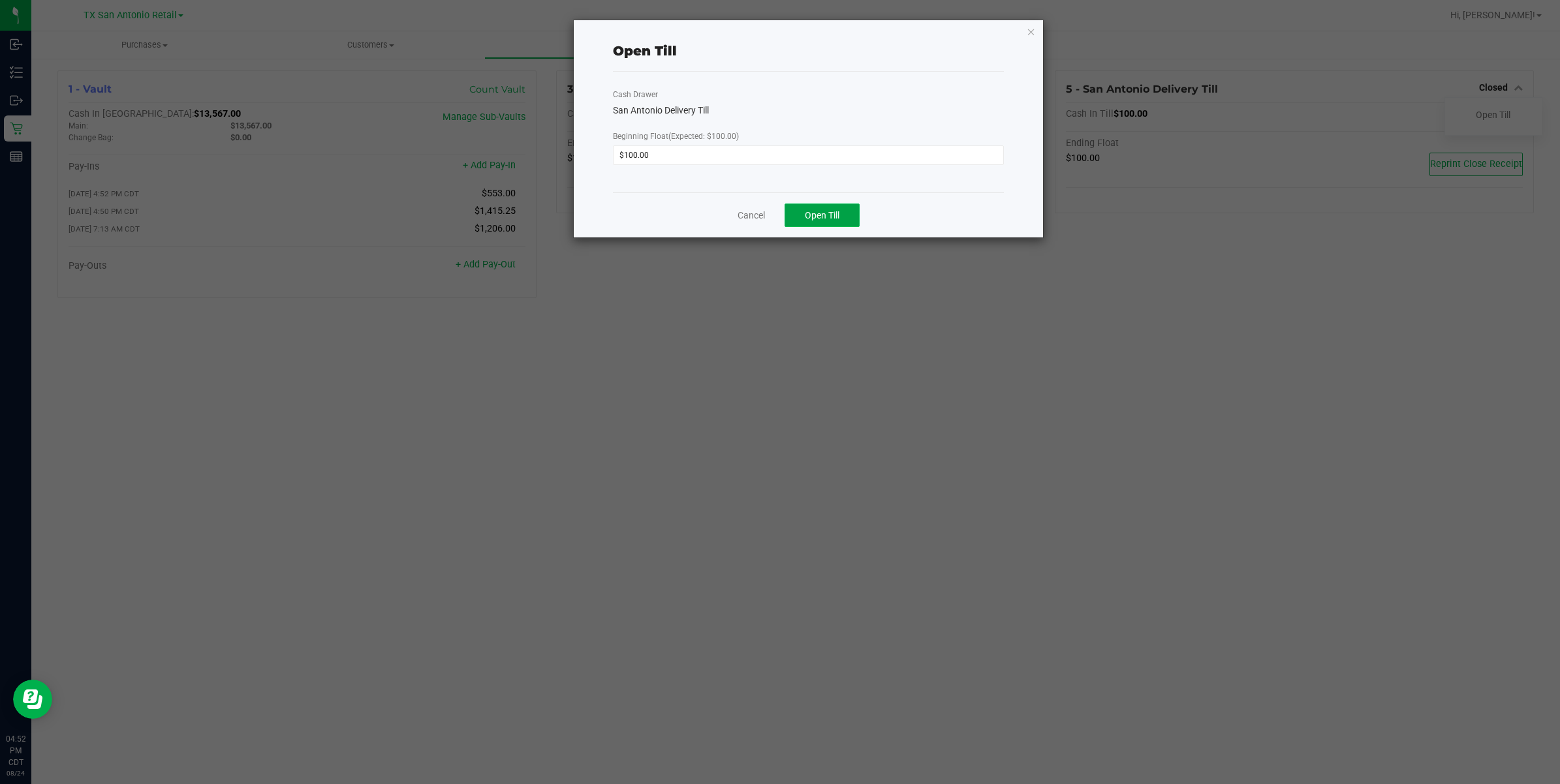
click at [814, 210] on span "Open Till" at bounding box center [821, 215] width 35 height 11
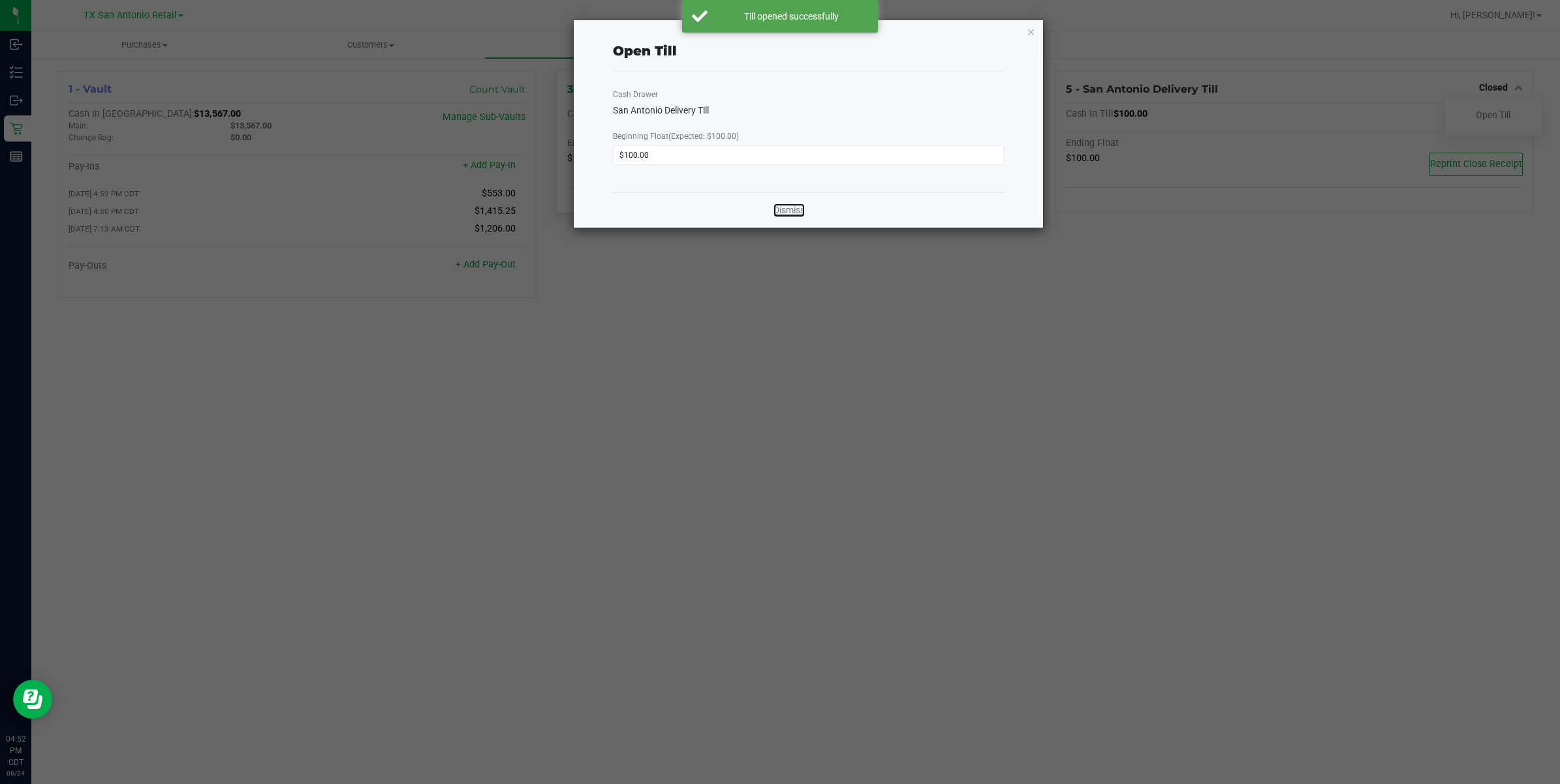
click at [789, 210] on link "Dismiss" at bounding box center [789, 210] width 32 height 14
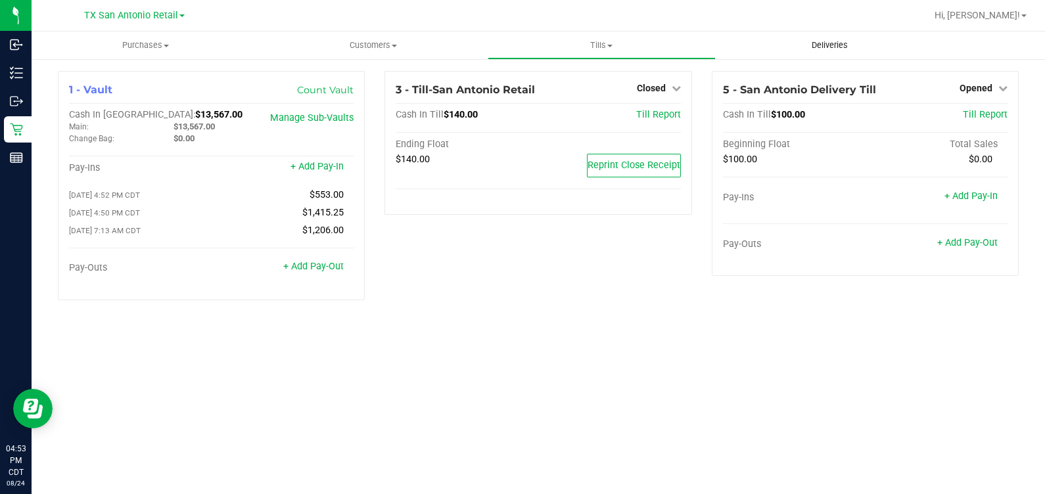
click at [827, 39] on uib-tab-heading "Deliveries" at bounding box center [829, 45] width 227 height 26
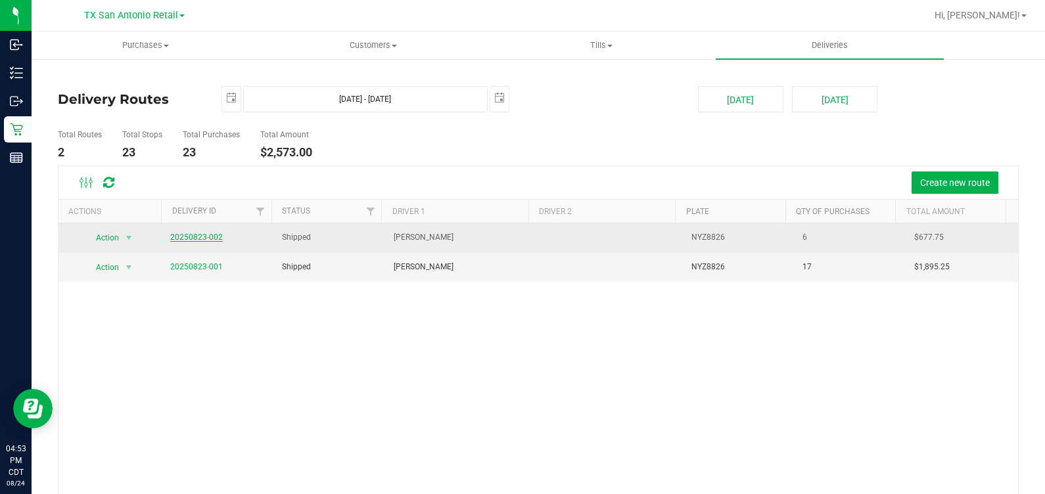
click at [210, 237] on link "20250823-002" at bounding box center [196, 237] width 53 height 9
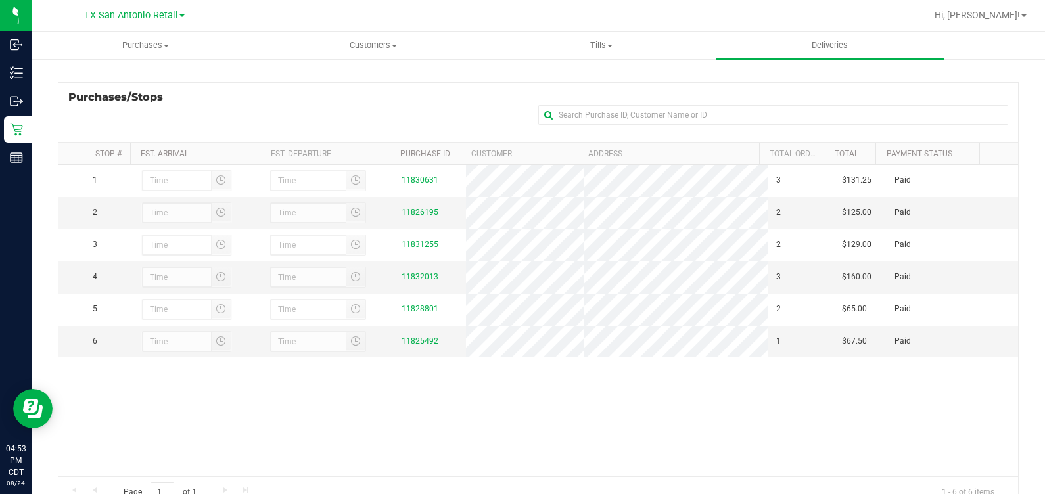
scroll to position [217, 0]
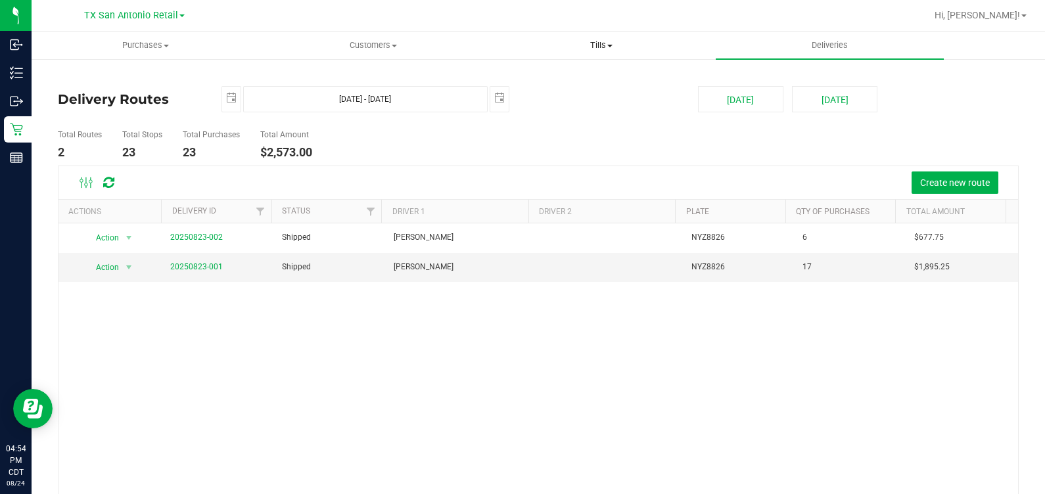
click at [587, 51] on span "Tills" at bounding box center [601, 45] width 227 height 12
click at [601, 81] on li "Manage tills" at bounding box center [602, 80] width 228 height 16
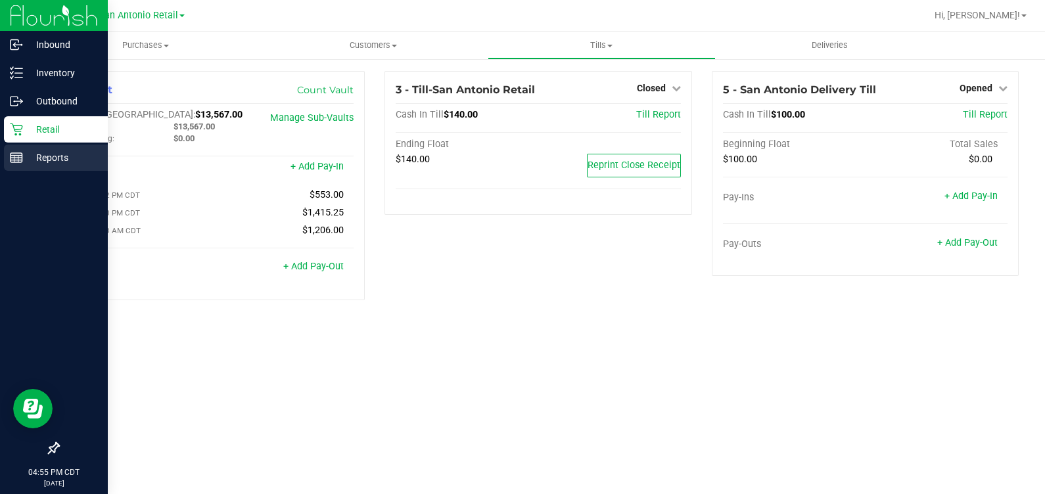
click at [5, 162] on div "Reports" at bounding box center [56, 158] width 104 height 26
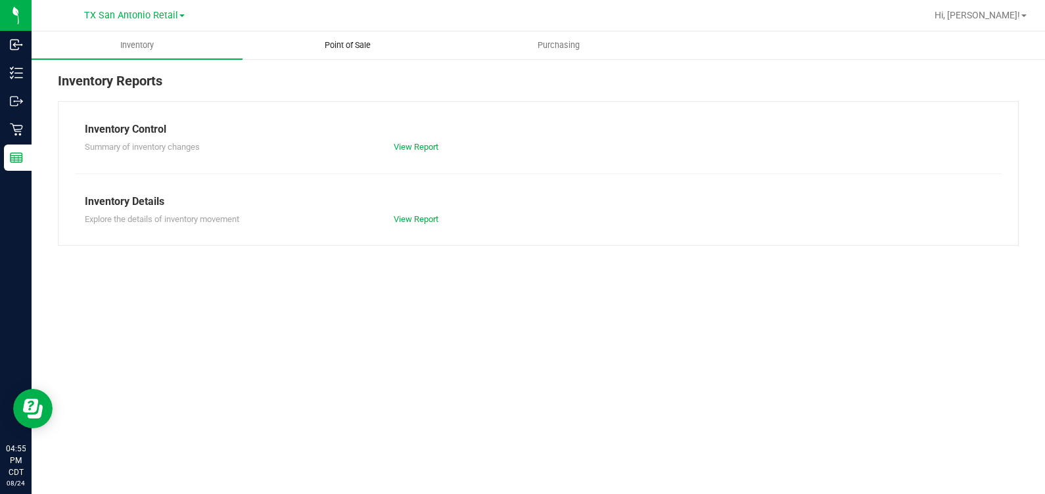
click at [314, 32] on uib-tab-heading "Point of Sale" at bounding box center [348, 45] width 210 height 26
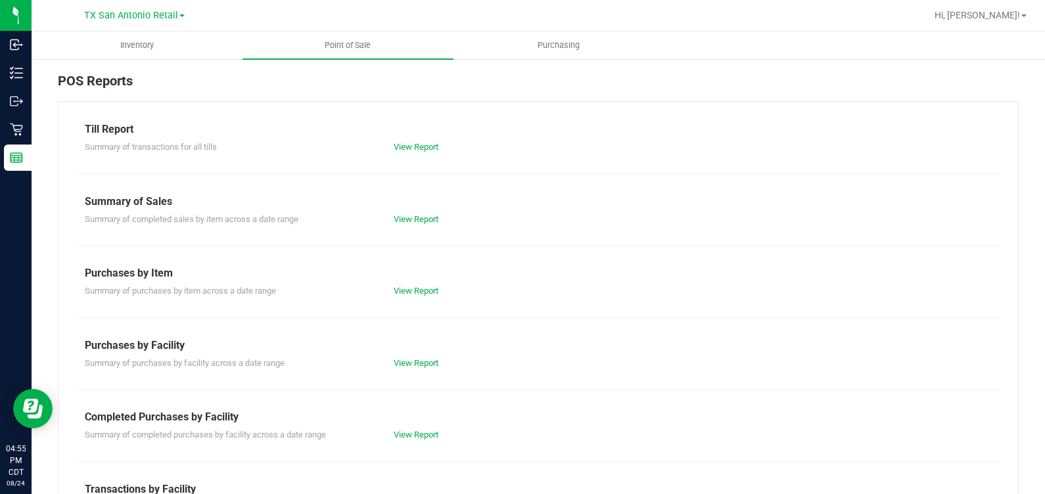
click at [407, 429] on div "View Report" at bounding box center [461, 435] width 154 height 13
click at [404, 440] on div "View Report" at bounding box center [461, 435] width 154 height 13
click at [404, 434] on link "View Report" at bounding box center [416, 435] width 45 height 10
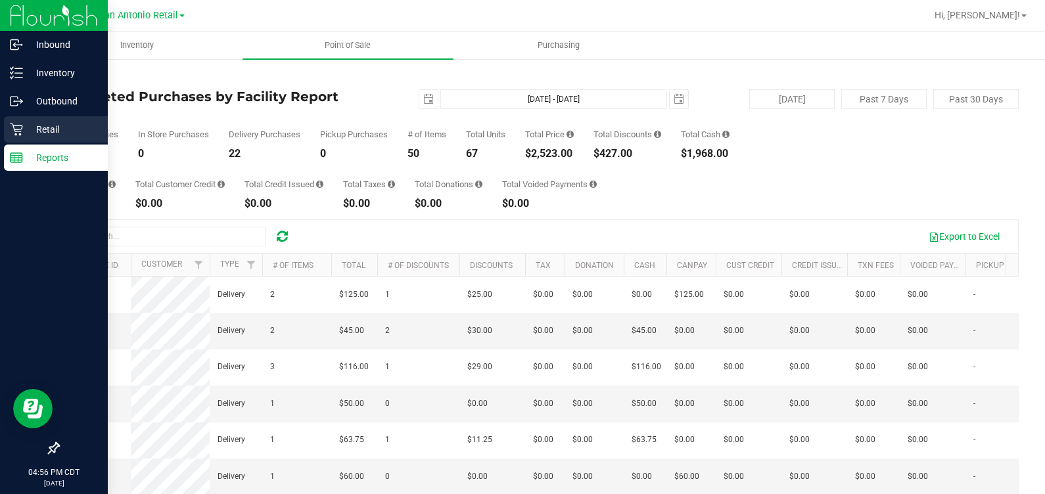
click at [10, 123] on icon at bounding box center [16, 129] width 13 height 13
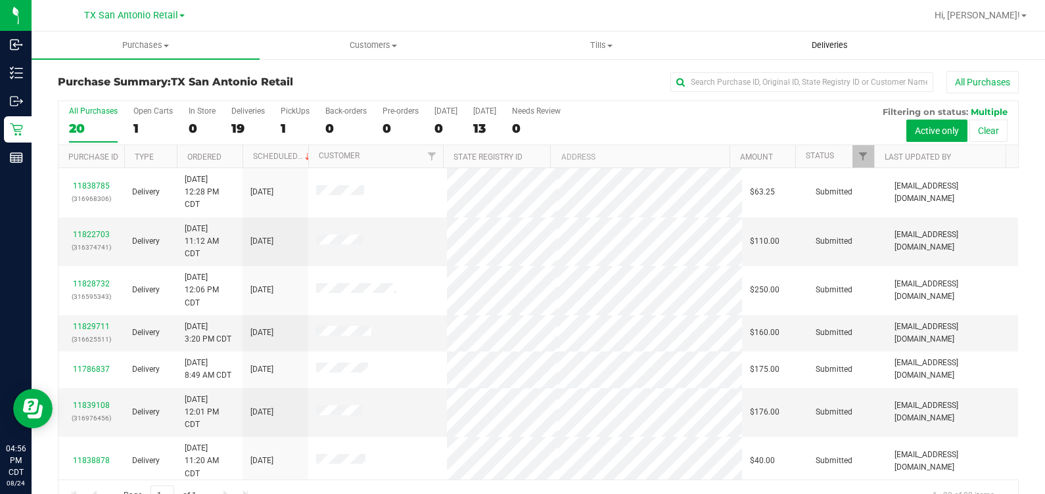
click at [825, 44] on span "Deliveries" at bounding box center [830, 45] width 72 height 12
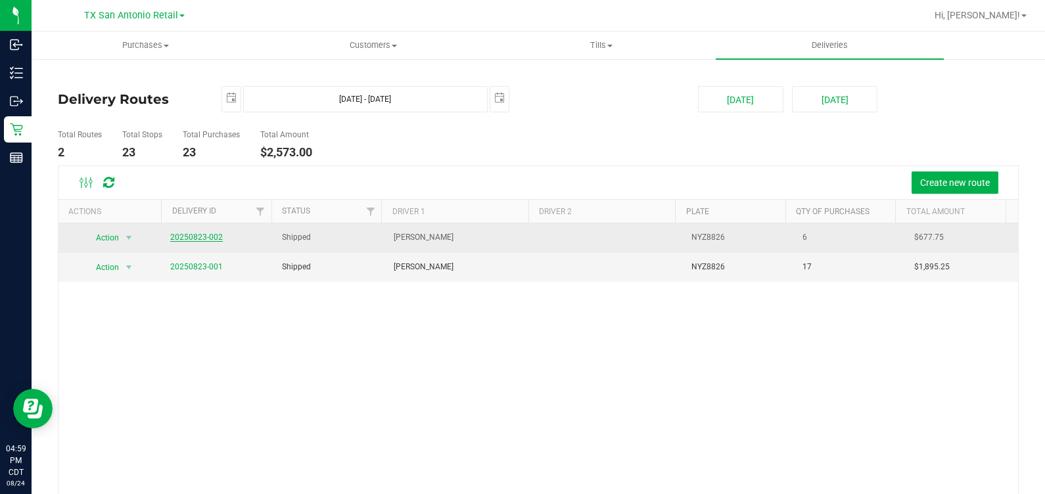
click at [176, 233] on link "20250823-002" at bounding box center [196, 237] width 53 height 9
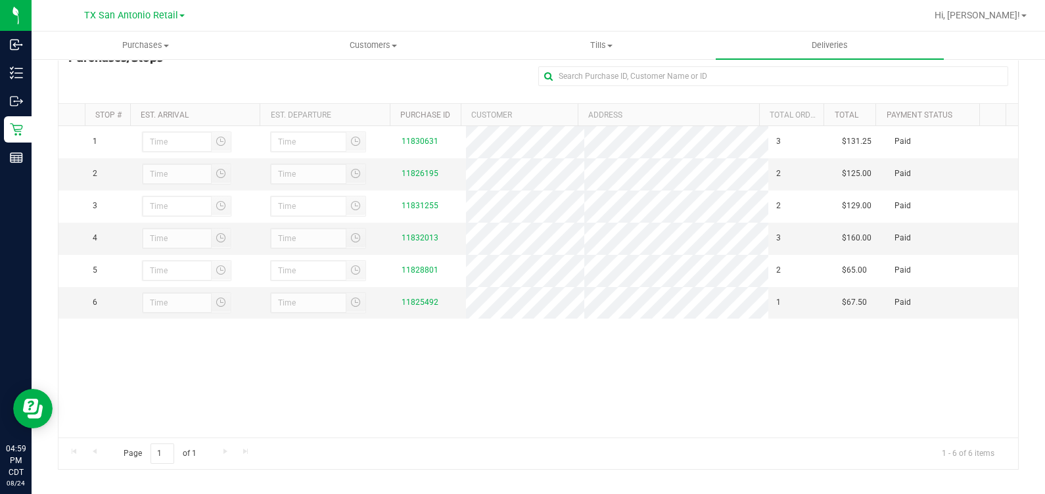
scroll to position [217, 0]
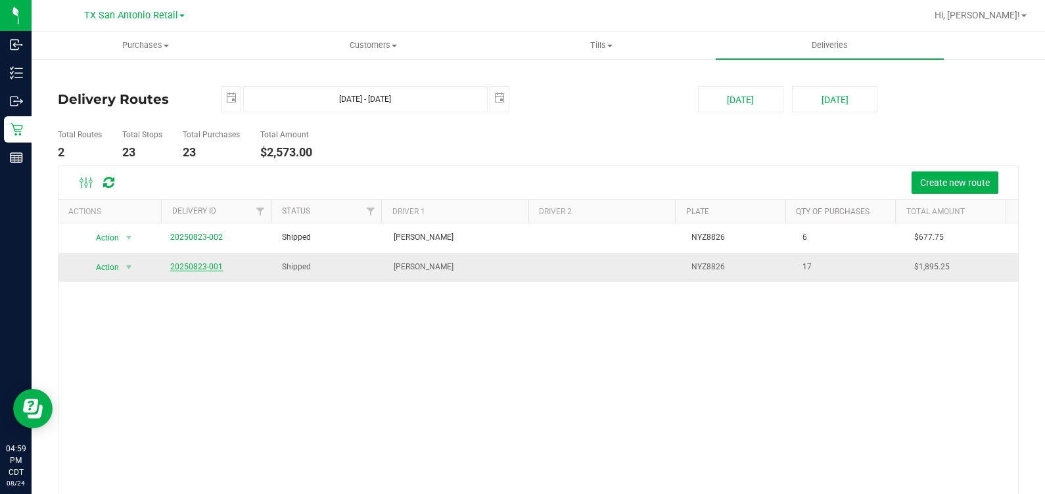
click at [187, 262] on link "20250823-001" at bounding box center [196, 266] width 53 height 9
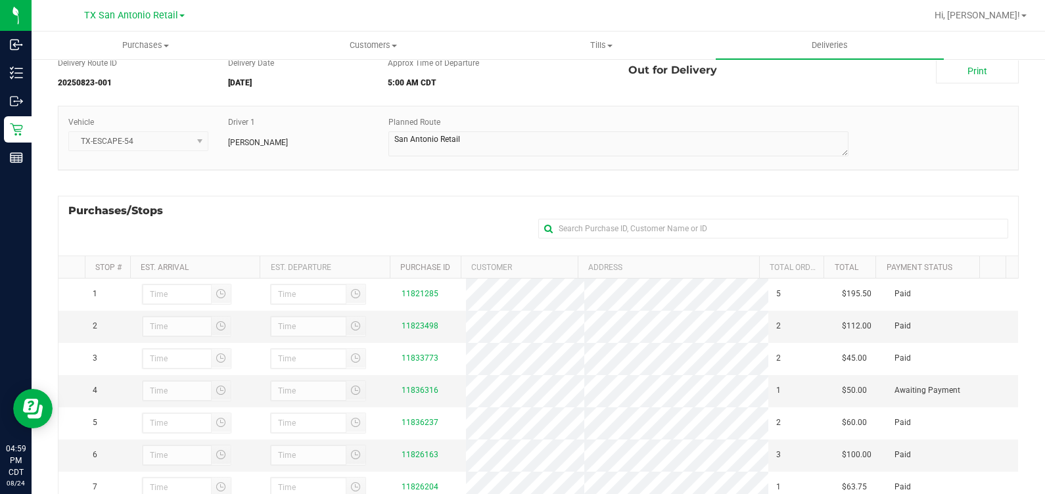
scroll to position [53, 0]
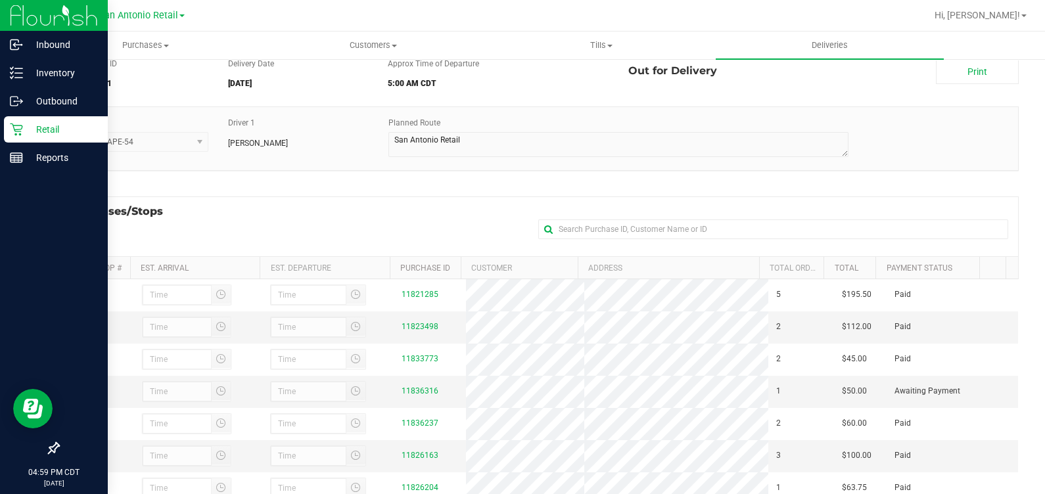
click at [11, 128] on icon at bounding box center [16, 129] width 13 height 13
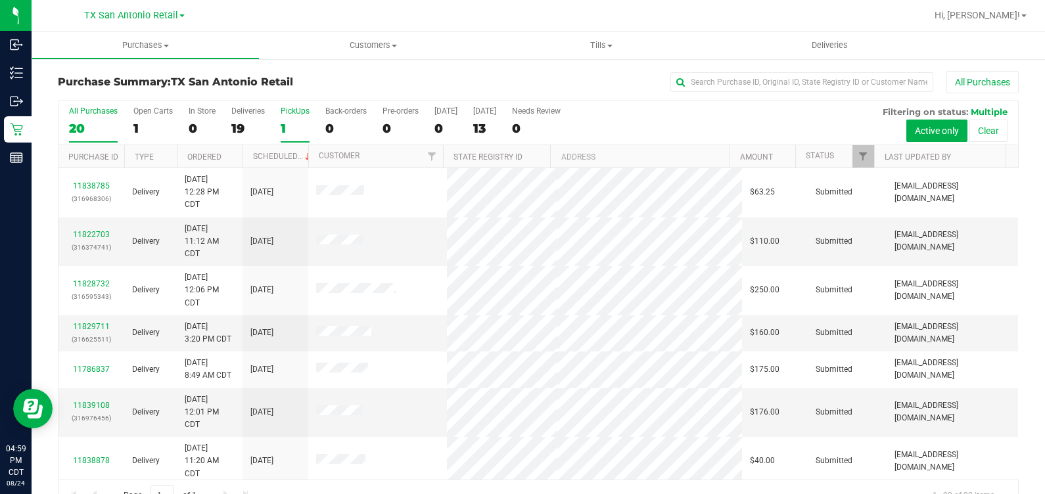
click at [281, 122] on div "1" at bounding box center [295, 128] width 29 height 15
click at [0, 0] on input "PickUps 1" at bounding box center [0, 0] width 0 height 0
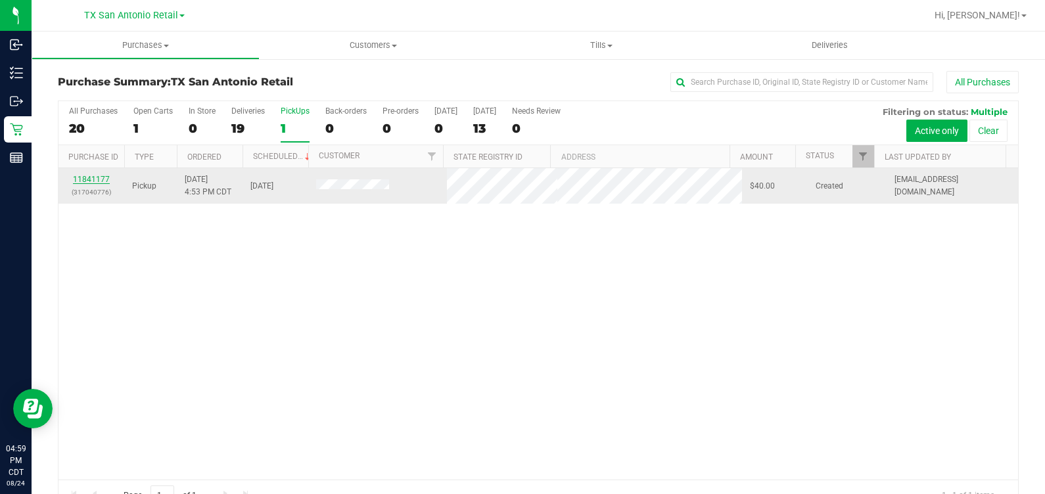
click at [100, 177] on link "11841177" at bounding box center [91, 179] width 37 height 9
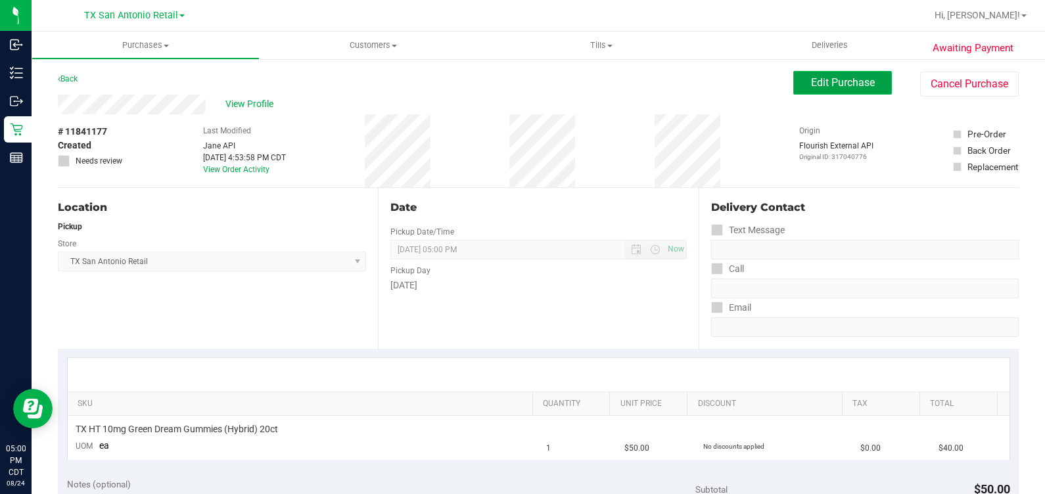
click at [849, 83] on span "Edit Purchase" at bounding box center [843, 82] width 64 height 12
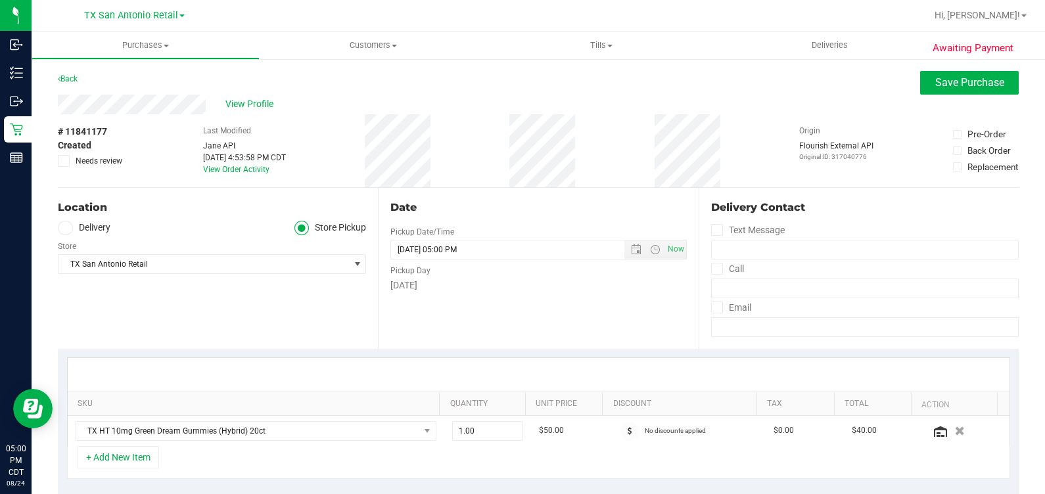
click at [115, 231] on ul "Delivery Store Pickup" at bounding box center [212, 228] width 308 height 15
click at [83, 227] on label "Delivery" at bounding box center [84, 228] width 53 height 15
click at [0, 0] on input "Delivery" at bounding box center [0, 0] width 0 height 0
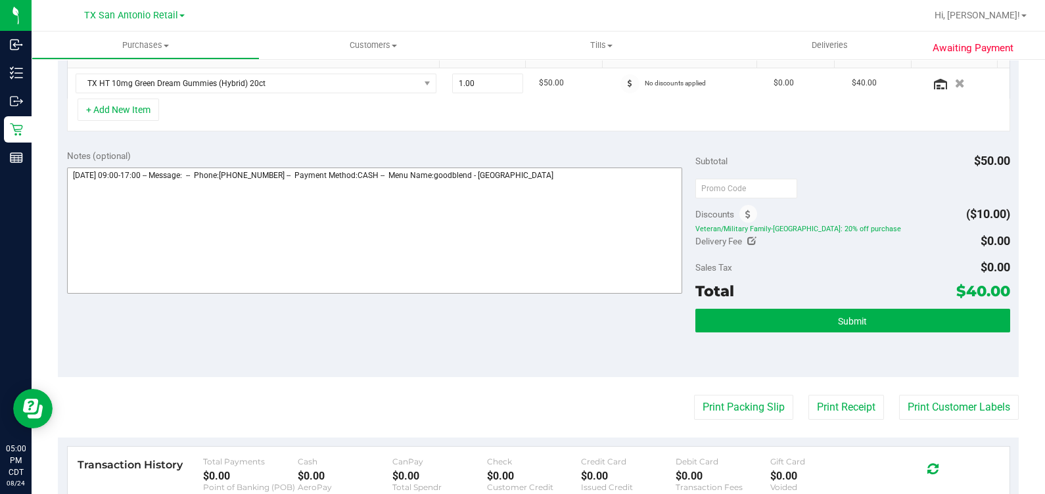
scroll to position [411, 0]
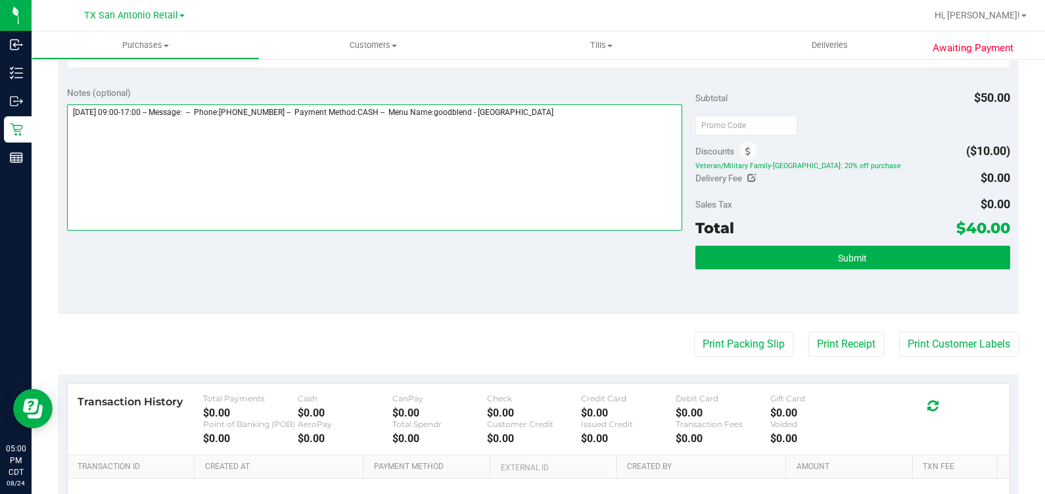
click at [592, 120] on textarea at bounding box center [375, 168] width 616 height 126
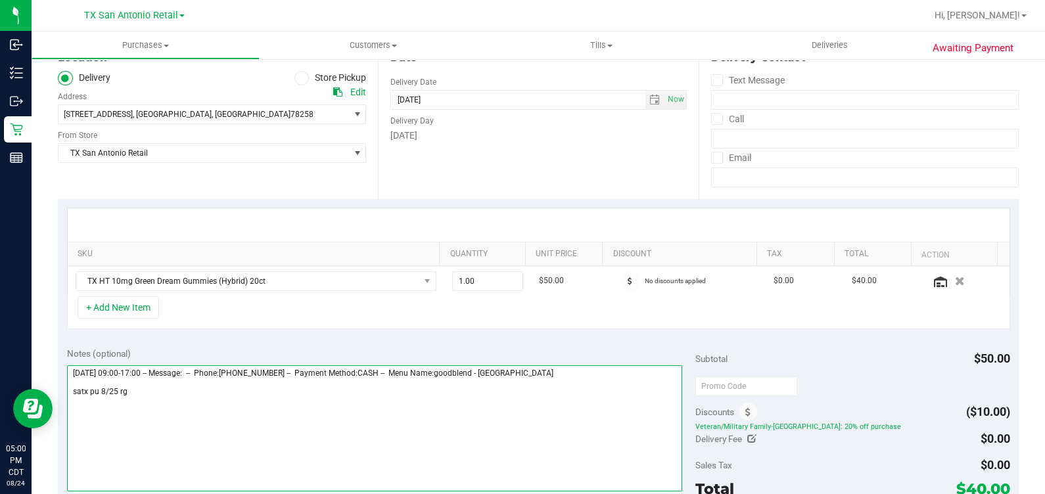
scroll to position [246, 0]
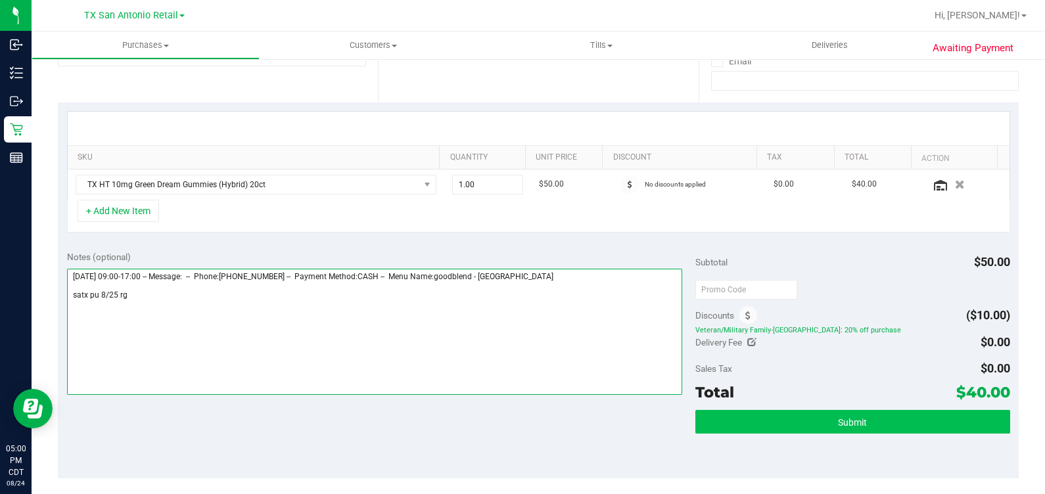
type textarea "[DATE] 09:00-17:00 -- Message: -- Phone:[PHONE_NUMBER] -- Payment Method:CASH -…"
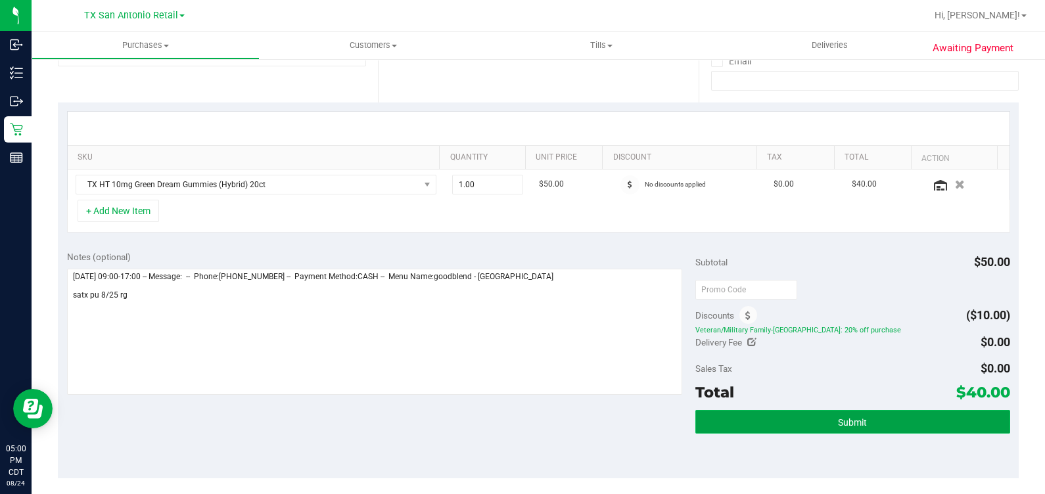
click at [795, 417] on button "Submit" at bounding box center [852, 422] width 314 height 24
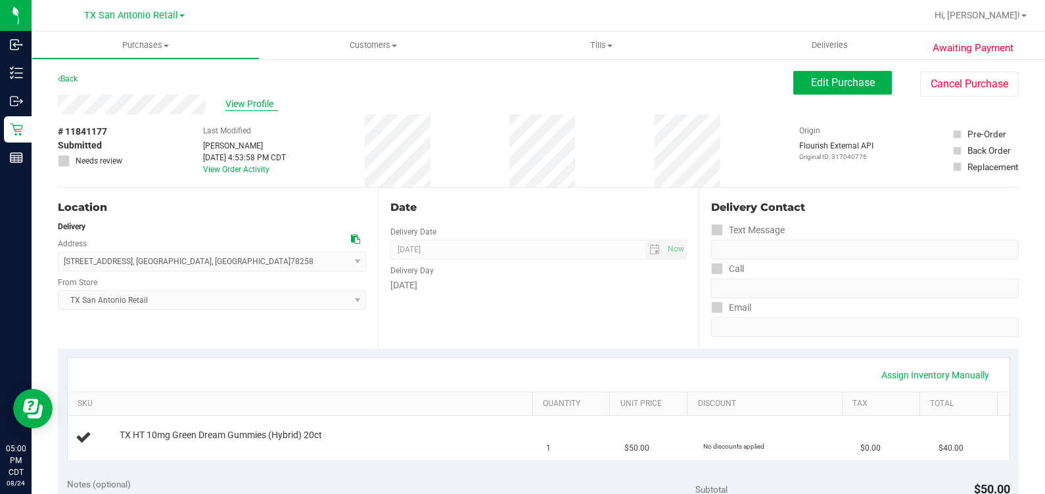
click at [271, 109] on span "View Profile" at bounding box center [251, 104] width 53 height 14
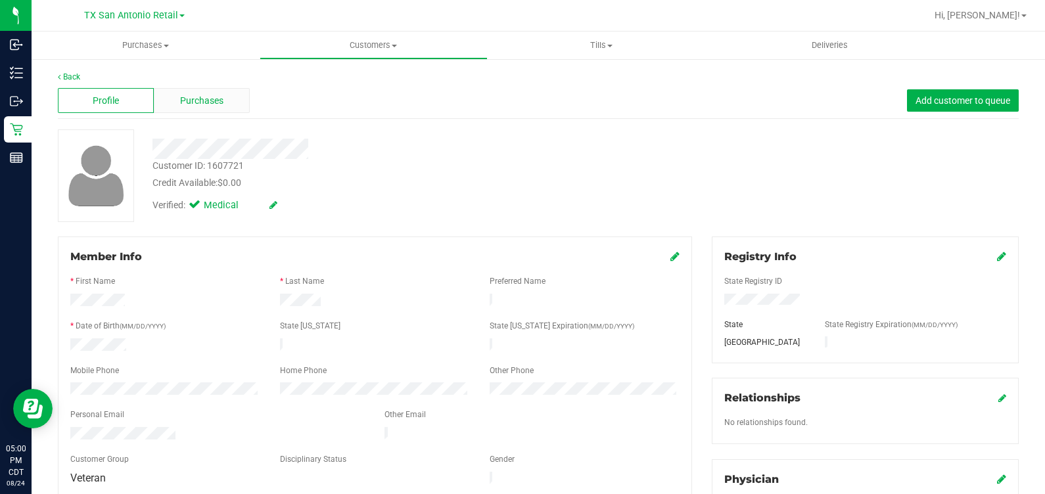
click at [162, 87] on div "Profile Purchases Add customer to queue" at bounding box center [538, 101] width 961 height 36
click at [194, 113] on div "Profile Purchases Add customer to queue" at bounding box center [538, 101] width 961 height 36
click at [188, 106] on span "Purchases" at bounding box center [201, 101] width 43 height 14
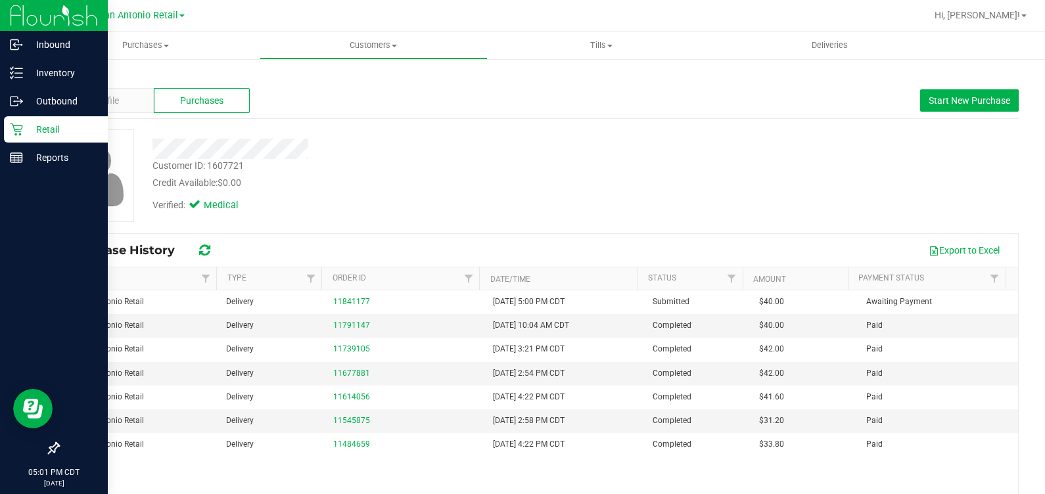
click at [13, 124] on icon at bounding box center [16, 129] width 13 height 13
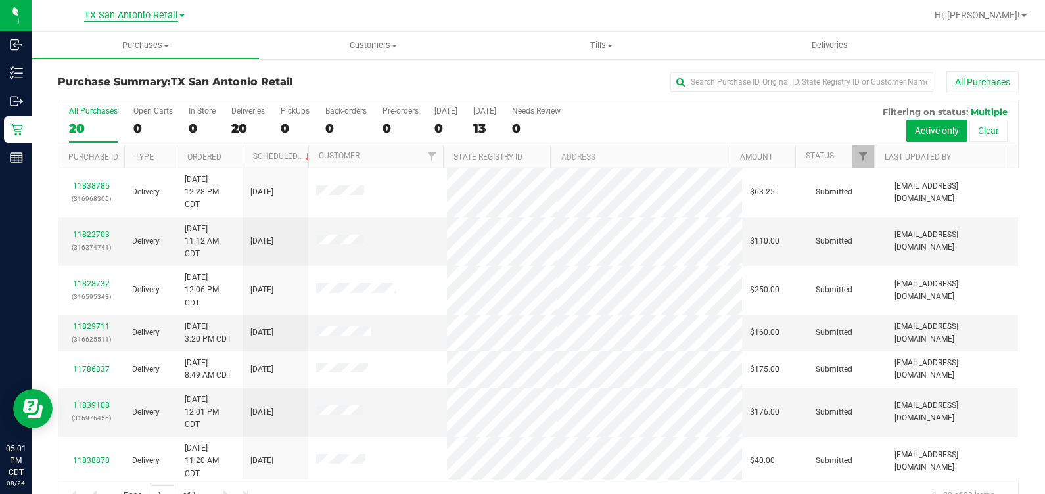
click at [147, 10] on span "TX San Antonio Retail" at bounding box center [131, 16] width 94 height 12
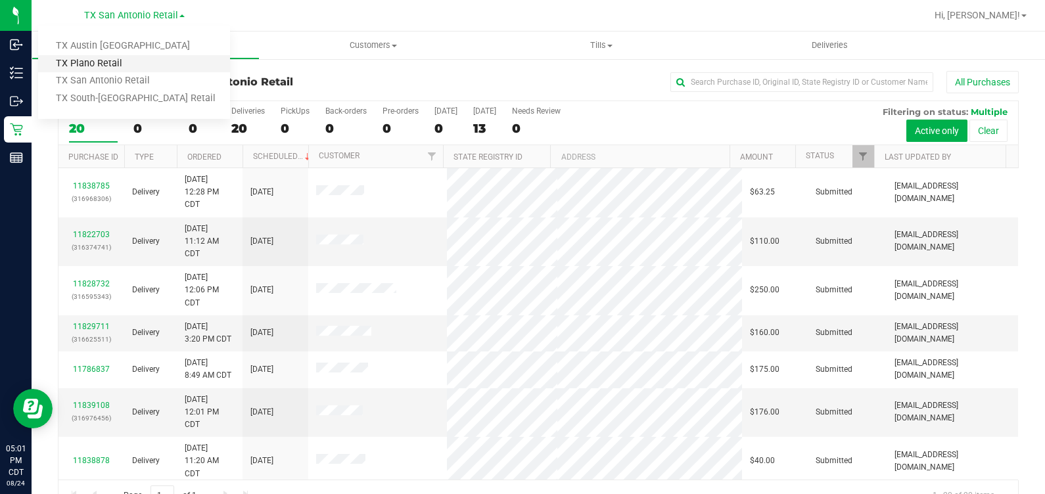
click at [141, 54] on link "TX Austin [GEOGRAPHIC_DATA]" at bounding box center [134, 46] width 192 height 18
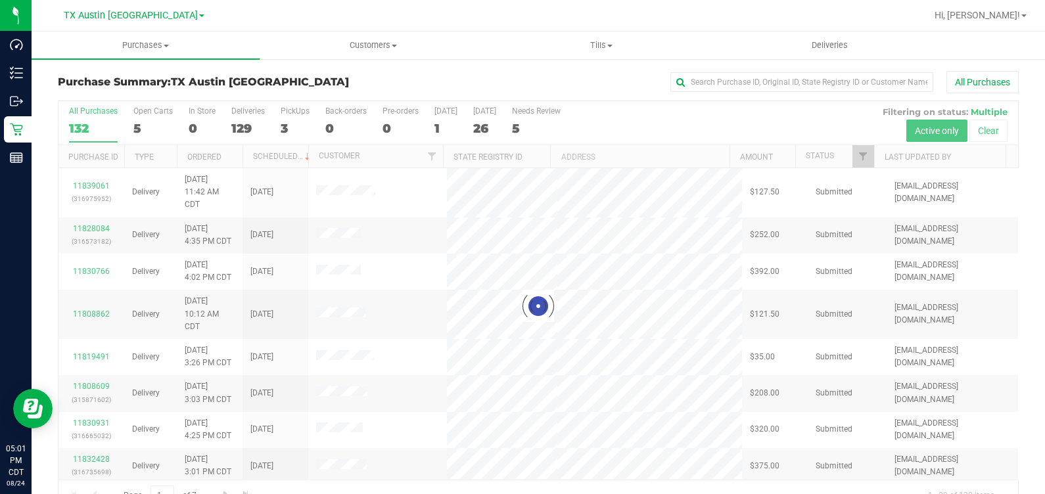
click at [288, 116] on div at bounding box center [538, 306] width 960 height 410
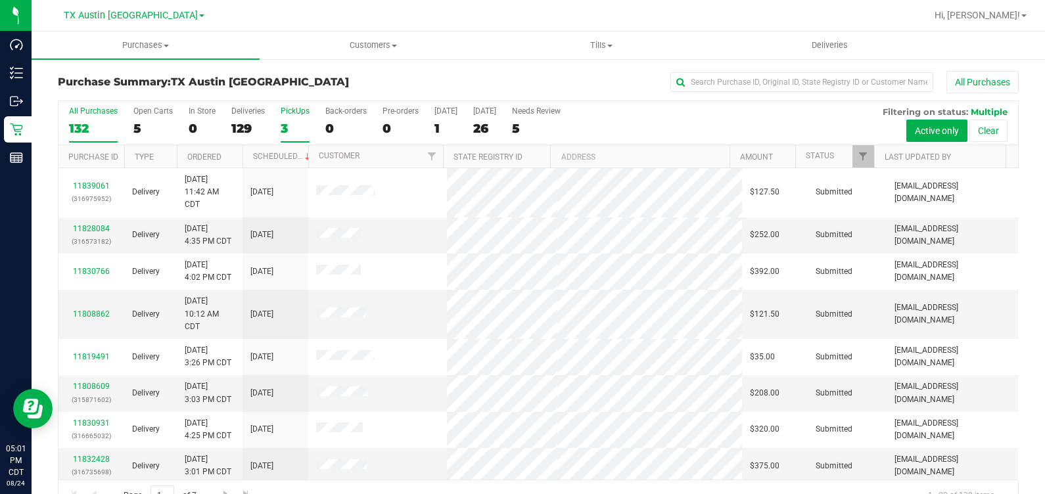
click at [284, 112] on div "PickUps" at bounding box center [295, 110] width 29 height 9
click at [0, 0] on input "PickUps 3" at bounding box center [0, 0] width 0 height 0
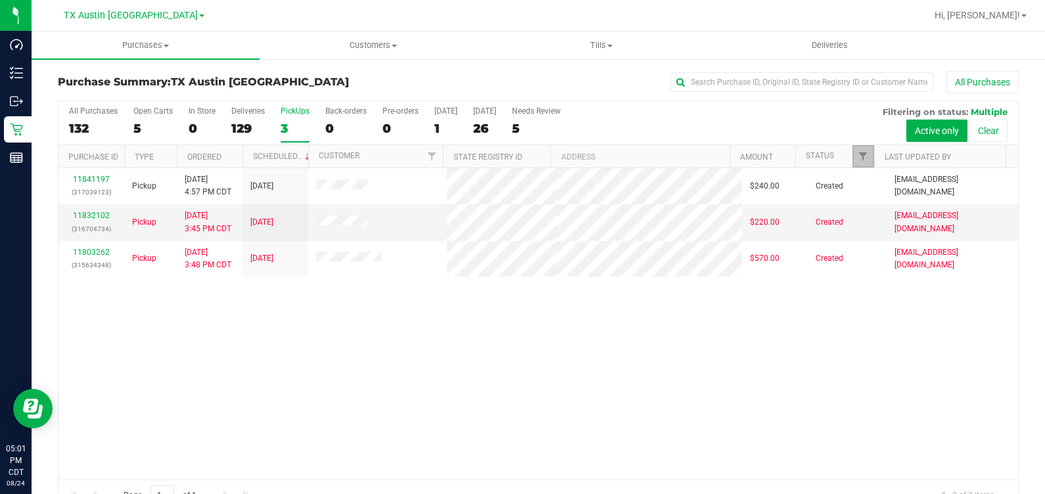
click at [852, 149] on link "Filter" at bounding box center [863, 156] width 22 height 22
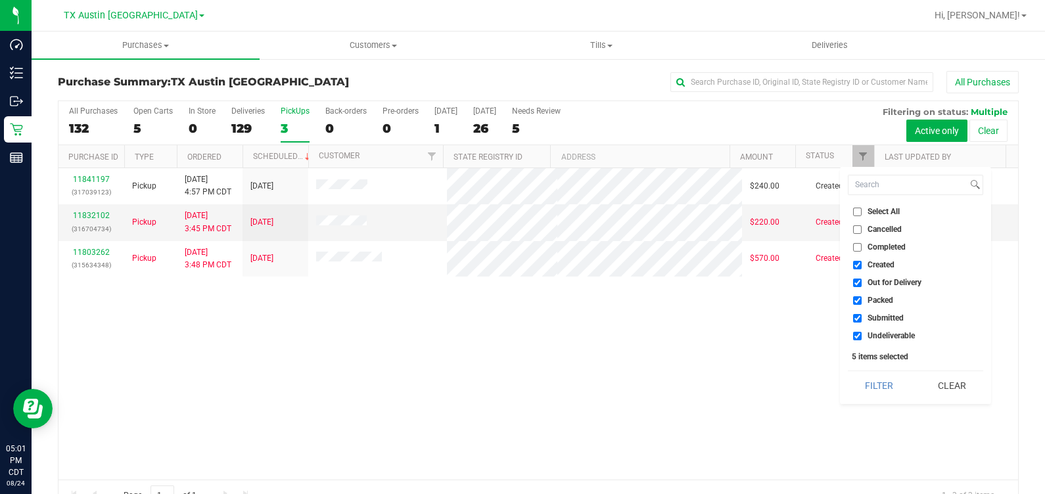
click at [879, 281] on span "Out for Delivery" at bounding box center [895, 283] width 54 height 8
click at [862, 281] on input "Out for Delivery" at bounding box center [857, 283] width 9 height 9
checkbox input "false"
click at [876, 301] on span "Packed" at bounding box center [881, 300] width 26 height 8
click at [862, 301] on input "Packed" at bounding box center [857, 300] width 9 height 9
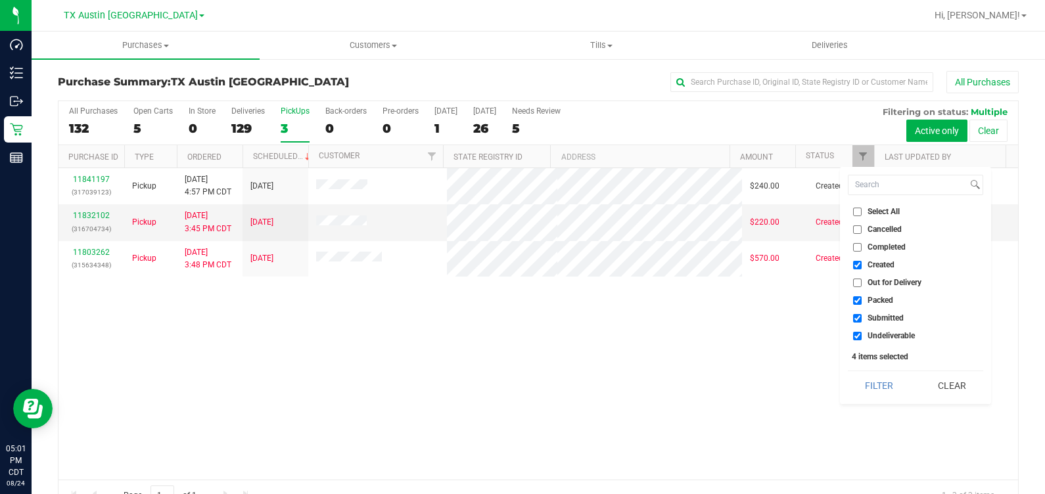
checkbox input "false"
click at [876, 319] on span "Submitted" at bounding box center [886, 318] width 36 height 8
click at [862, 319] on input "Submitted" at bounding box center [857, 318] width 9 height 9
checkbox input "false"
click at [877, 339] on span "Undeliverable" at bounding box center [891, 336] width 47 height 8
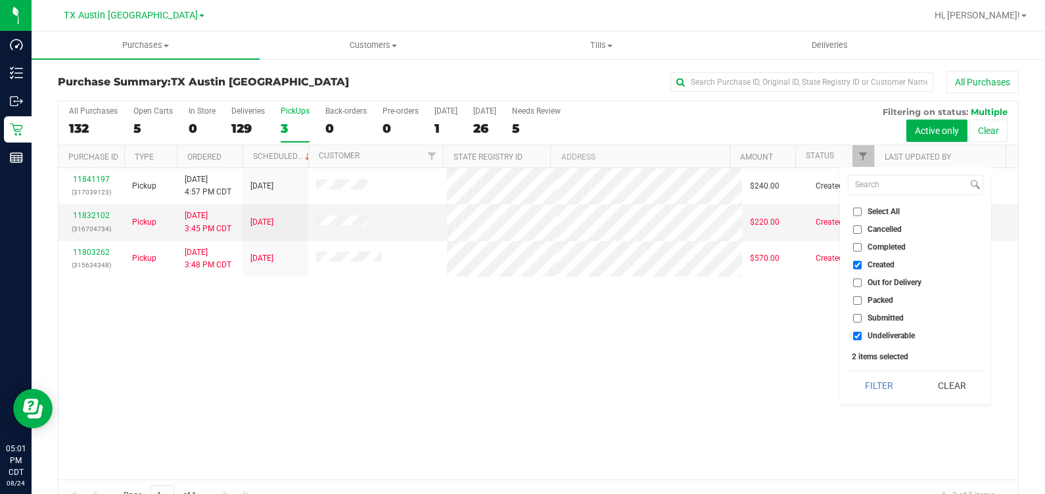
click at [862, 339] on input "Undeliverable" at bounding box center [857, 336] width 9 height 9
checkbox input "false"
click at [861, 391] on button "Filter" at bounding box center [879, 385] width 63 height 29
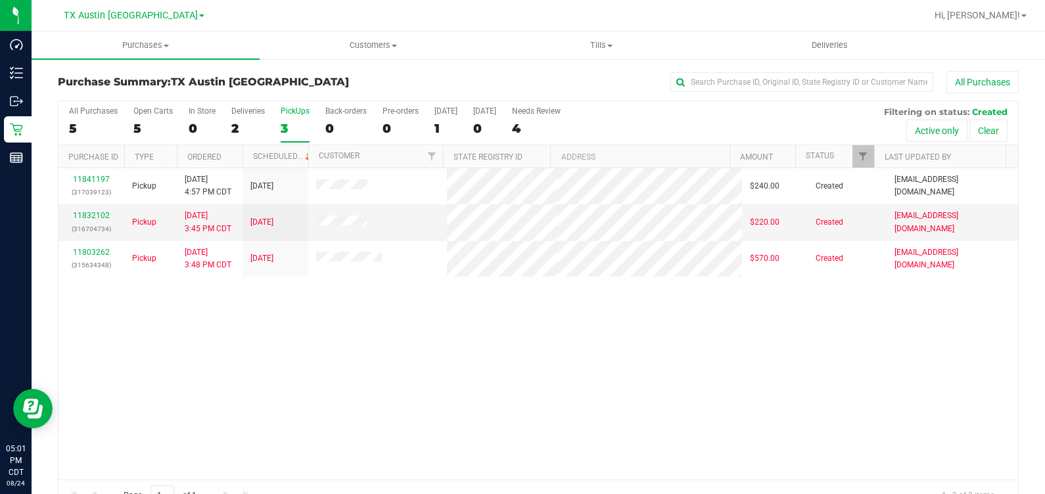
click at [259, 100] on div "All Purchases 5 Open Carts 5 In Store 0 Deliveries 2 PickUps 3 Back-orders 0 Pr…" at bounding box center [538, 306] width 961 height 412
click at [238, 120] on label "Deliveries 2" at bounding box center [248, 124] width 34 height 36
click at [0, 0] on input "Deliveries 2" at bounding box center [0, 0] width 0 height 0
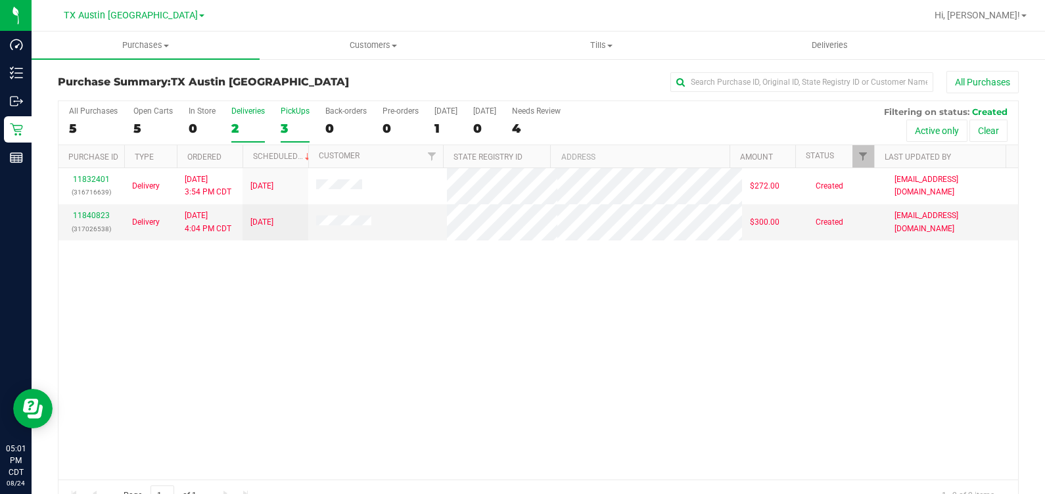
click at [289, 125] on div "3" at bounding box center [295, 128] width 29 height 15
click at [0, 0] on input "PickUps 3" at bounding box center [0, 0] width 0 height 0
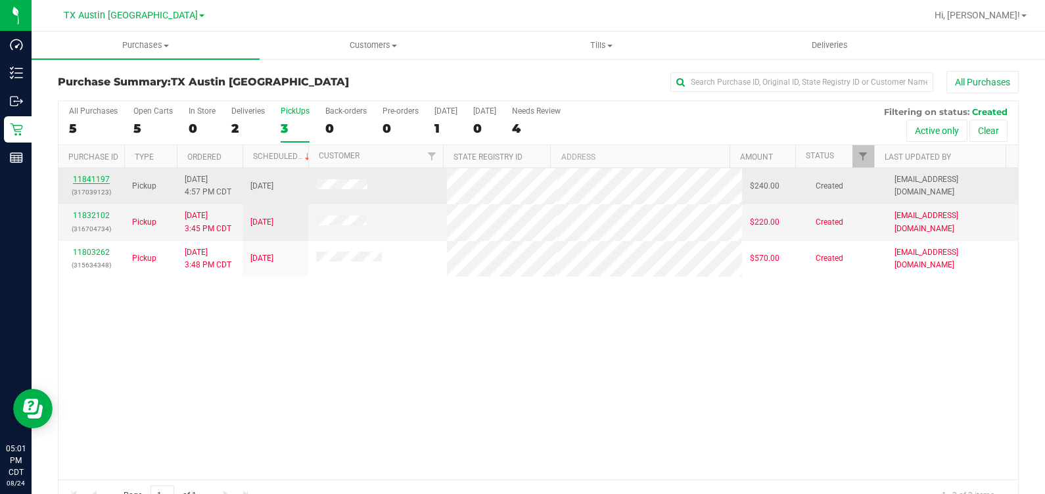
click at [94, 182] on link "11841197" at bounding box center [91, 179] width 37 height 9
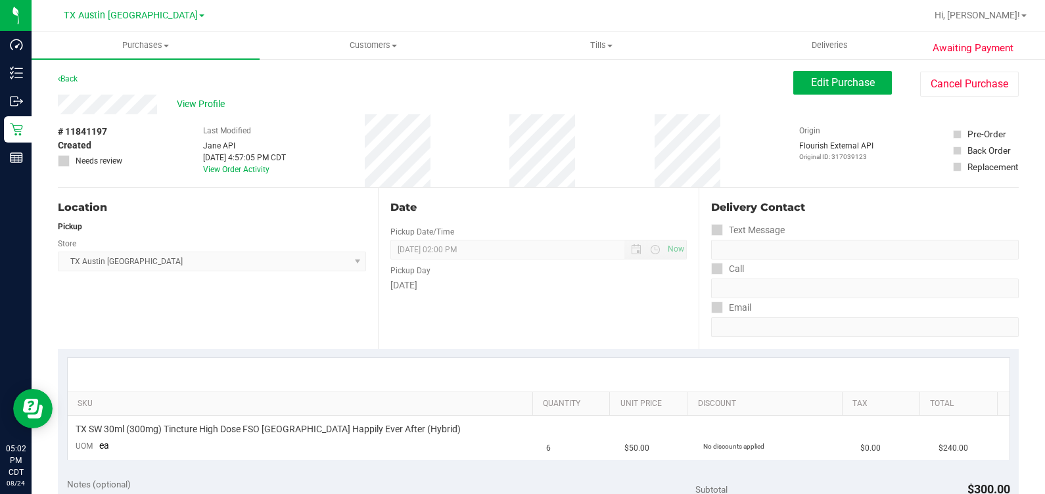
click at [164, 99] on div "View Profile" at bounding box center [425, 105] width 735 height 20
